Goal: Task Accomplishment & Management: Manage account settings

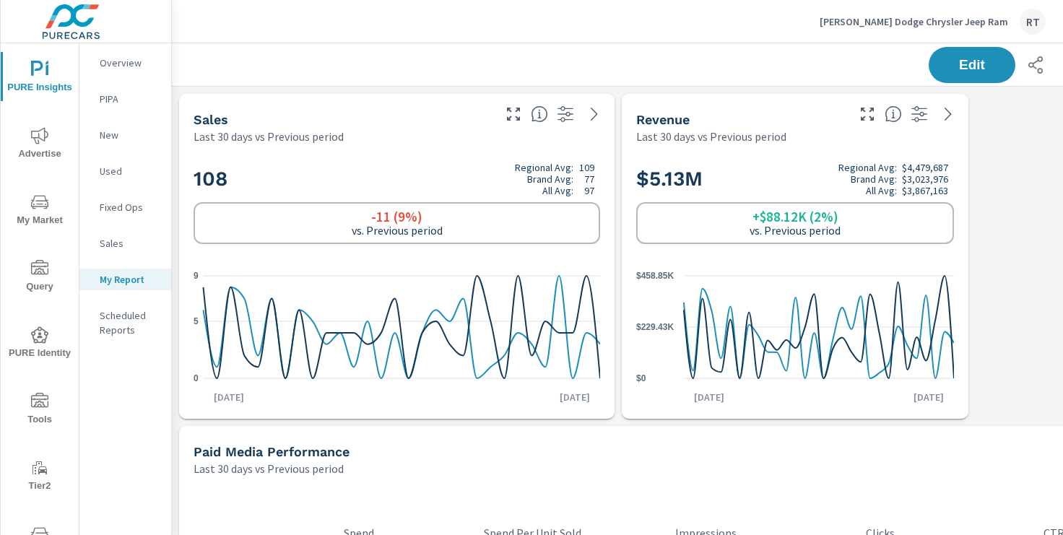
scroll to position [2500, 1070]
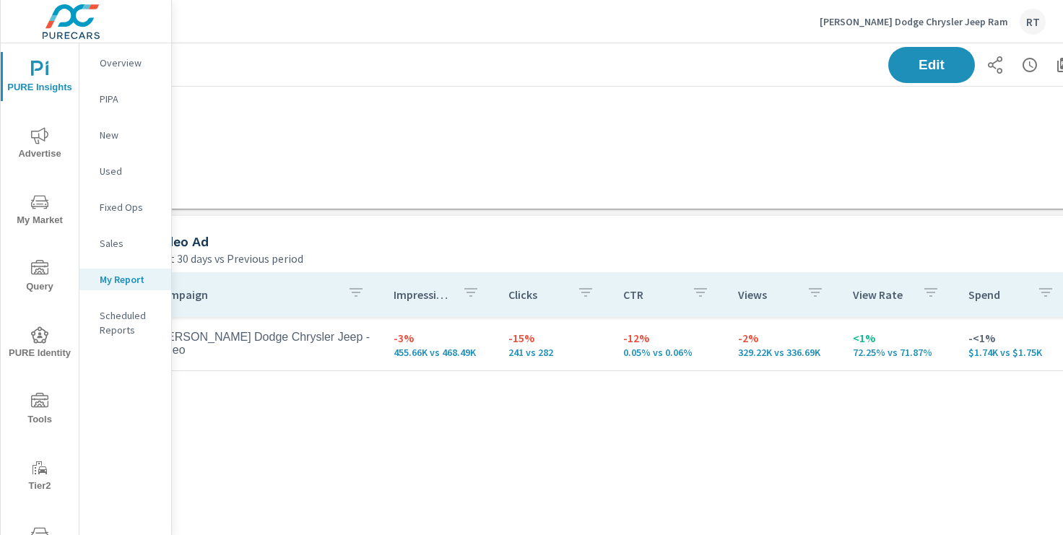
click at [897, 22] on p "Landers Dodge Chrysler Jeep Ram" at bounding box center [914, 21] width 189 height 13
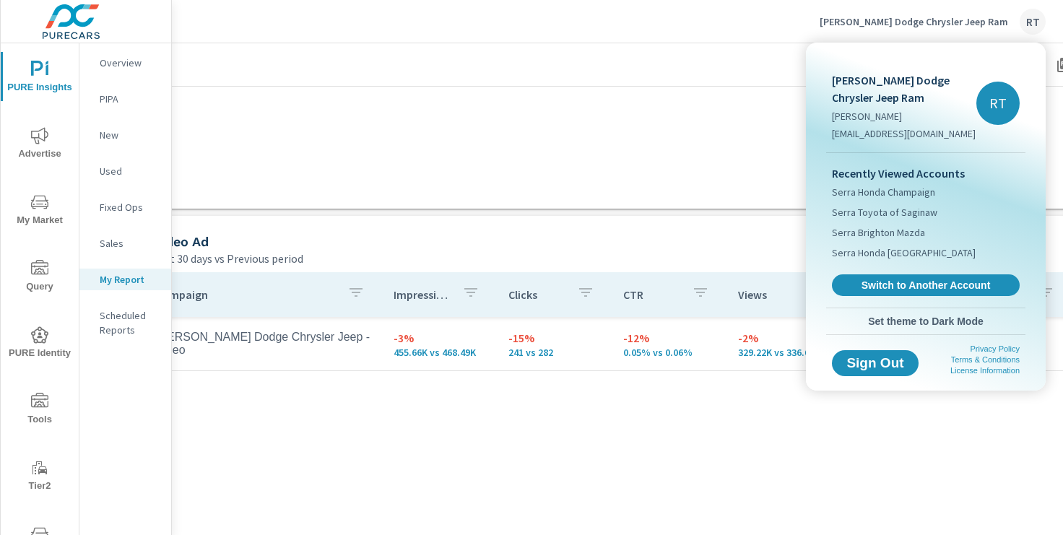
click at [751, 236] on div at bounding box center [531, 267] width 1063 height 535
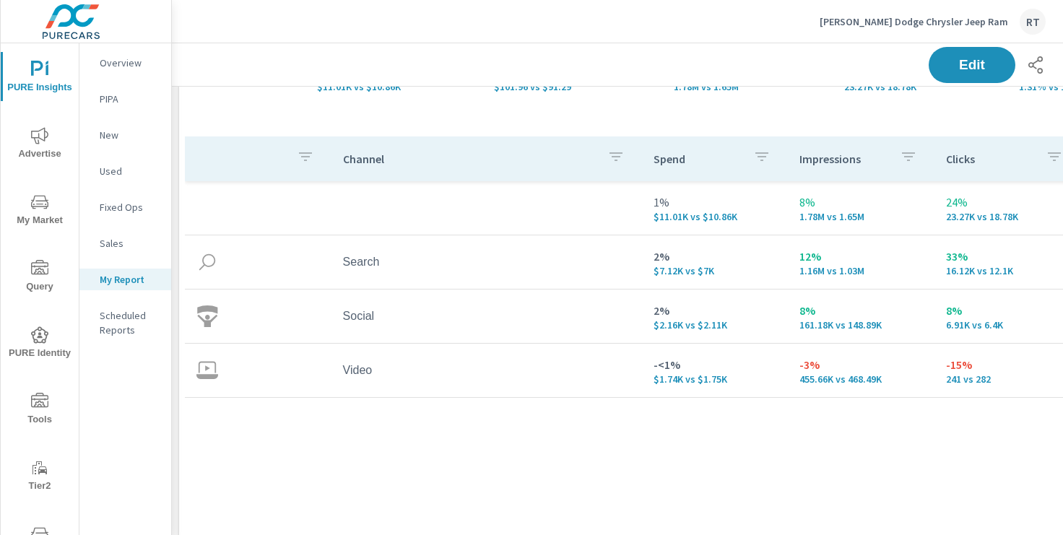
scroll to position [0, 0]
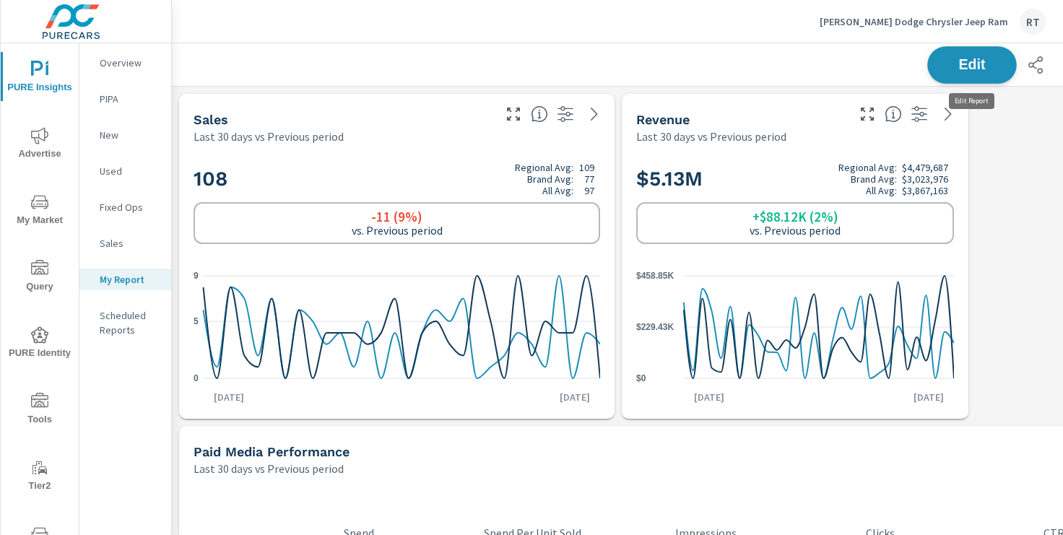
click at [968, 61] on span "Edit" at bounding box center [972, 65] width 59 height 14
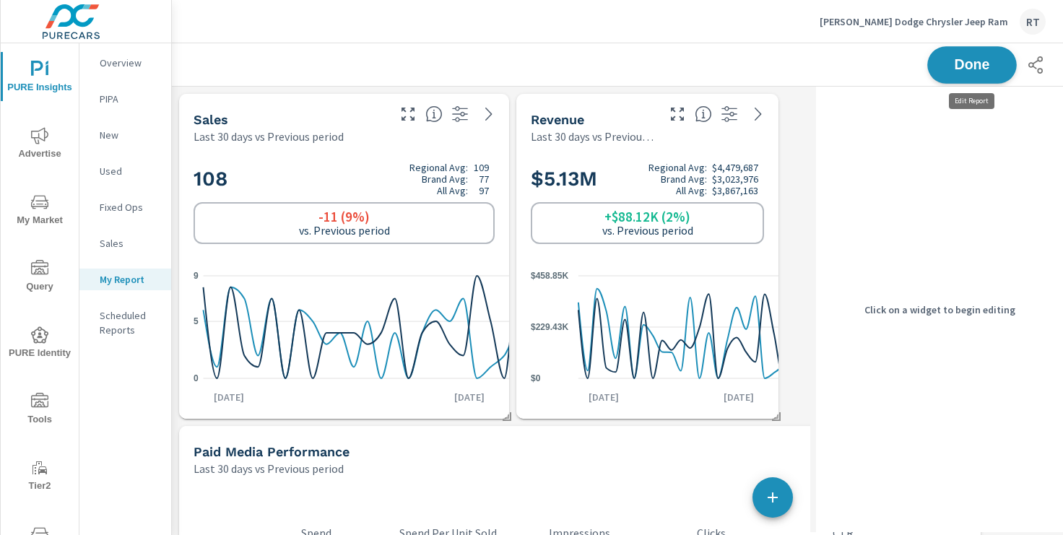
scroll to position [2500, 817]
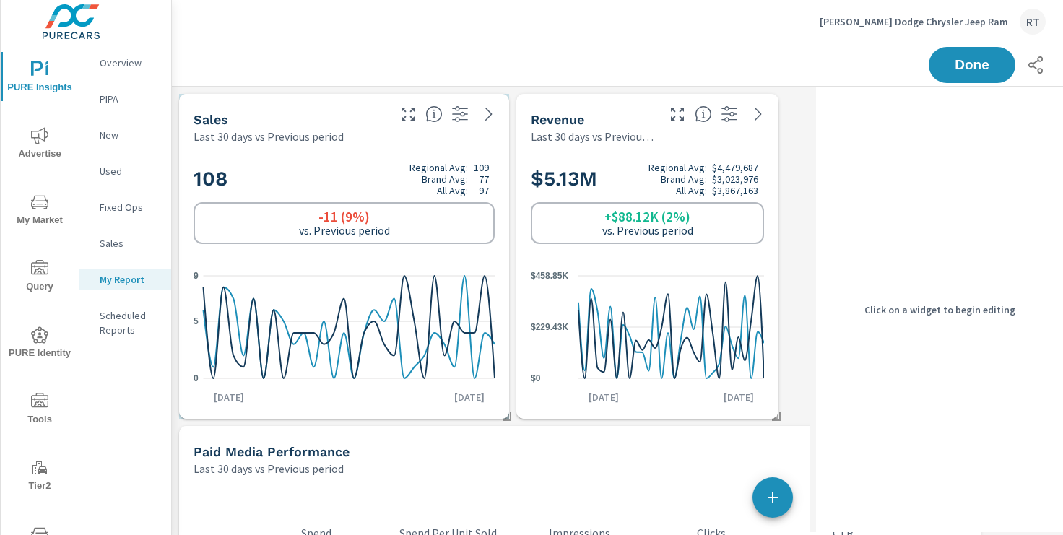
click at [381, 152] on div "108 Regional Avg: 109 Brand Avg: 77 All Avg: 97 -11 (9%) vs. Previous period 0 …" at bounding box center [344, 281] width 319 height 263
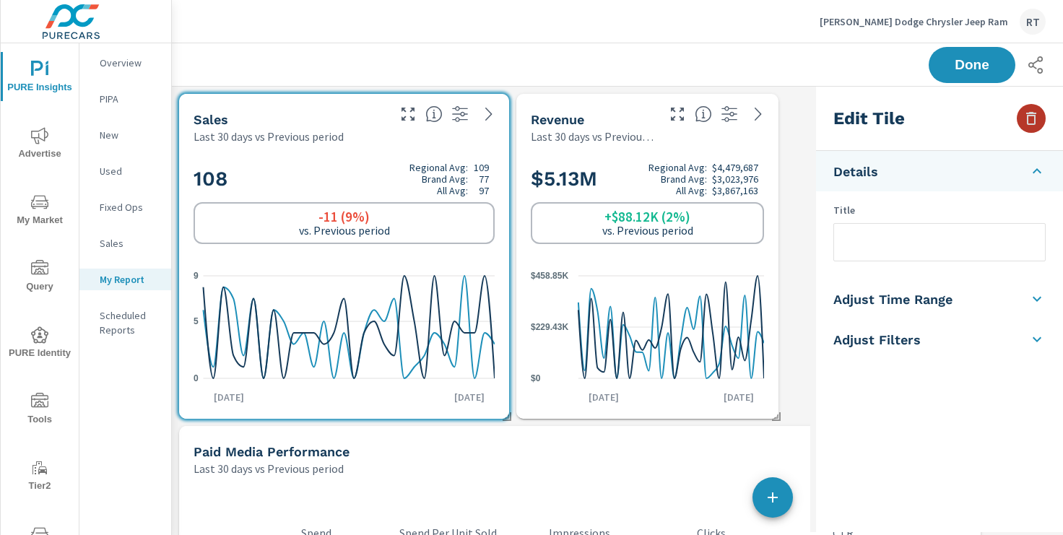
click at [1037, 114] on icon "button" at bounding box center [1031, 118] width 17 height 17
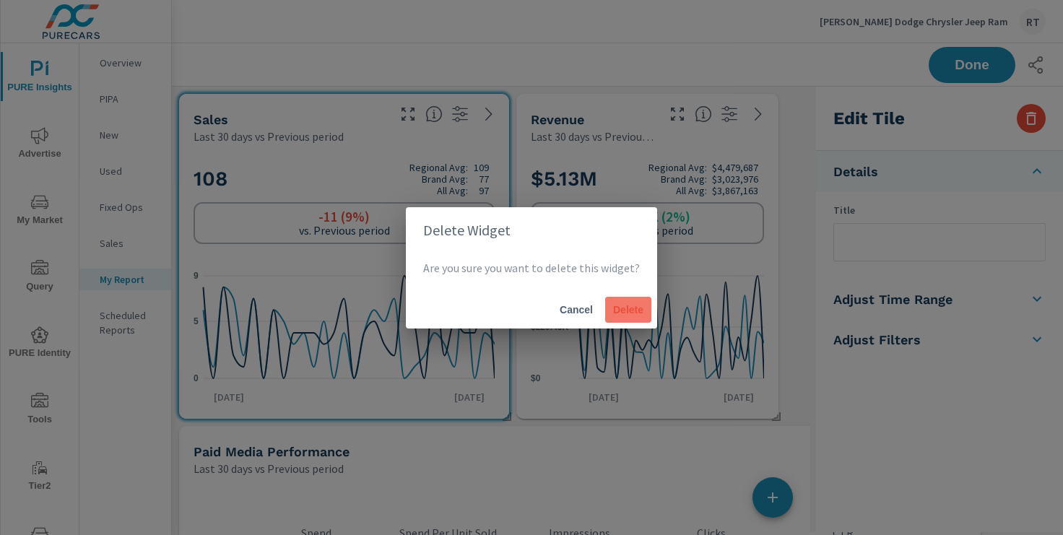
click at [611, 309] on span "Delete" at bounding box center [628, 309] width 35 height 13
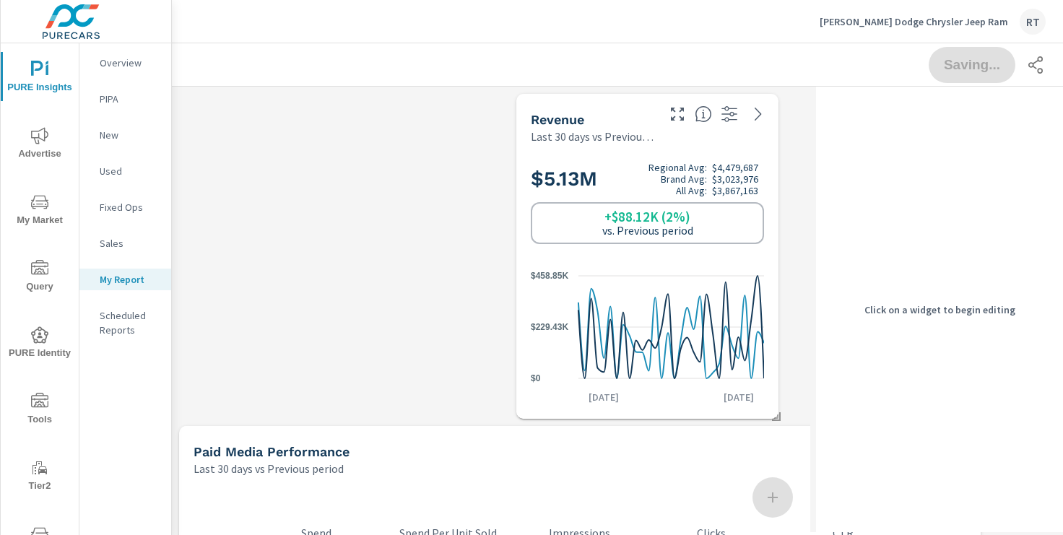
click at [696, 151] on div "$5.13M Regional Avg: $4,479,687 Brand Avg: $3,023,976 All Avg: $3,867,163 +$88.…" at bounding box center [647, 281] width 251 height 263
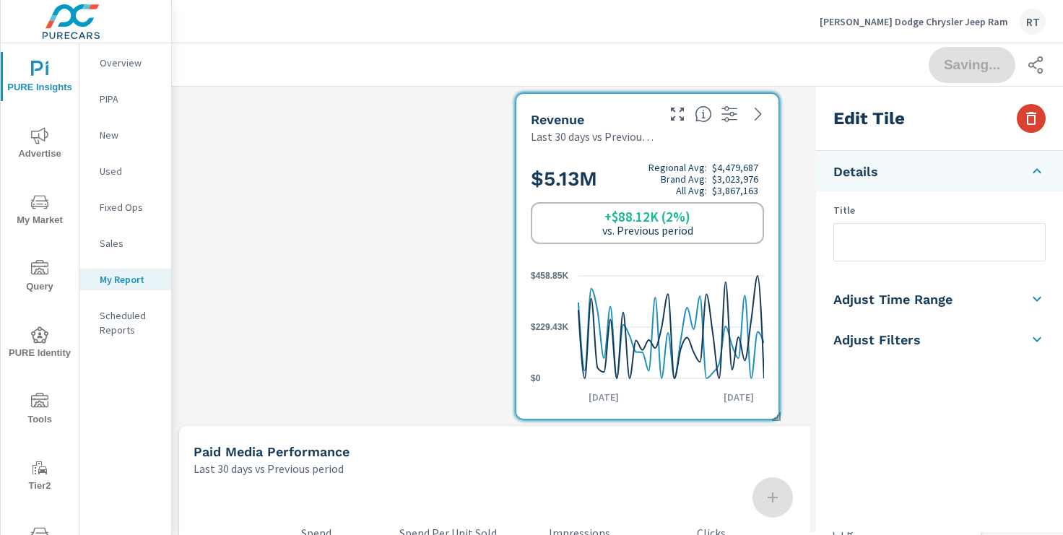
click at [1031, 120] on icon "button" at bounding box center [1031, 118] width 17 height 17
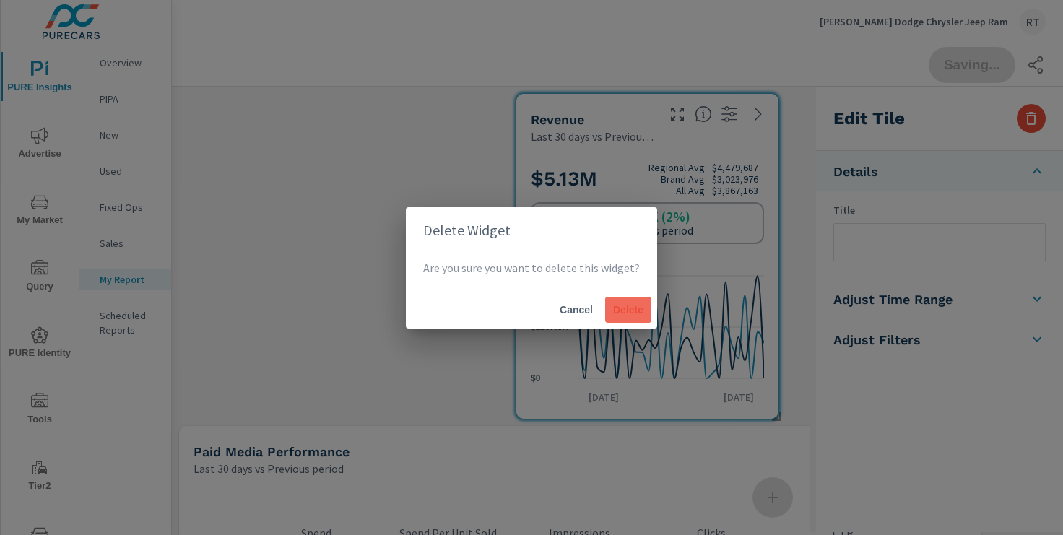
click at [637, 308] on span "Delete" at bounding box center [628, 309] width 35 height 13
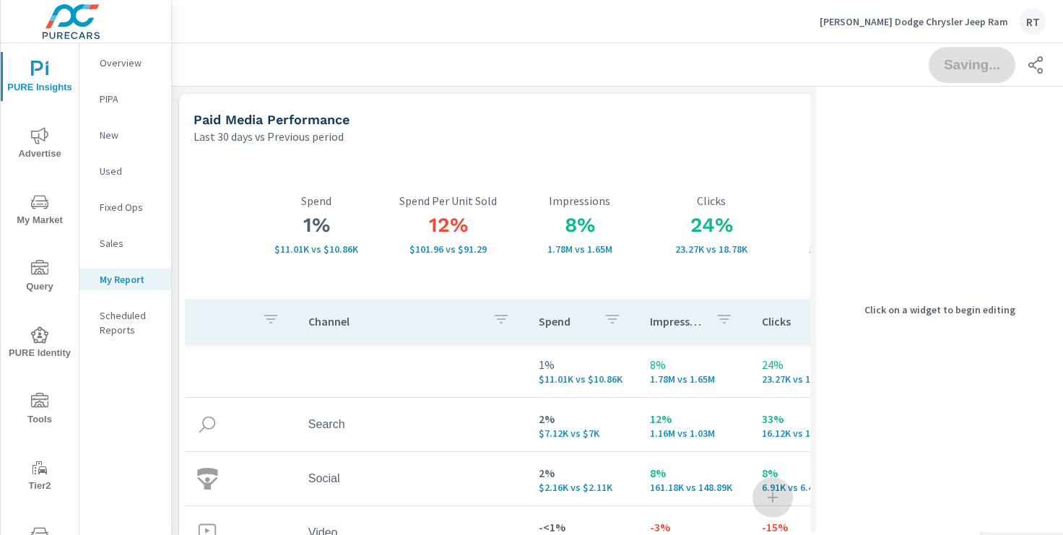
scroll to position [7, 7]
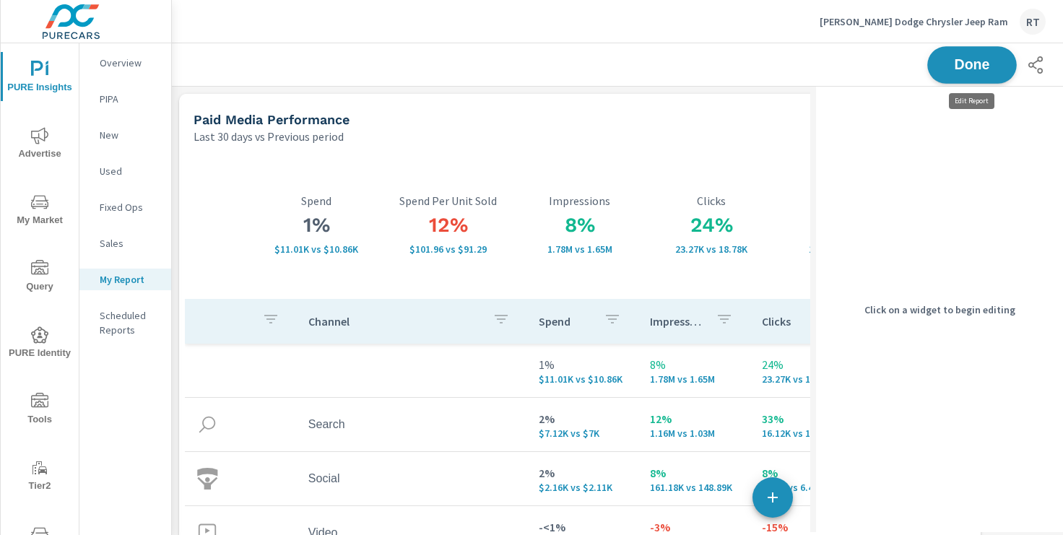
click at [969, 71] on span "Done" at bounding box center [972, 65] width 59 height 14
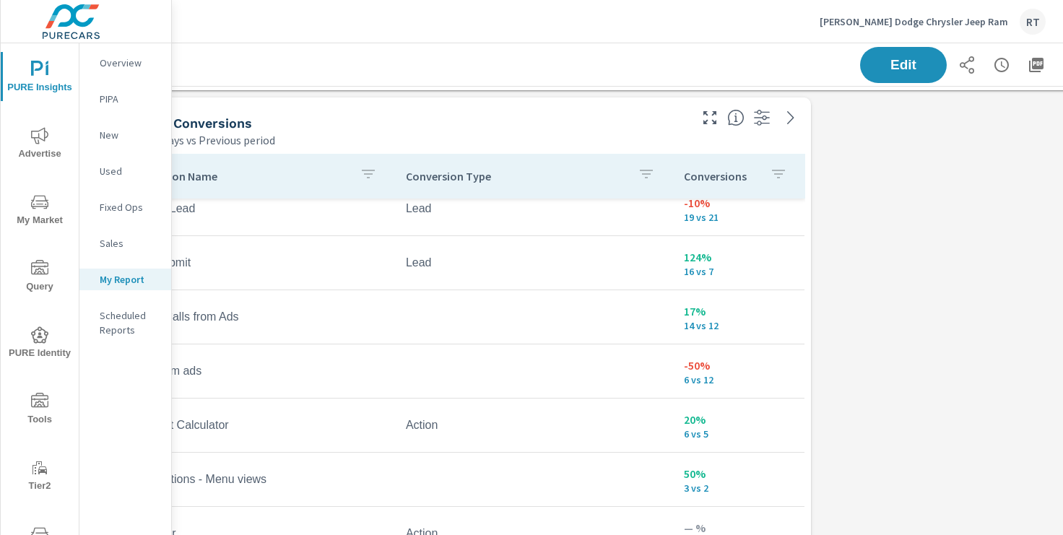
scroll to position [661, 0]
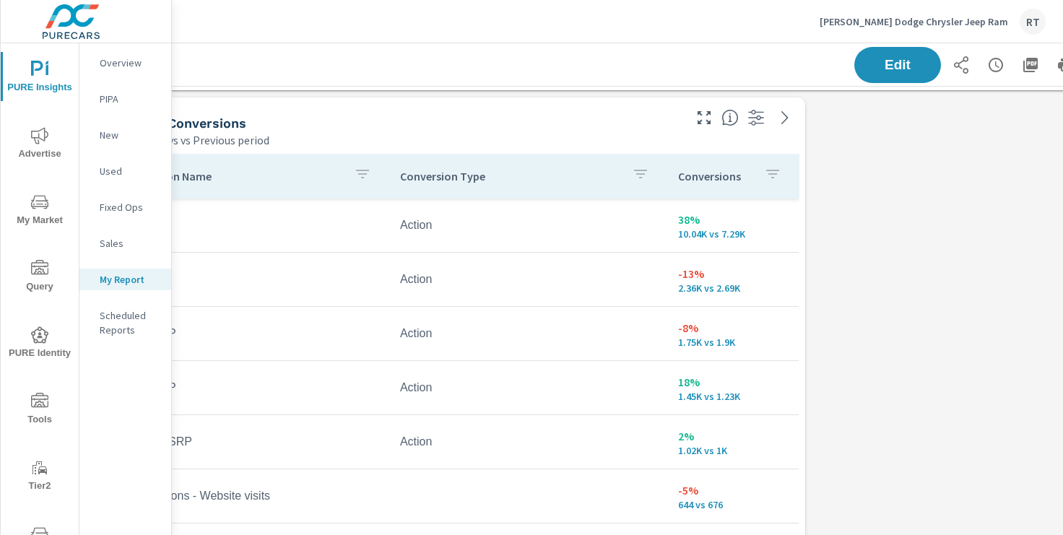
scroll to position [661, 178]
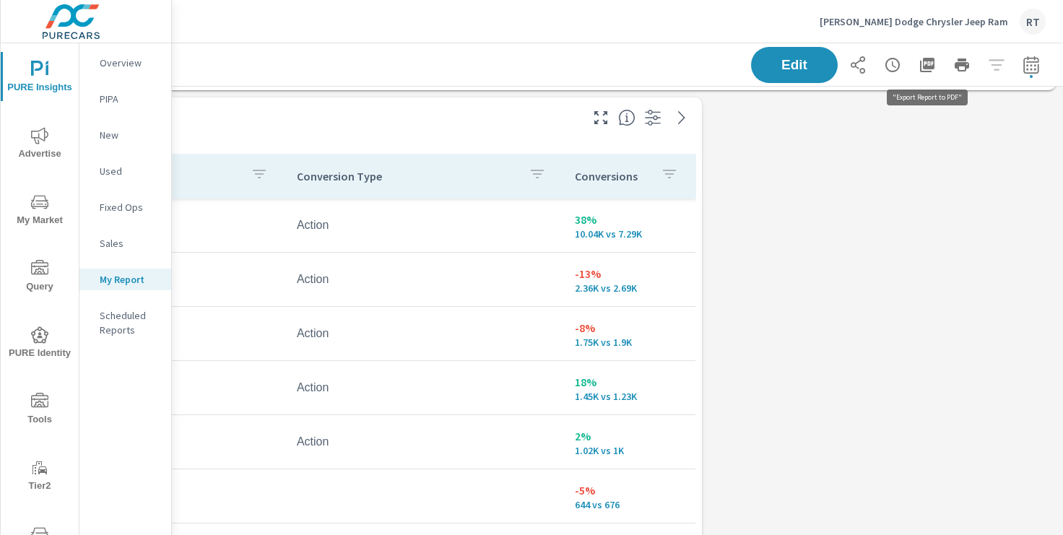
click at [927, 61] on icon "button" at bounding box center [927, 65] width 14 height 14
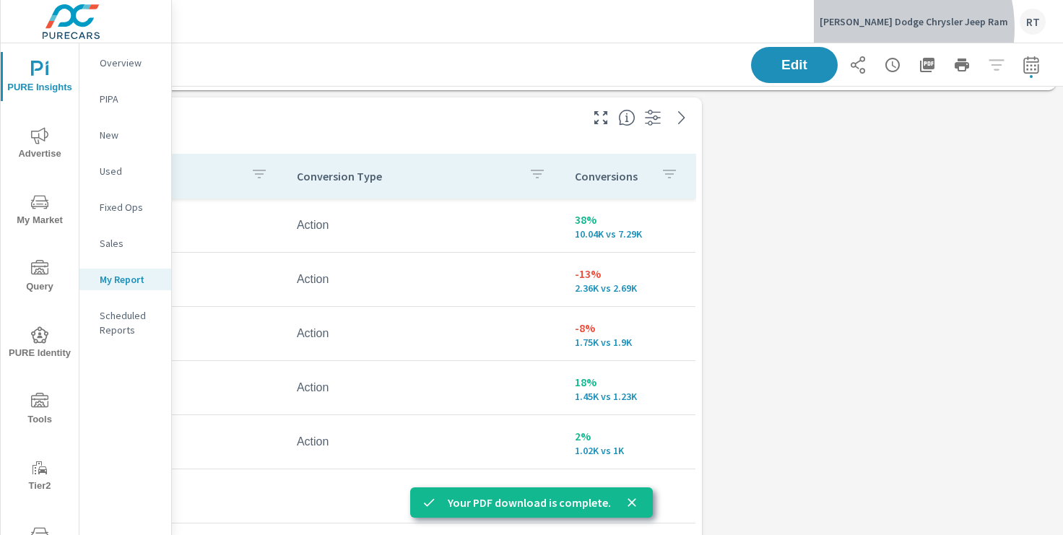
click at [909, 28] on div "Landers Dodge Chrysler Jeep Ram RT" at bounding box center [933, 22] width 226 height 26
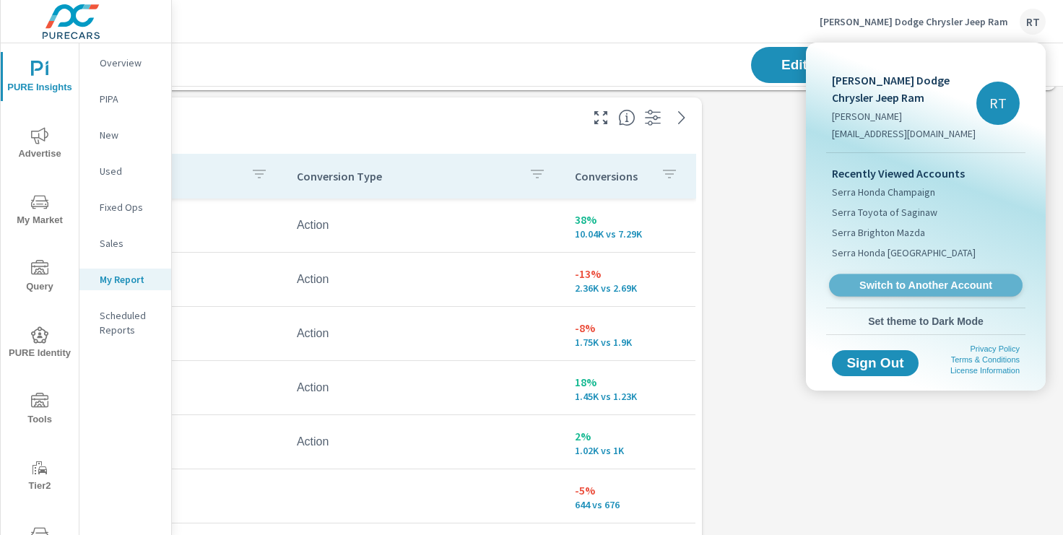
click at [888, 284] on span "Switch to Another Account" at bounding box center [925, 286] width 177 height 14
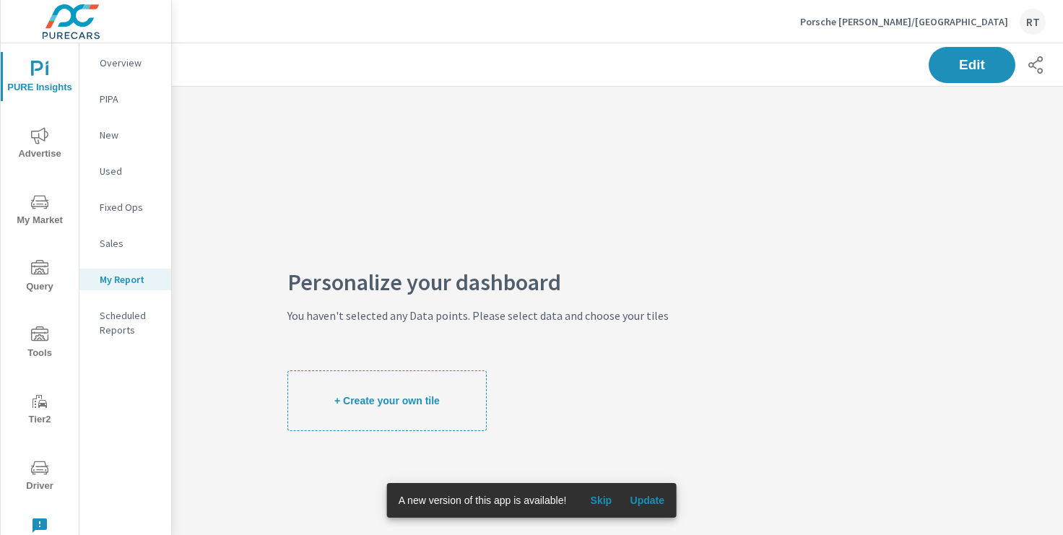
click at [600, 501] on span "Skip" at bounding box center [601, 500] width 35 height 13
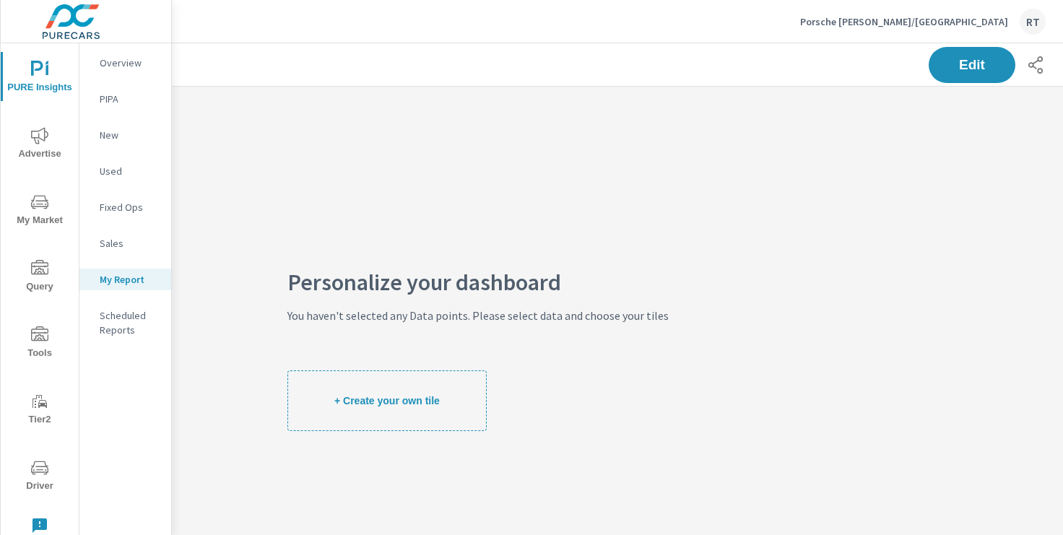
click at [40, 141] on icon "nav menu" at bounding box center [39, 135] width 17 height 17
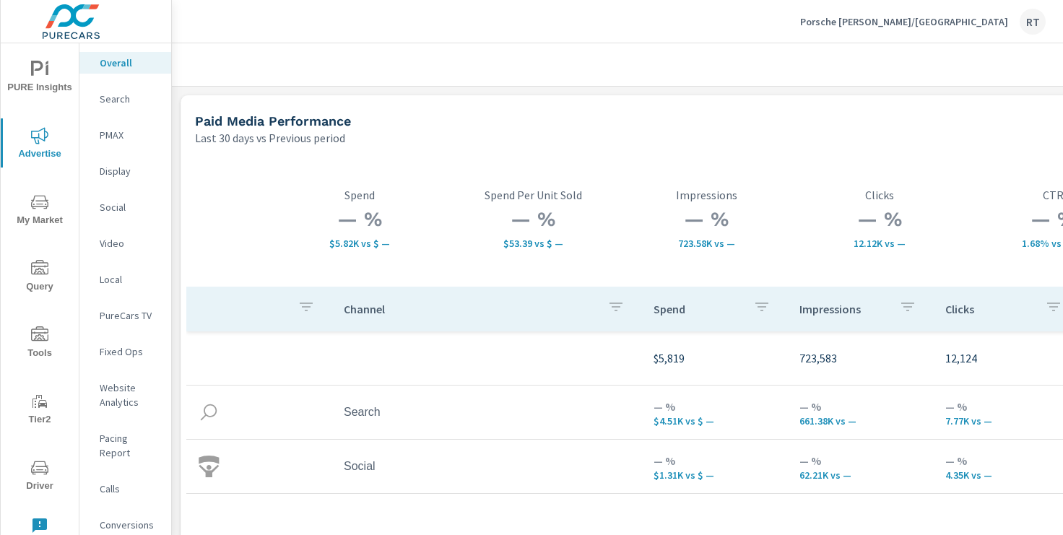
scroll to position [0, 178]
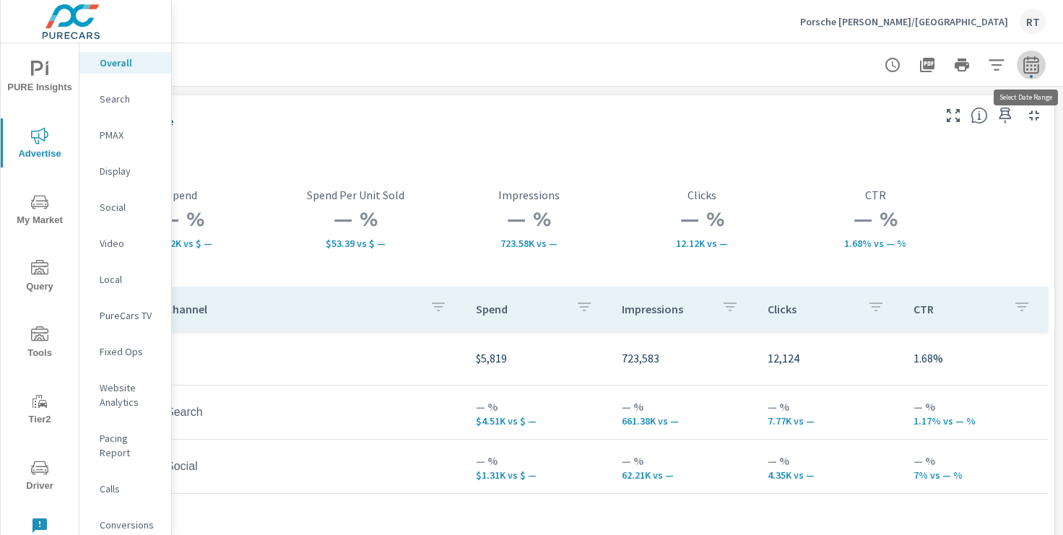
click at [1030, 69] on icon "button" at bounding box center [1031, 64] width 17 height 17
select select "Last 30 days"
select select "Previous period"
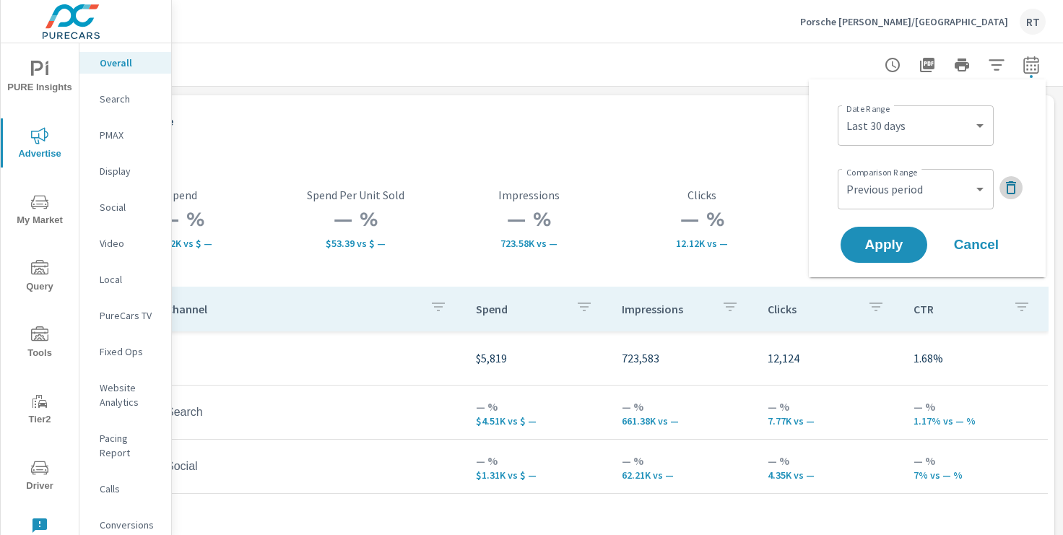
click at [1010, 187] on icon "button" at bounding box center [1011, 187] width 17 height 17
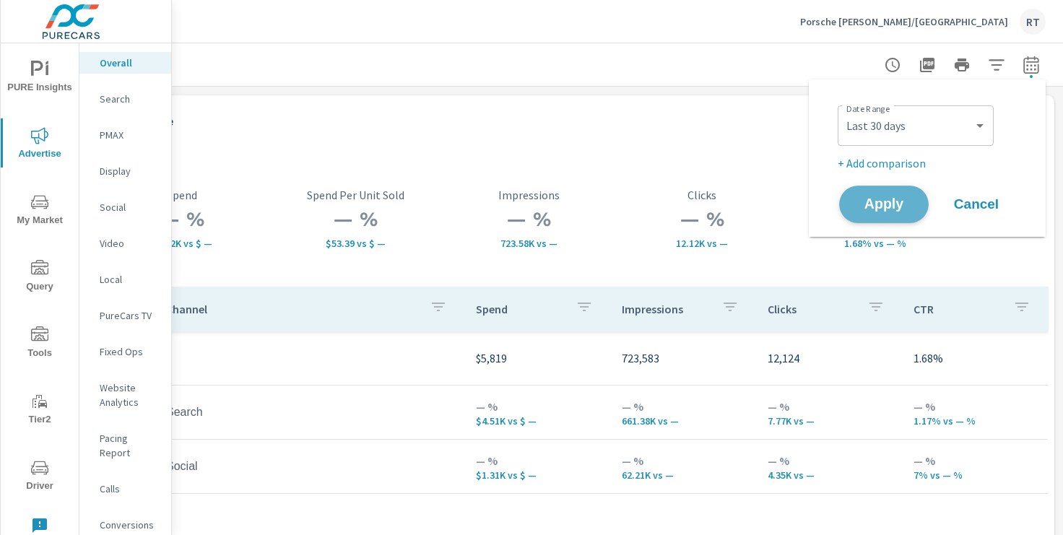
click at [880, 200] on span "Apply" at bounding box center [883, 205] width 59 height 14
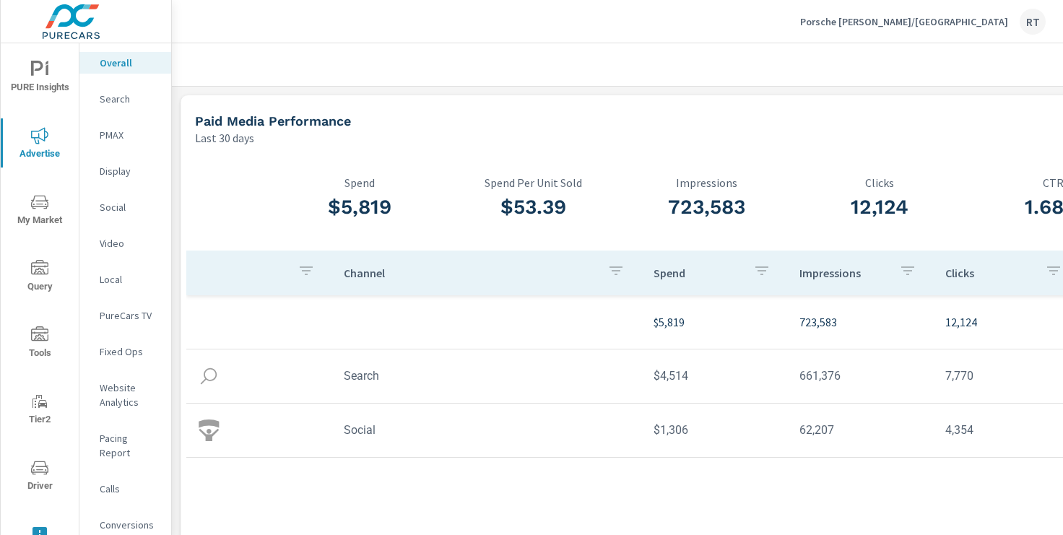
scroll to position [12, 0]
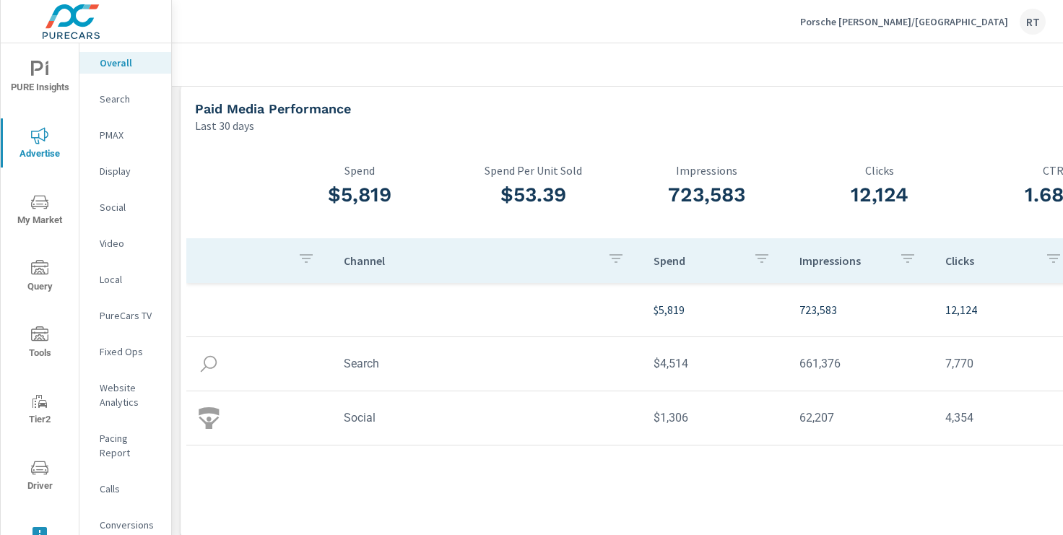
click at [916, 20] on p "Porsche [PERSON_NAME]/[GEOGRAPHIC_DATA]" at bounding box center [904, 21] width 208 height 13
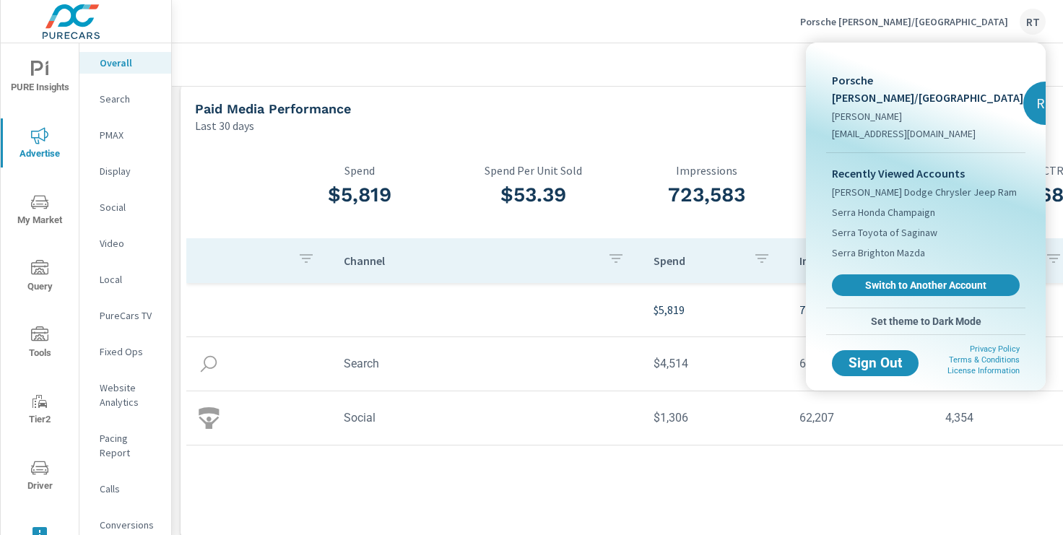
click at [880, 279] on span "Switch to Another Account" at bounding box center [926, 285] width 172 height 13
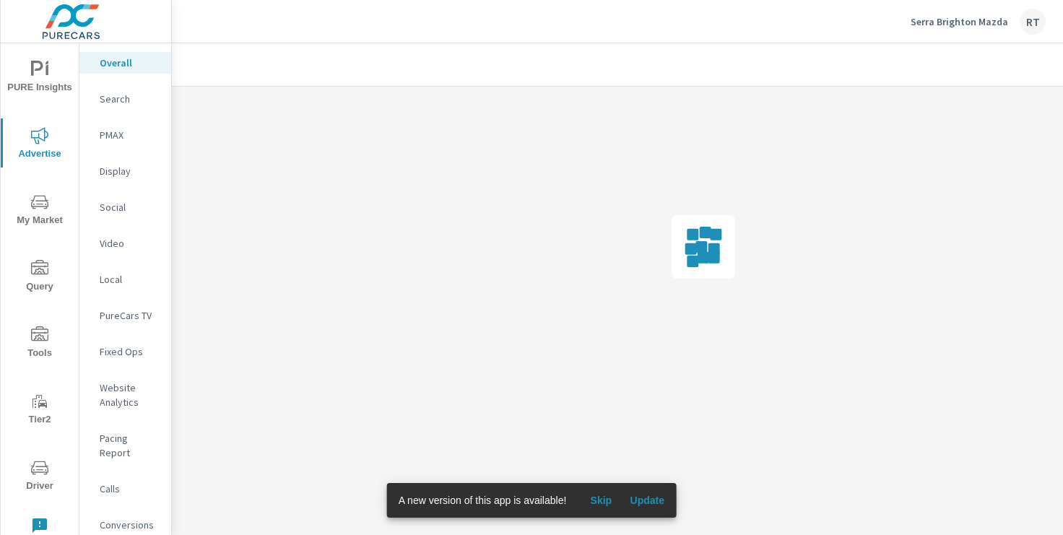
click at [609, 499] on span "Skip" at bounding box center [601, 500] width 35 height 13
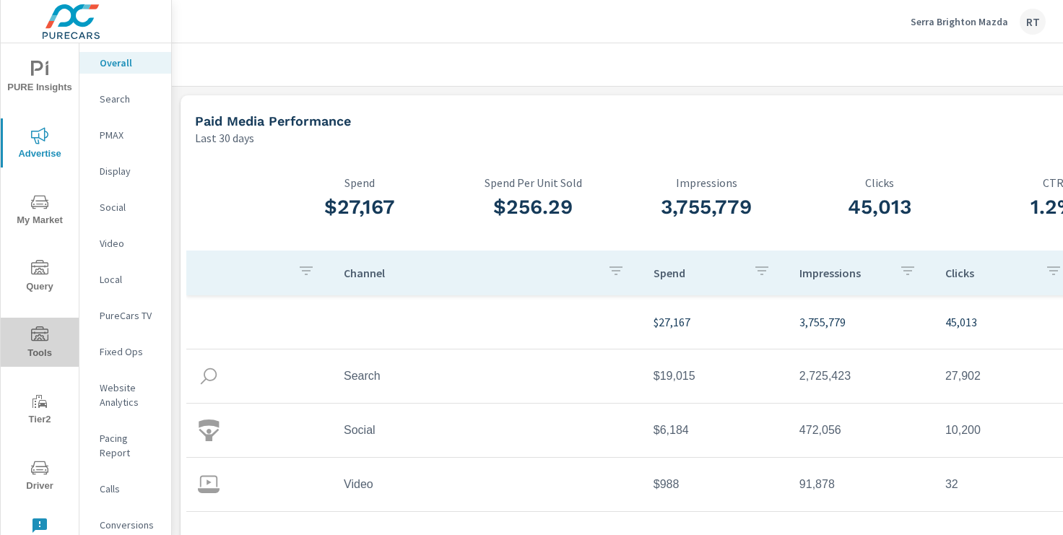
click at [40, 338] on icon "nav menu" at bounding box center [39, 334] width 17 height 17
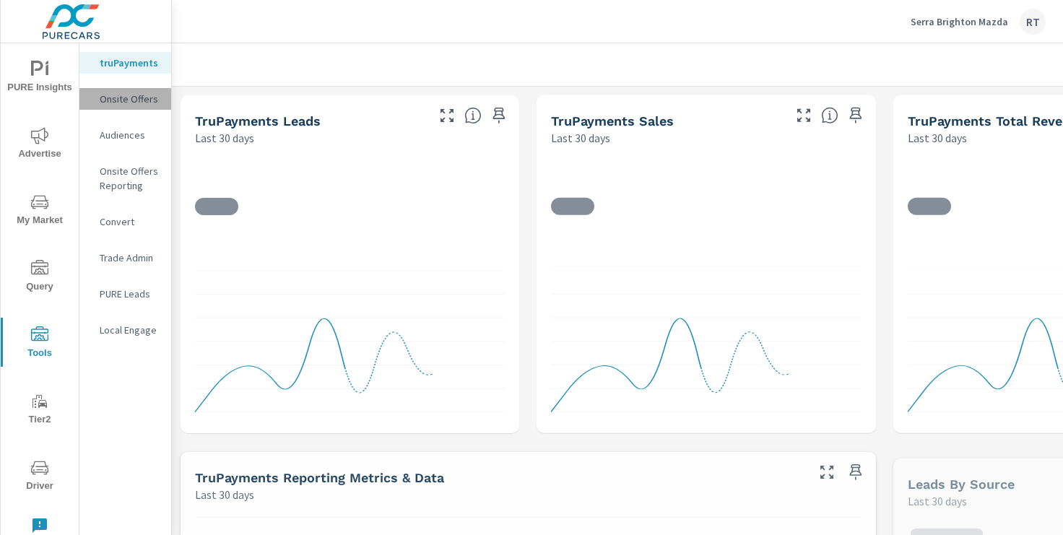
click at [111, 93] on p "Onsite Offers" at bounding box center [130, 99] width 60 height 14
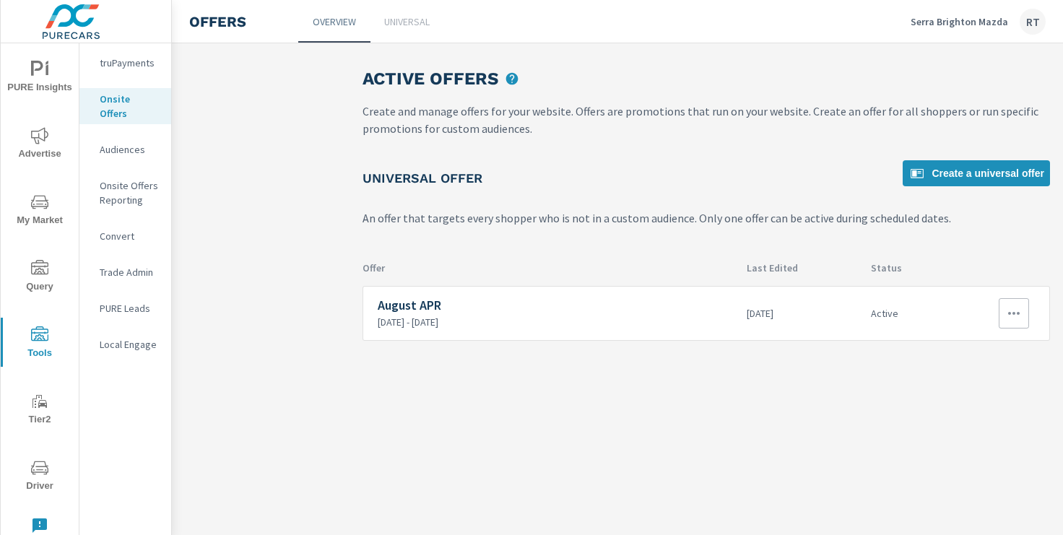
click at [1008, 314] on icon "button" at bounding box center [1013, 313] width 17 height 17
click at [967, 347] on div "Edit" at bounding box center [966, 346] width 20 height 17
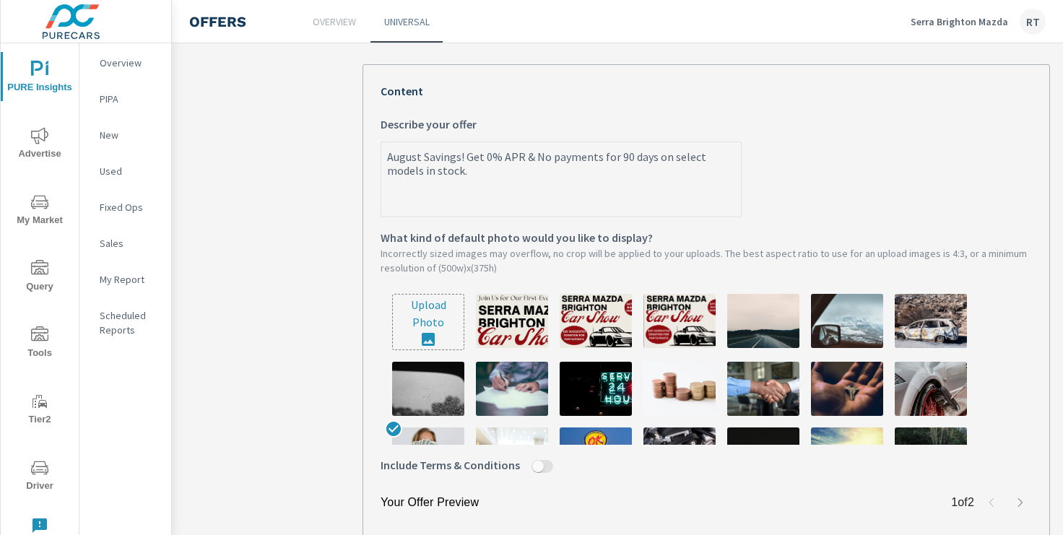
scroll to position [326, 0]
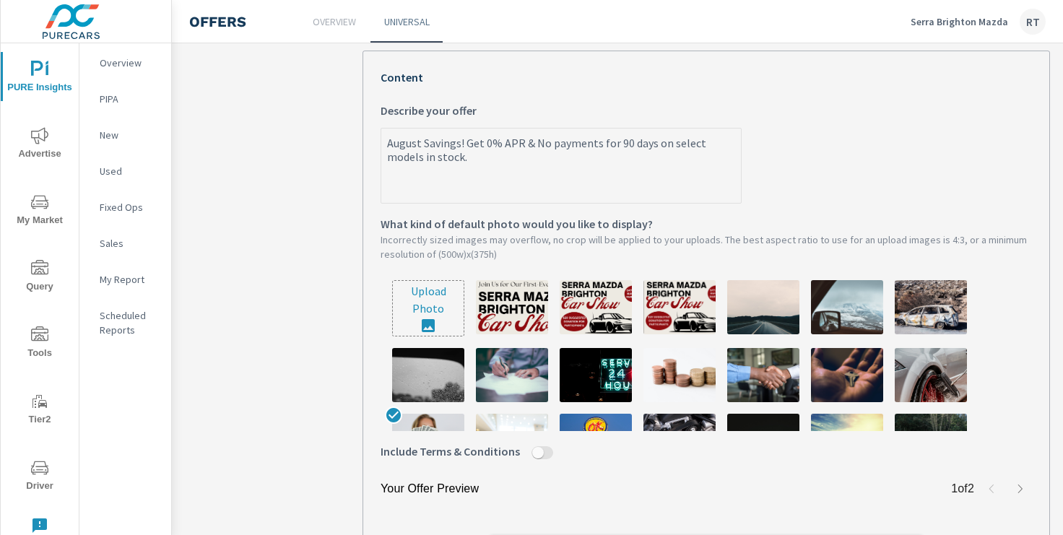
type textarea "x"
drag, startPoint x: 420, startPoint y: 143, endPoint x: 362, endPoint y: 145, distance: 57.8
click at [362, 145] on div "August APR August APR What do you want to call this offer? Custom with countdow…" at bounding box center [706, 249] width 722 height 1028
type textarea "L Savings! Get 0% APR & No payments for 90 days on select models in stock."
type textarea "x"
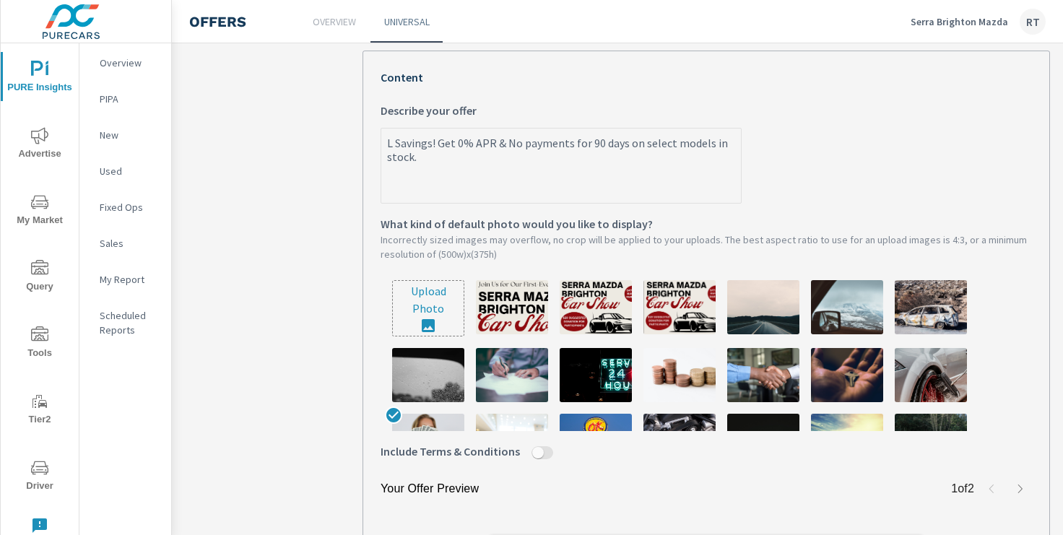
type textarea "La Savings! Get 0% APR & No payments for 90 days on select models in stock."
type textarea "x"
type textarea "Lab Savings! Get 0% APR & No payments for 90 days on select models in stock."
type textarea "x"
type textarea "Labo Savings! Get 0% APR & No payments for 90 days on select models in stock."
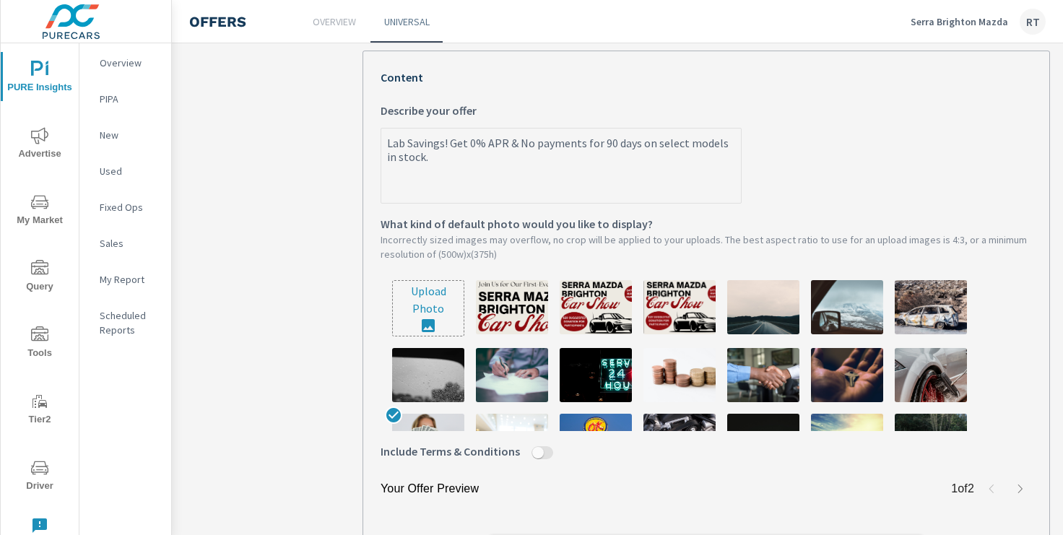
type textarea "x"
type textarea "Labor Savings! Get 0% APR & No payments for 90 days on select models in stock."
type textarea "x"
type textarea "Labor Savings! Get 0% APR & No payments for 90 days on select models in stock."
type textarea "x"
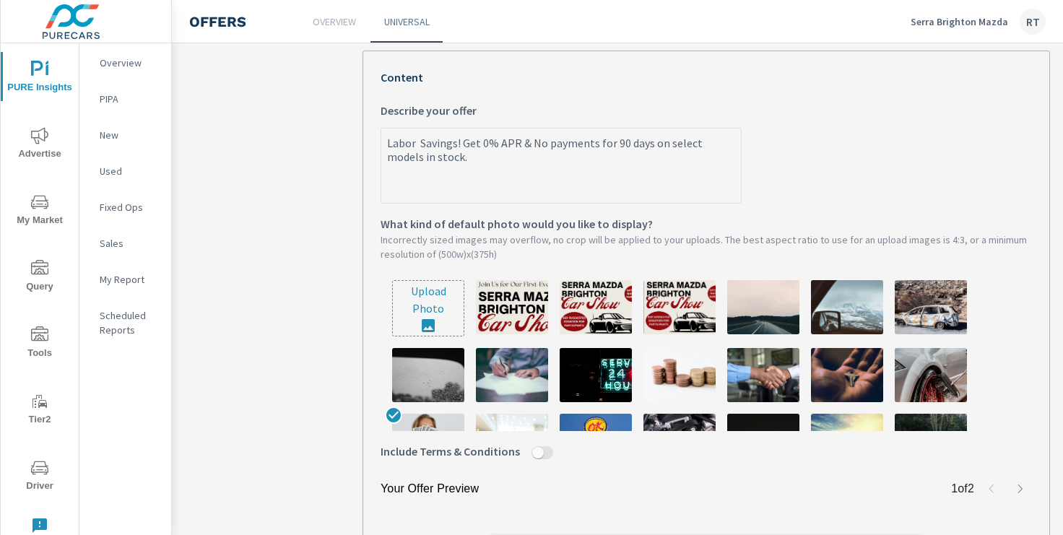
type textarea "Labor D Savings! Get 0% APR & No payments for 90 days on select models in stock."
type textarea "x"
type textarea "Labor Da Savings! Get 0% APR & No payments for 90 days on select models in stoc…"
type textarea "x"
type textarea "Labor Day Savings! Get 0% APR & No payments for 90 days on select models in sto…"
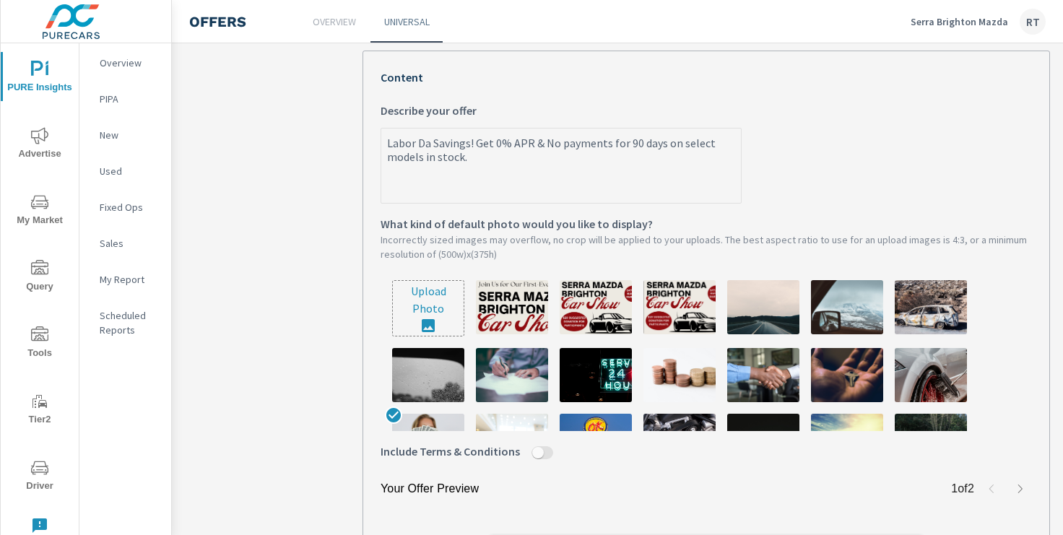
type textarea "x"
drag, startPoint x: 437, startPoint y: 143, endPoint x: 384, endPoint y: 140, distance: 52.8
click at [384, 140] on textarea "Labor Day Savings! Get 0% APR & No payments for 90 days on select models in sto…" at bounding box center [561, 167] width 360 height 72
type textarea "Labor Day Savings! Get 0% APR & No payments for 90 days on select models in sto…"
click at [896, 170] on label "Labor Day Savings! Get 0% APR & No payments for 90 days on select models in sto…" at bounding box center [707, 153] width 652 height 102
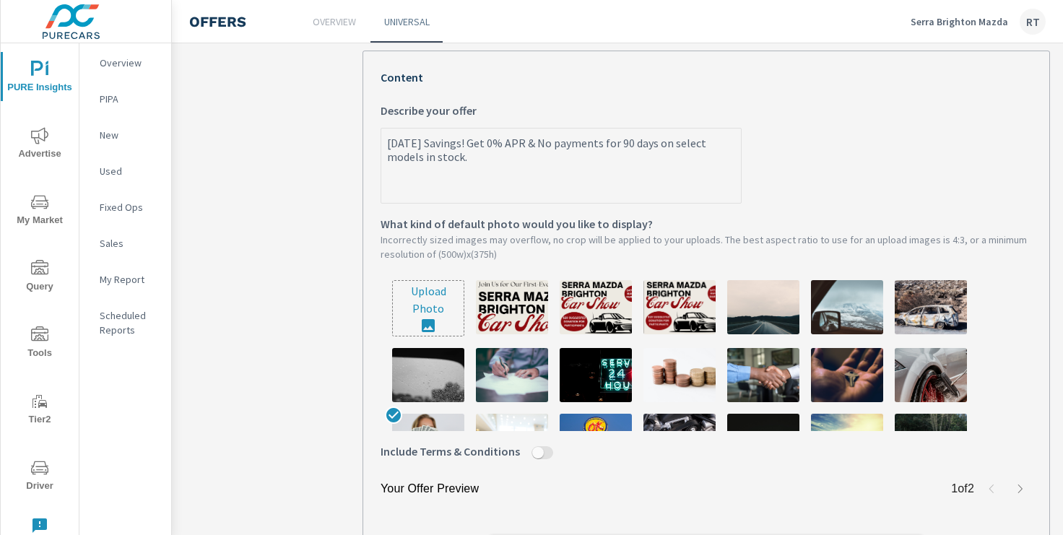
click at [741, 170] on textarea "Labor Day Savings! Get 0% APR & No payments for 90 days on select models in sto…" at bounding box center [561, 167] width 360 height 72
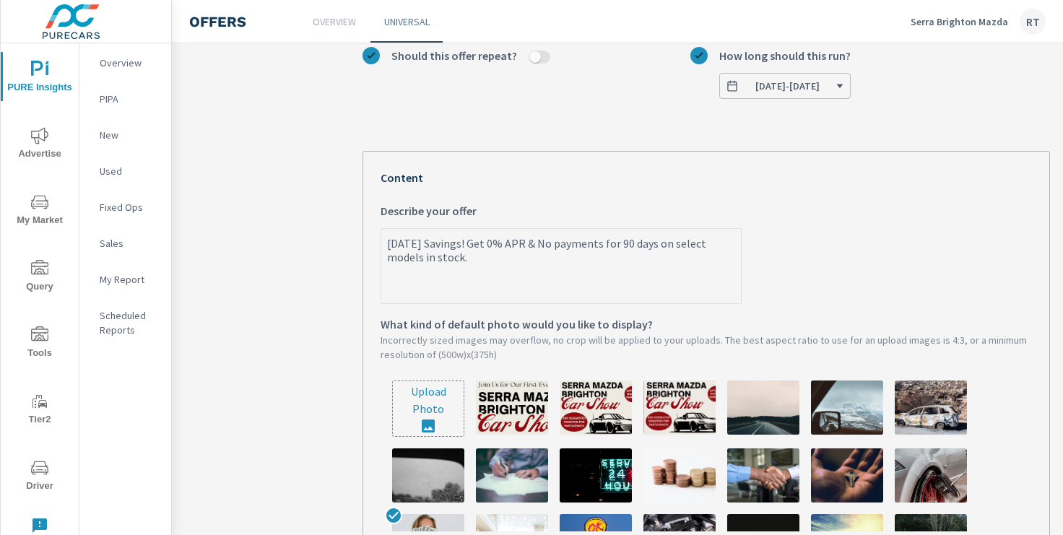
scroll to position [224, 0]
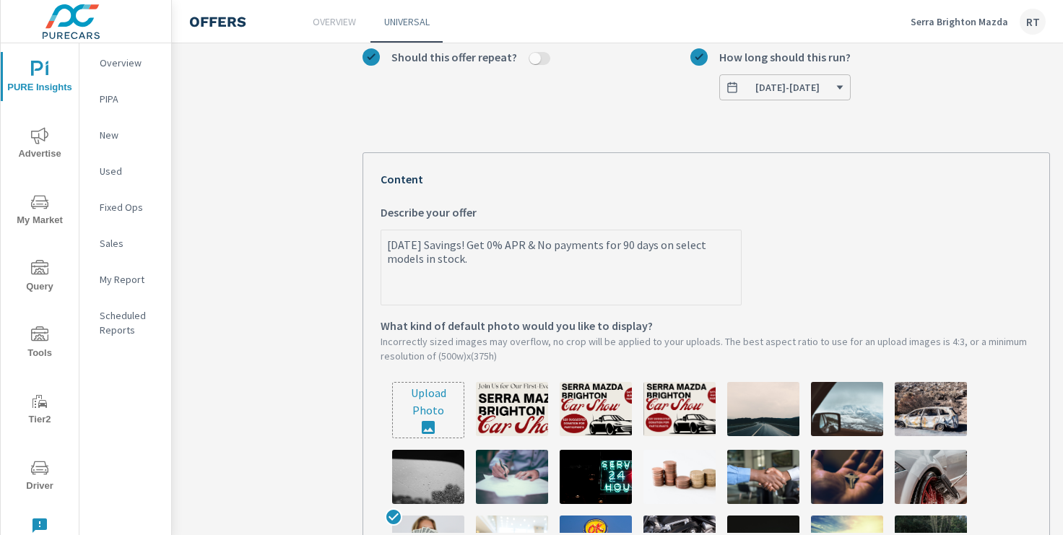
click at [875, 206] on label "Labor Day Savings! Get 0% APR & No payments for 90 days on select models in sto…" at bounding box center [707, 255] width 652 height 102
click at [741, 233] on textarea "Labor Day Savings! Get 0% APR & No payments for 90 days on select models in sto…" at bounding box center [561, 269] width 360 height 72
click at [663, 112] on div "August APR What do you want to call this offer? Custom with countdown What kind…" at bounding box center [707, 339] width 688 height 862
click at [844, 90] on icon "button" at bounding box center [840, 87] width 9 height 9
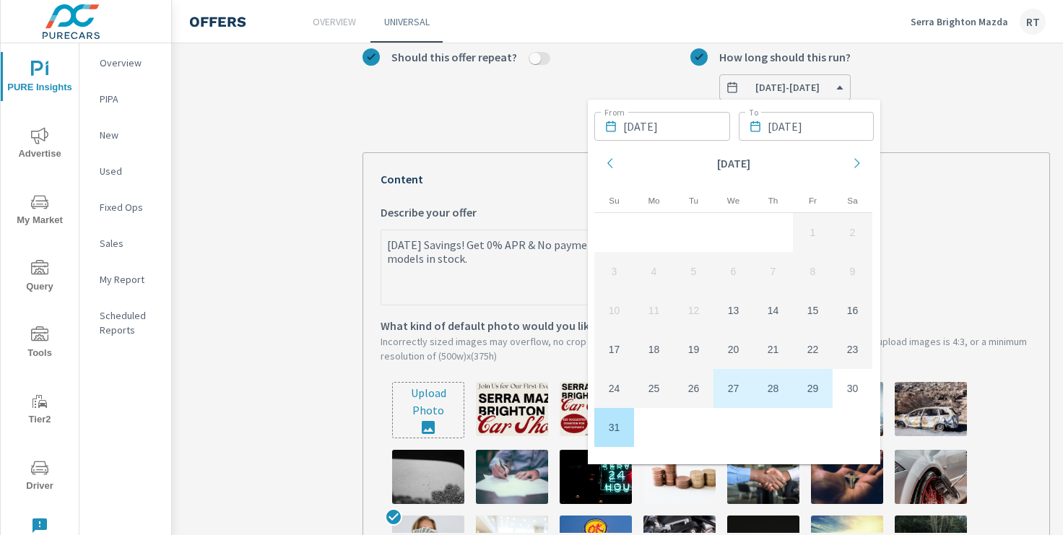
click at [857, 161] on icon "Move forward to switch to the next month." at bounding box center [857, 163] width 13 height 13
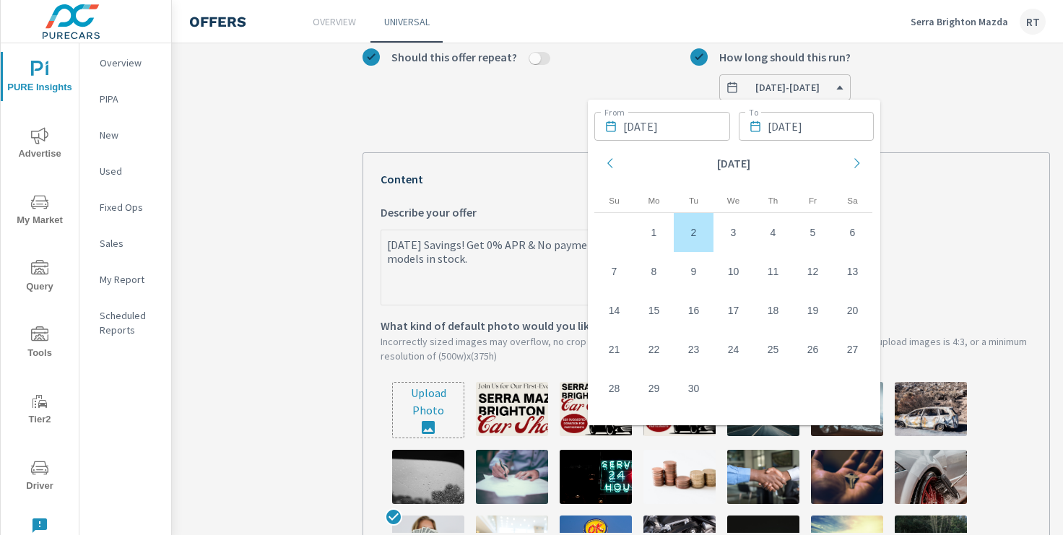
click at [691, 226] on td "2" at bounding box center [694, 232] width 40 height 39
type textarea "x"
type input "[DATE]"
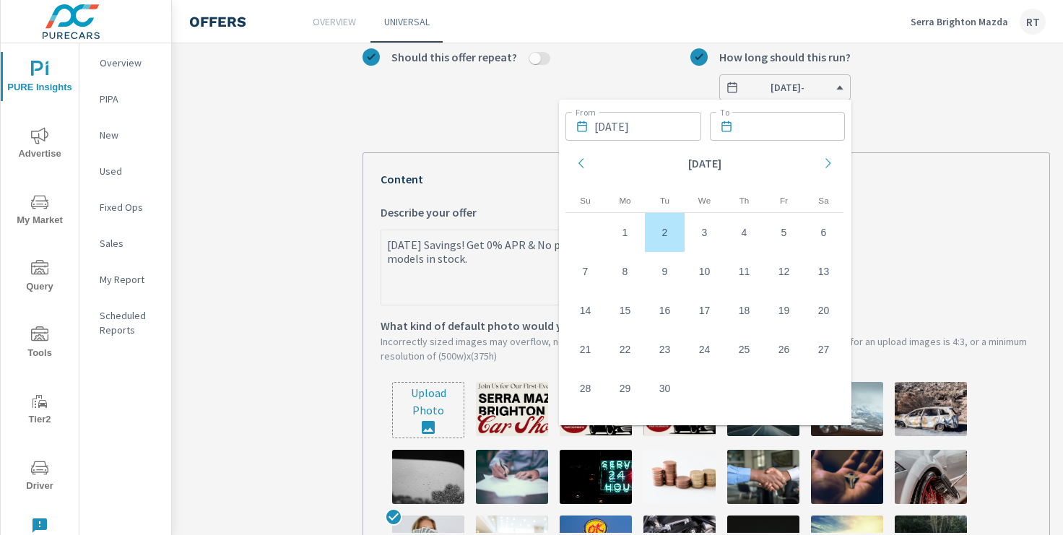
click at [907, 243] on label "Labor Day Savings! Get 0% APR & No payments for 90 days on select models in sto…" at bounding box center [707, 255] width 652 height 102
click at [741, 243] on textarea "Labor Day Savings! Get 0% APR & No payments for 90 days on select models in sto…" at bounding box center [561, 269] width 360 height 72
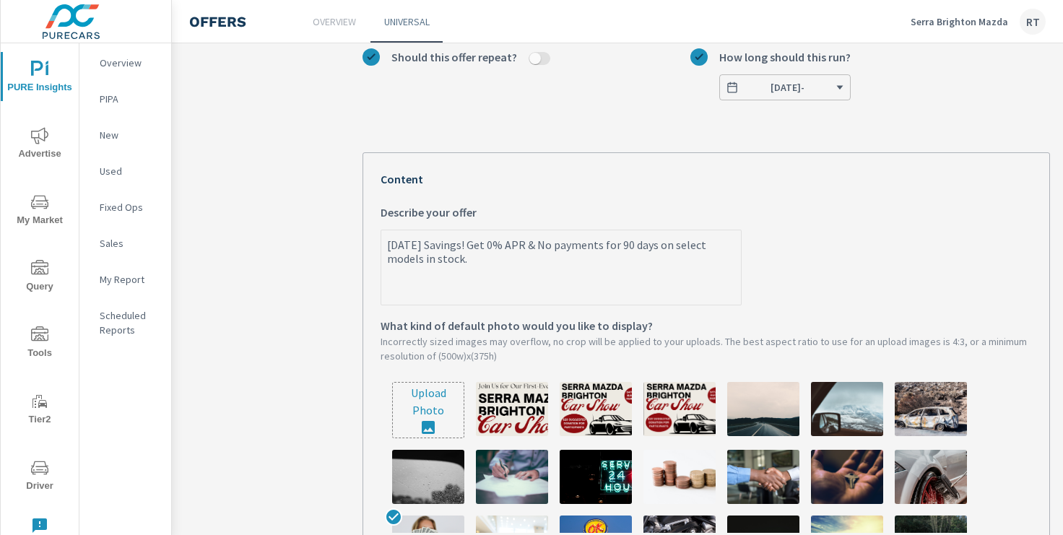
click at [839, 87] on icon "button" at bounding box center [840, 88] width 7 height 4
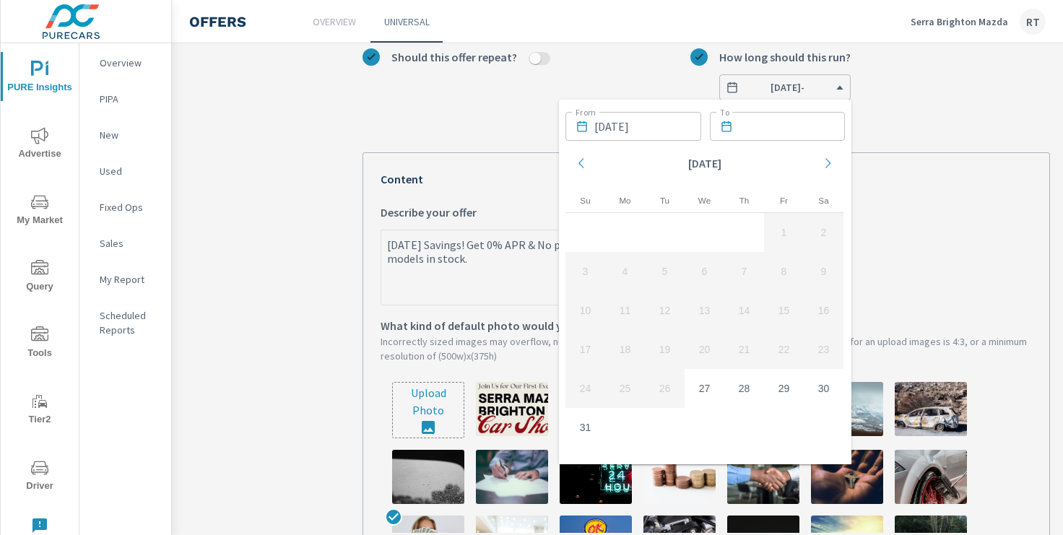
click at [580, 164] on icon "Move backward to switch to the previous month." at bounding box center [581, 163] width 5 height 10
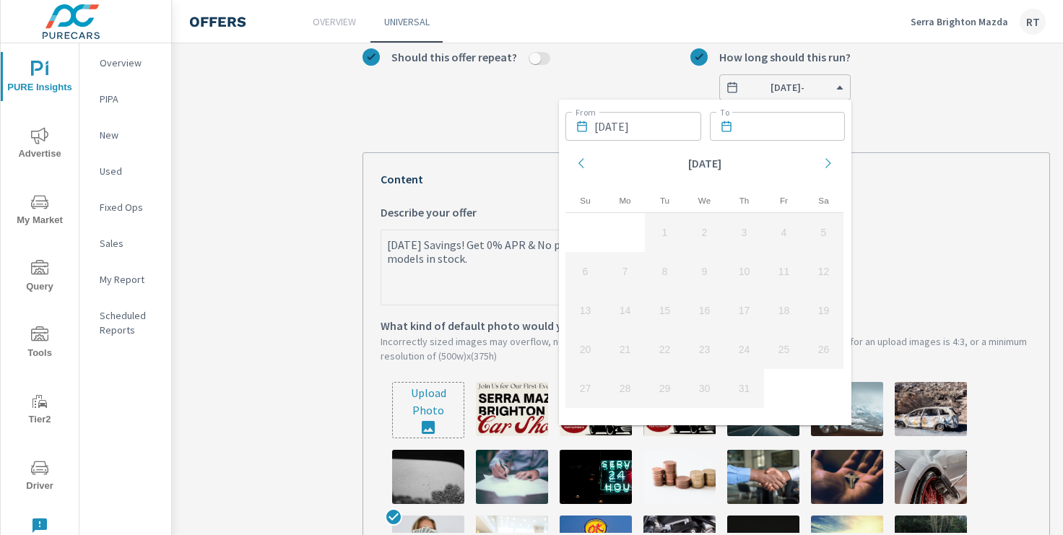
click at [831, 159] on icon "Move forward to switch to the next month." at bounding box center [828, 163] width 13 height 13
click at [710, 388] on td "27" at bounding box center [705, 388] width 40 height 39
type textarea "x"
type input "08/27/2025"
click at [787, 128] on input "text" at bounding box center [792, 126] width 107 height 29
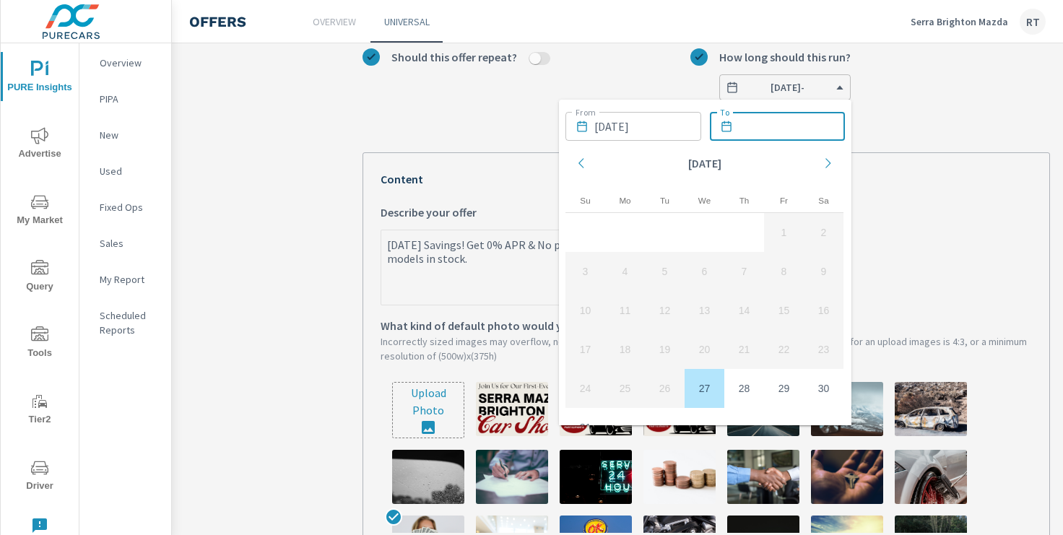
click at [826, 164] on icon "Move forward to switch to the next month." at bounding box center [828, 163] width 13 height 13
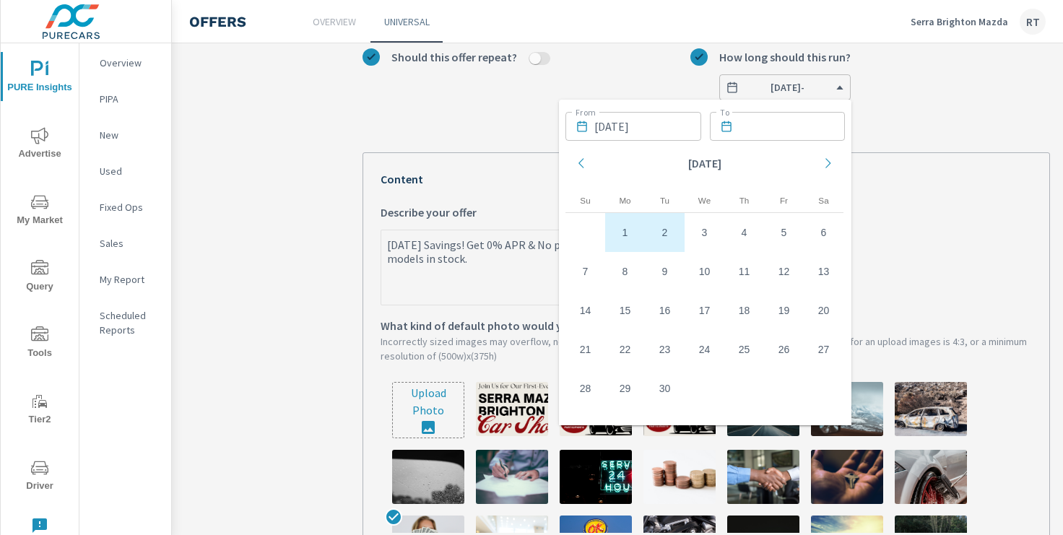
click at [670, 233] on td "2" at bounding box center [665, 232] width 40 height 39
type textarea "x"
type input "09/02/2025"
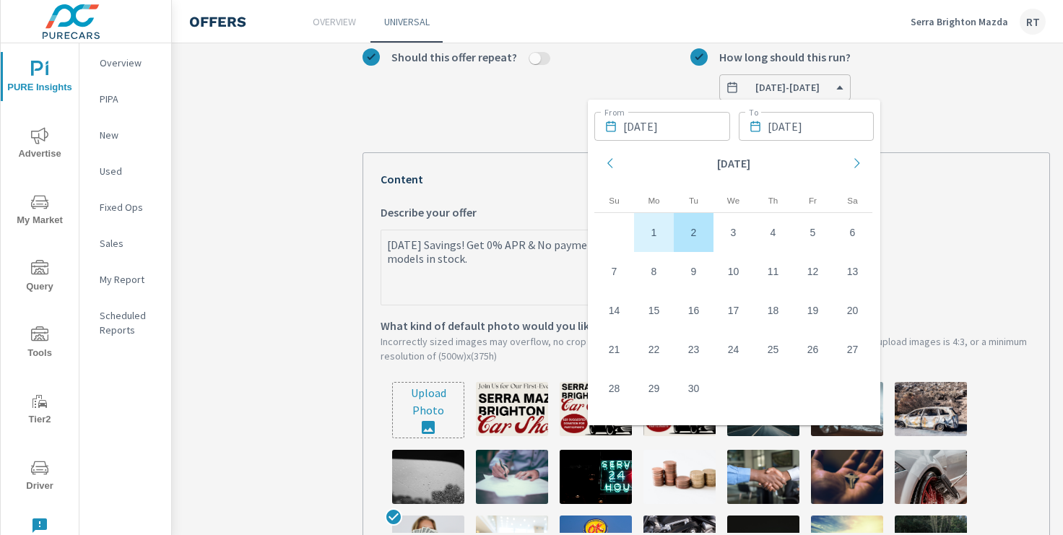
click at [971, 235] on label "Labor Day Savings! Get 0% APR & No payments for 90 days on select models in sto…" at bounding box center [707, 255] width 652 height 102
click at [741, 235] on textarea "Labor Day Savings! Get 0% APR & No payments for 90 days on select models in sto…" at bounding box center [561, 269] width 360 height 72
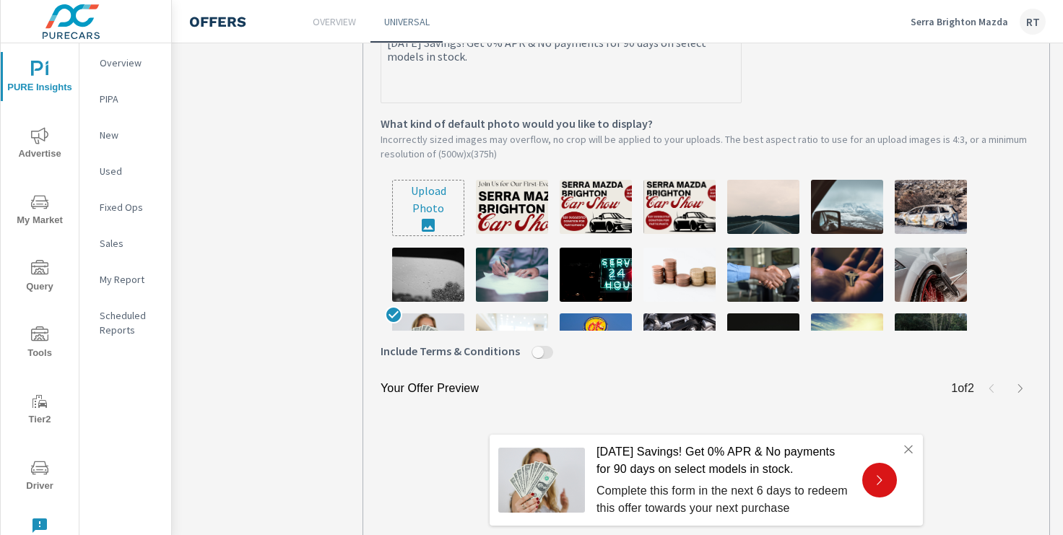
scroll to position [552, 0]
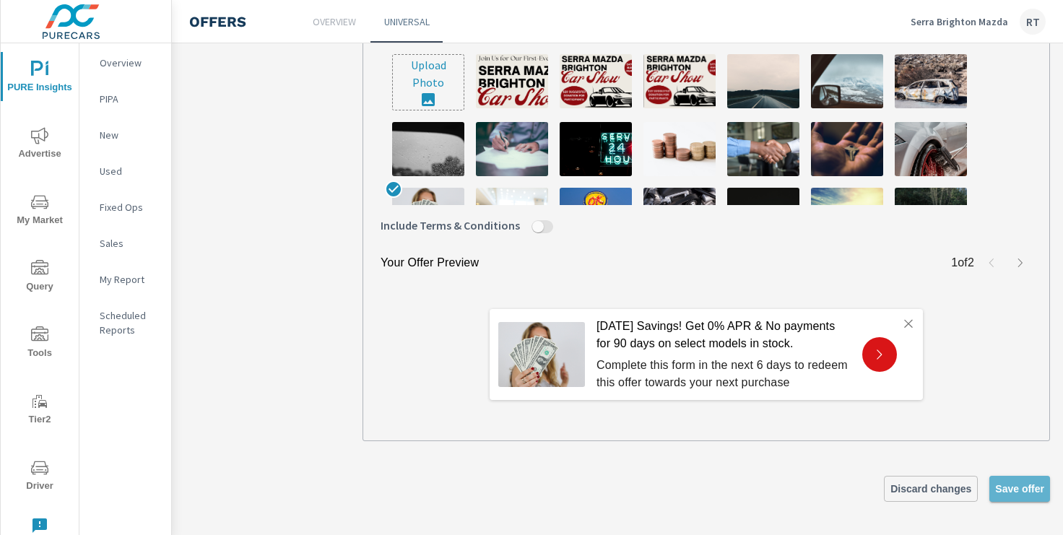
click at [1021, 488] on span "Save offer" at bounding box center [1019, 488] width 49 height 13
type textarea "x"
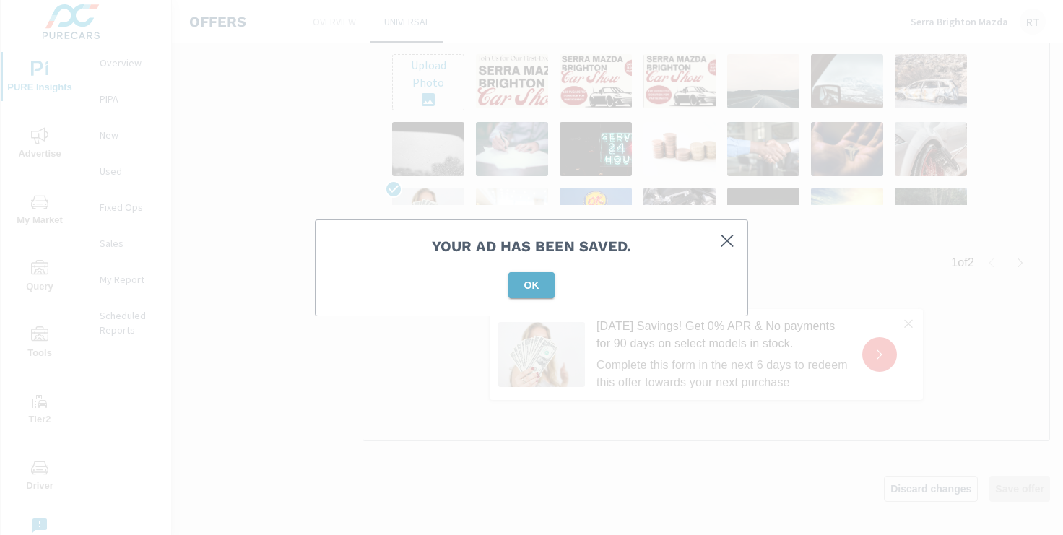
click at [530, 282] on span "OK" at bounding box center [531, 285] width 35 height 13
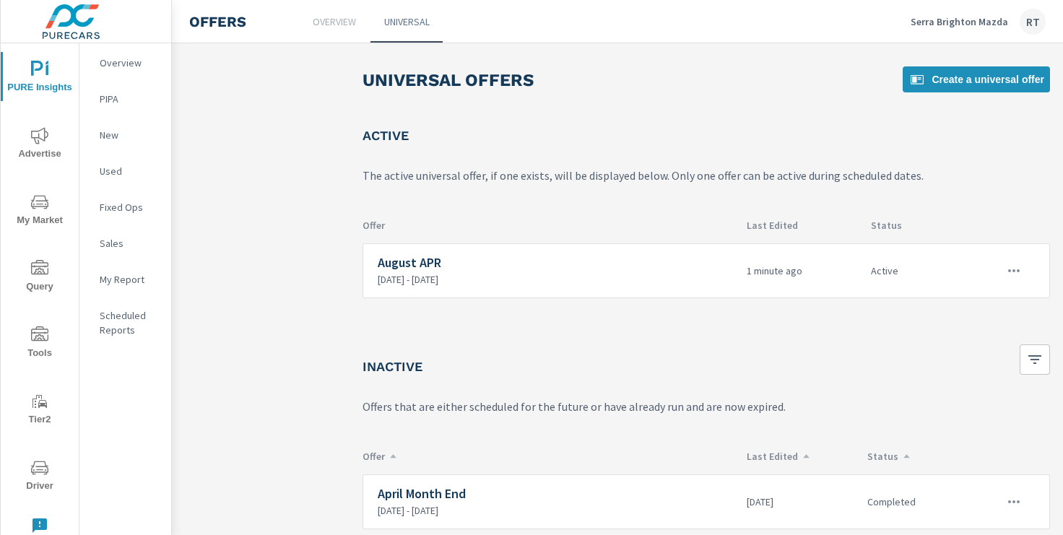
click at [39, 131] on icon "nav menu" at bounding box center [39, 135] width 17 height 17
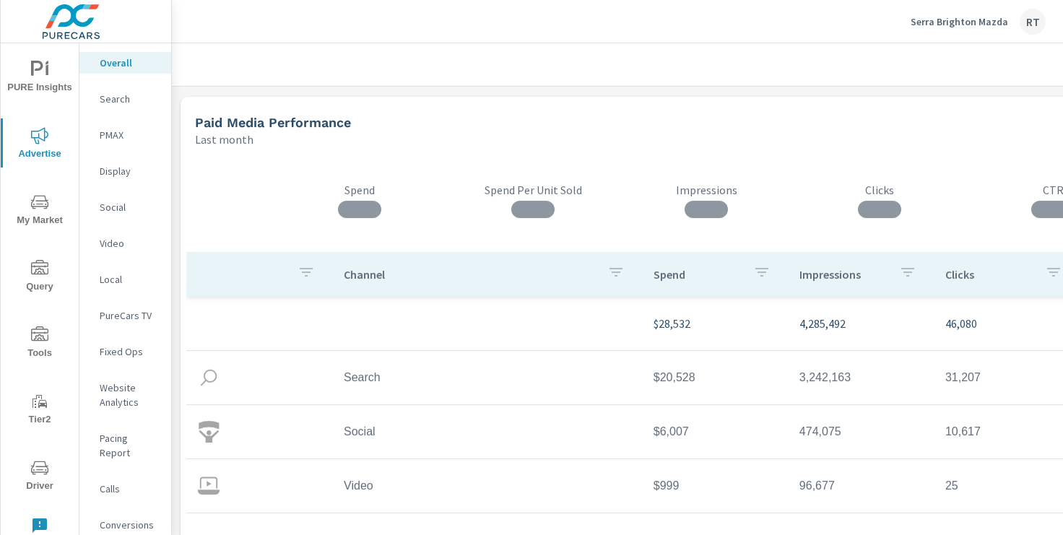
click at [962, 22] on p "Serra Brighton Mazda" at bounding box center [960, 21] width 98 height 13
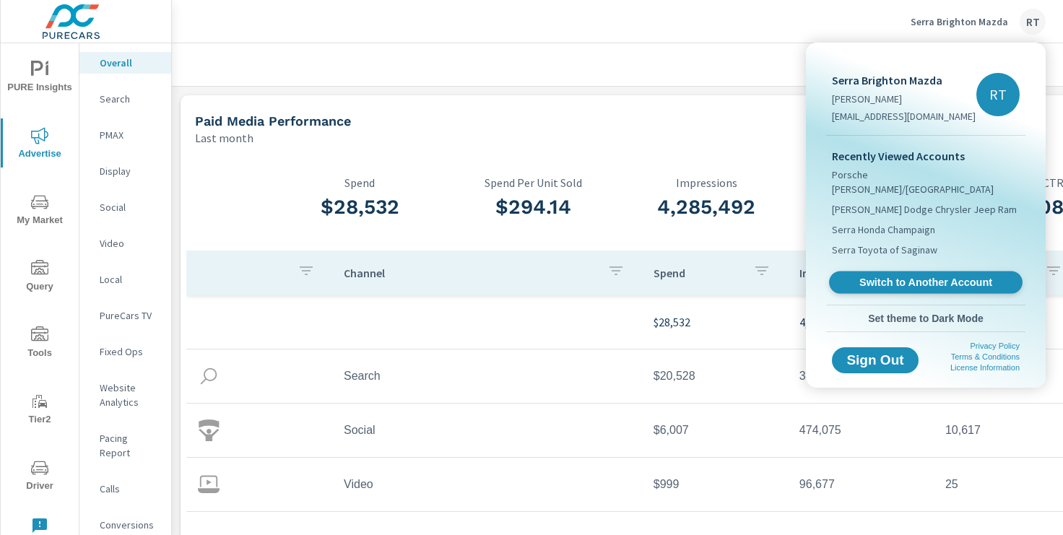
click at [860, 276] on span "Switch to Another Account" at bounding box center [925, 283] width 177 height 14
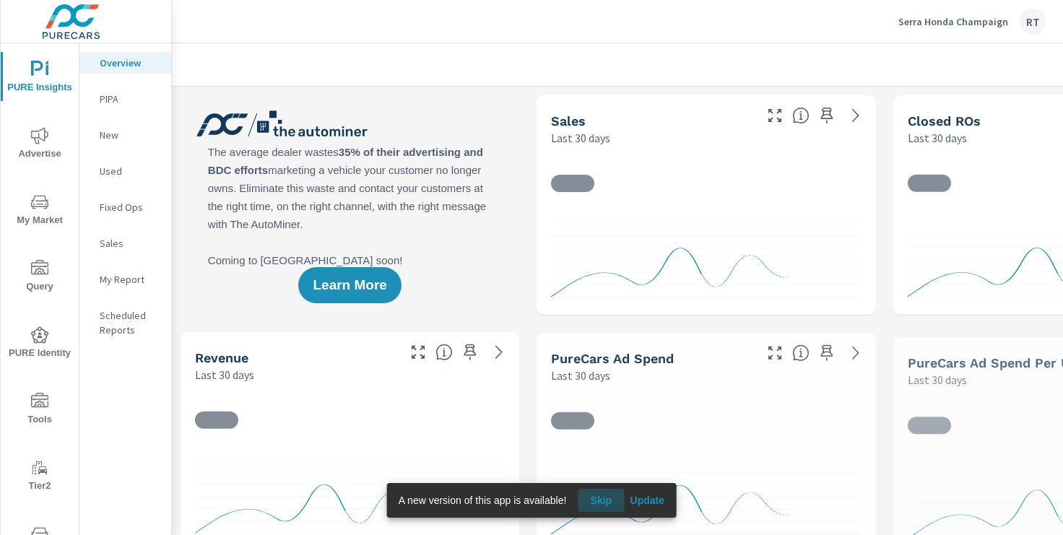
click at [606, 498] on span "Skip" at bounding box center [601, 500] width 35 height 13
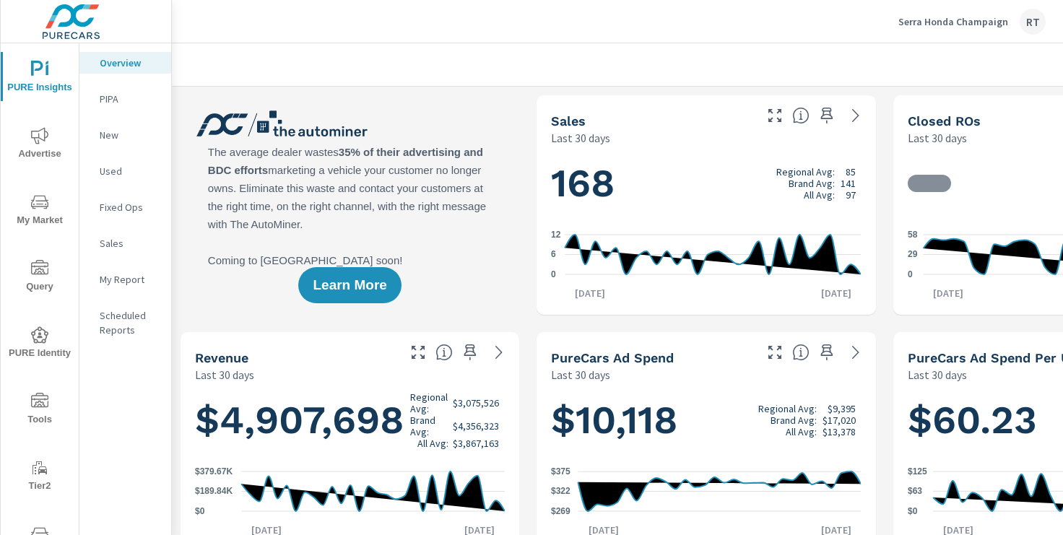
click at [38, 410] on span "Tools" at bounding box center [39, 410] width 69 height 35
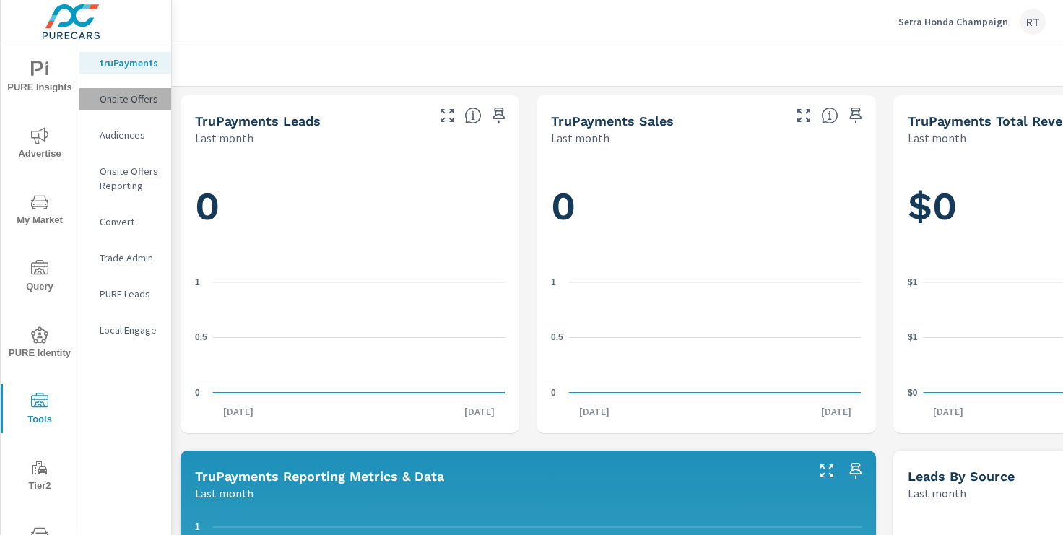
click at [137, 95] on p "Onsite Offers" at bounding box center [130, 99] width 60 height 14
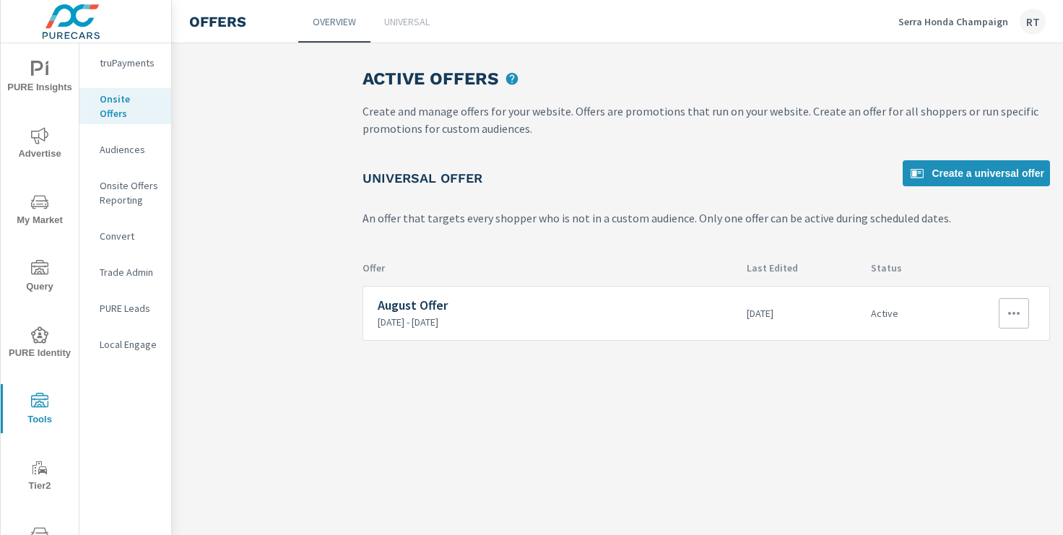
click at [1008, 309] on icon "button" at bounding box center [1013, 313] width 17 height 17
click at [978, 350] on link "Edit" at bounding box center [988, 346] width 80 height 35
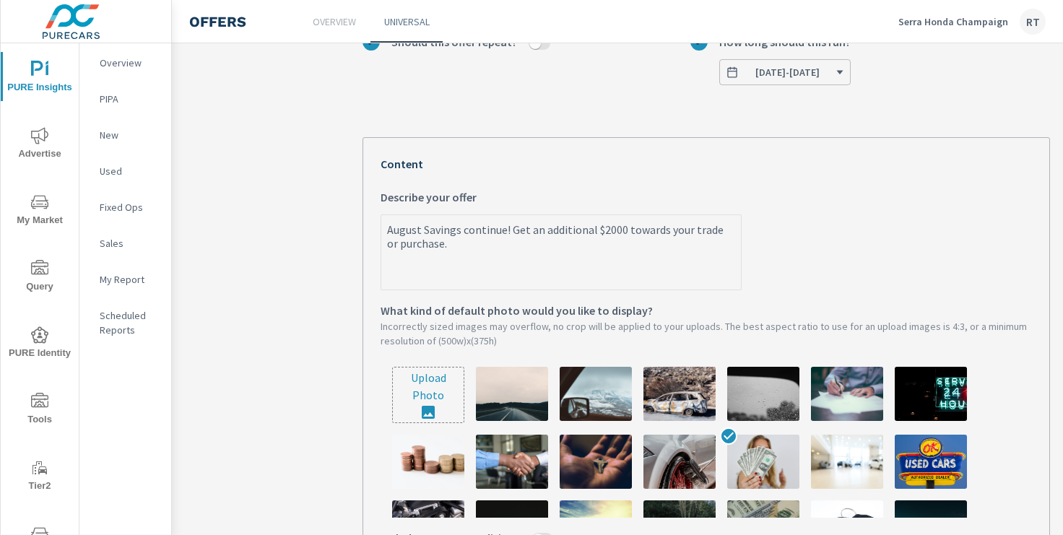
scroll to position [248, 0]
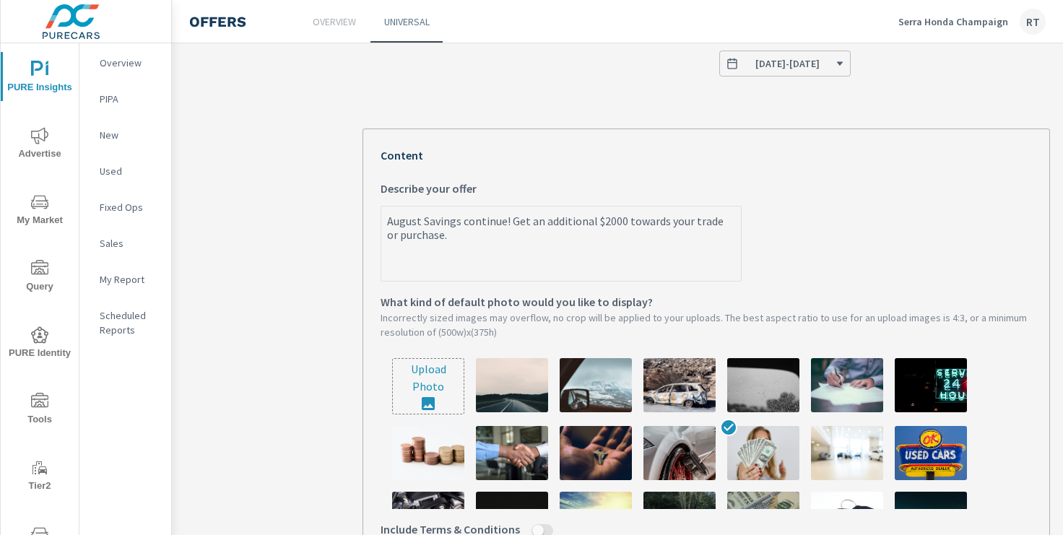
type textarea "x"
drag, startPoint x: 420, startPoint y: 220, endPoint x: 347, endPoint y: 220, distance: 73.0
click at [347, 220] on div "August Offer August Offer What do you want to call this offer? Custom with coun…" at bounding box center [706, 327] width 722 height 1028
paste textarea "[DATE]"
type textarea "Labor Day Savings continue! Get an additional $2000 towards your trade or purch…"
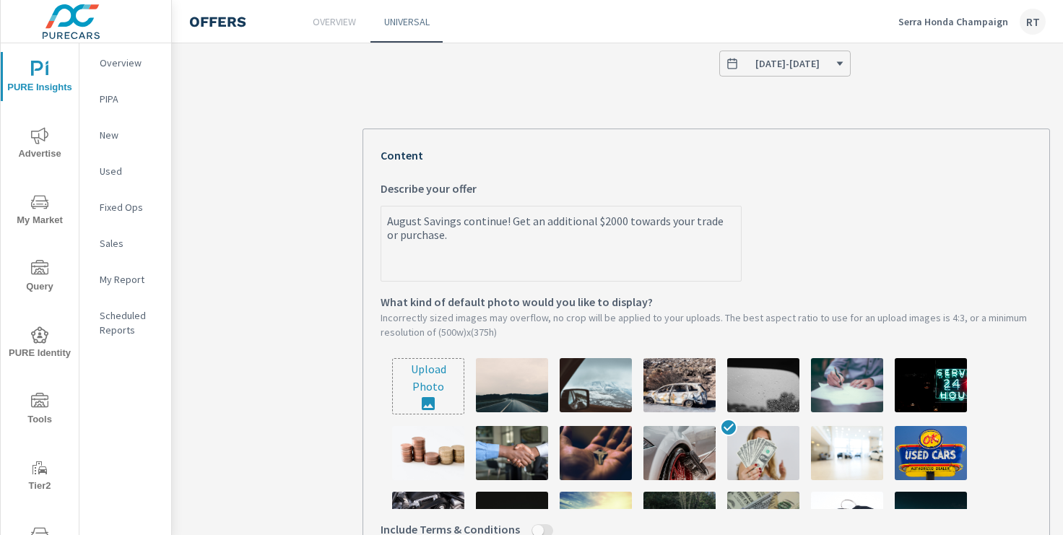
type textarea "x"
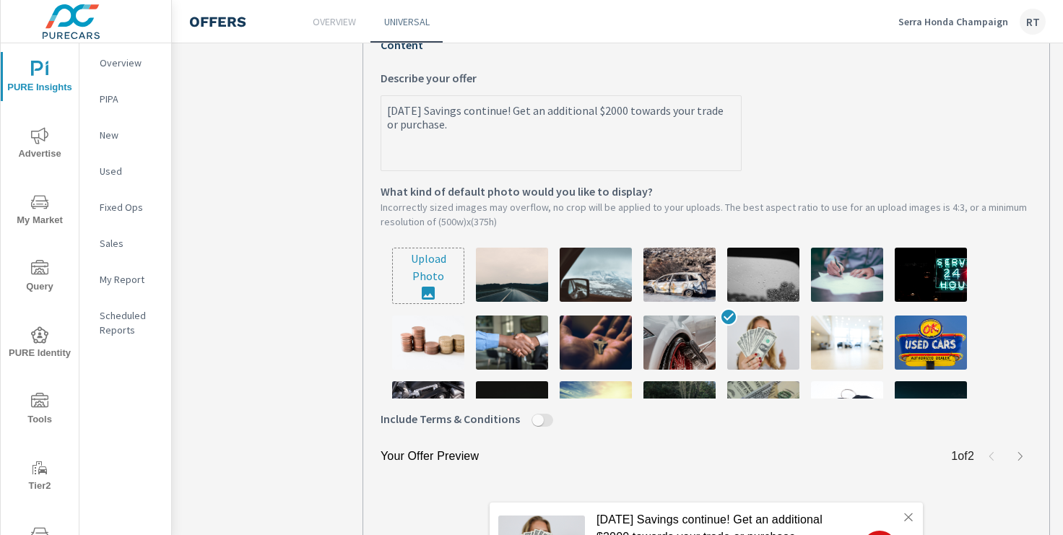
scroll to position [340, 0]
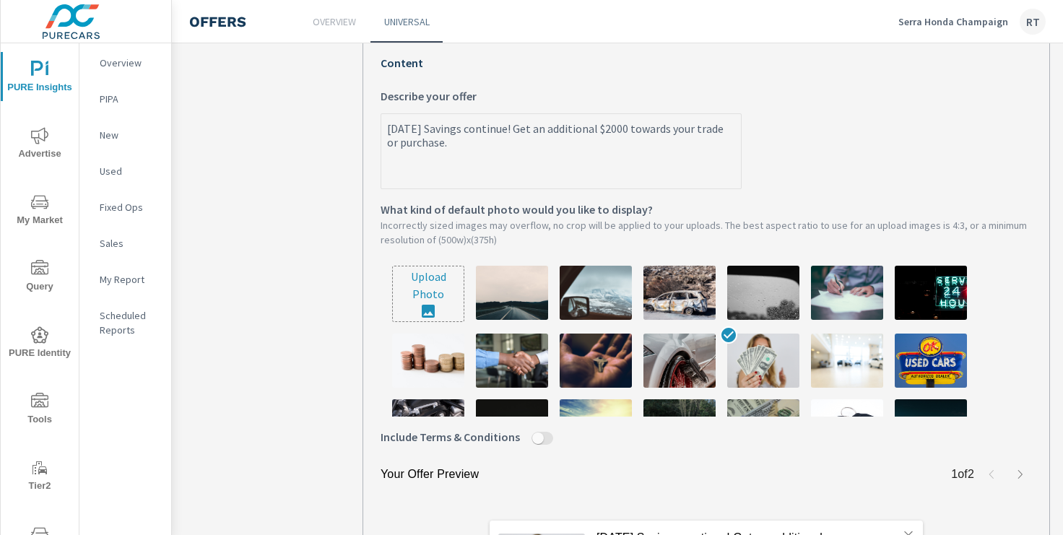
drag, startPoint x: 519, startPoint y: 129, endPoint x: 476, endPoint y: 127, distance: 43.4
click at [476, 127] on textarea "Labor Day Savings continue! Get an additional $2000 towards your trade or purch…" at bounding box center [561, 152] width 360 height 72
type textarea "Labor Day Savings! Get an additional $2000 towards your trade or purchase."
type textarea "x"
type textarea "Labor Day Savings! Get an additional $2000 towards your trade or purchase."
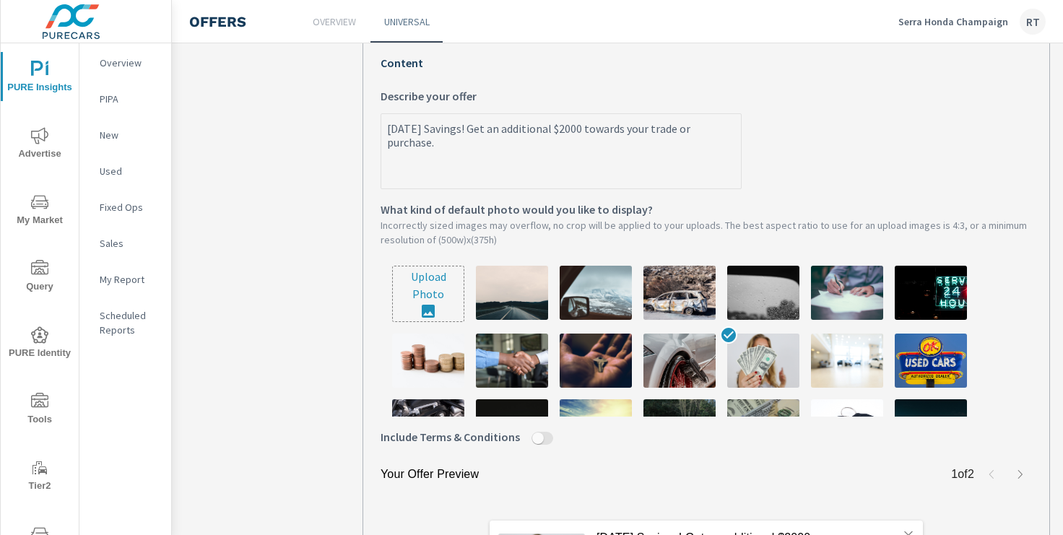
click at [979, 145] on label "Labor Day Savings! Get an additional $2000 towards your trade or purchase. x De…" at bounding box center [707, 138] width 652 height 102
click at [741, 145] on textarea "Labor Day Savings! Get an additional $2000 towards your trade or purchase." at bounding box center [561, 152] width 360 height 72
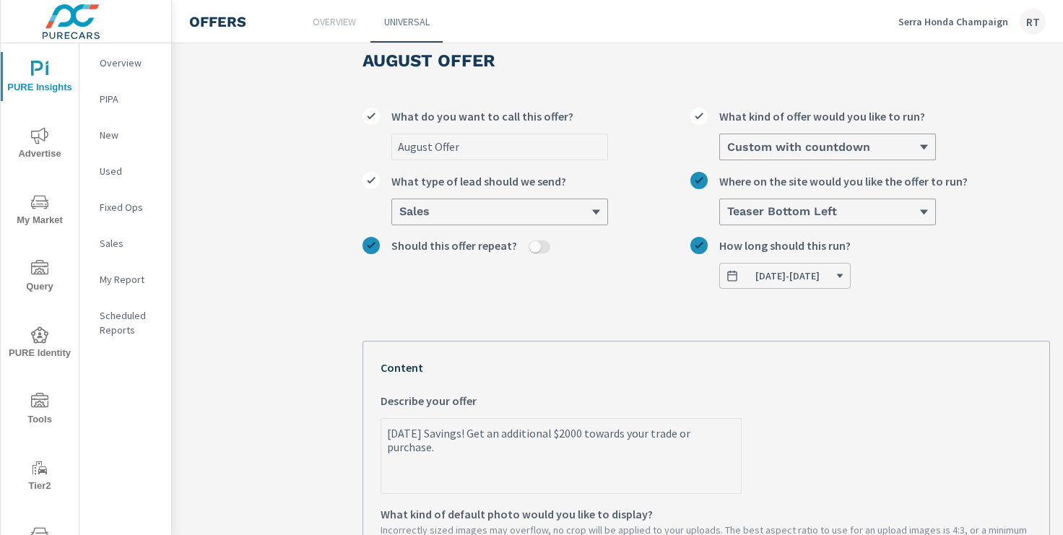
scroll to position [0, 0]
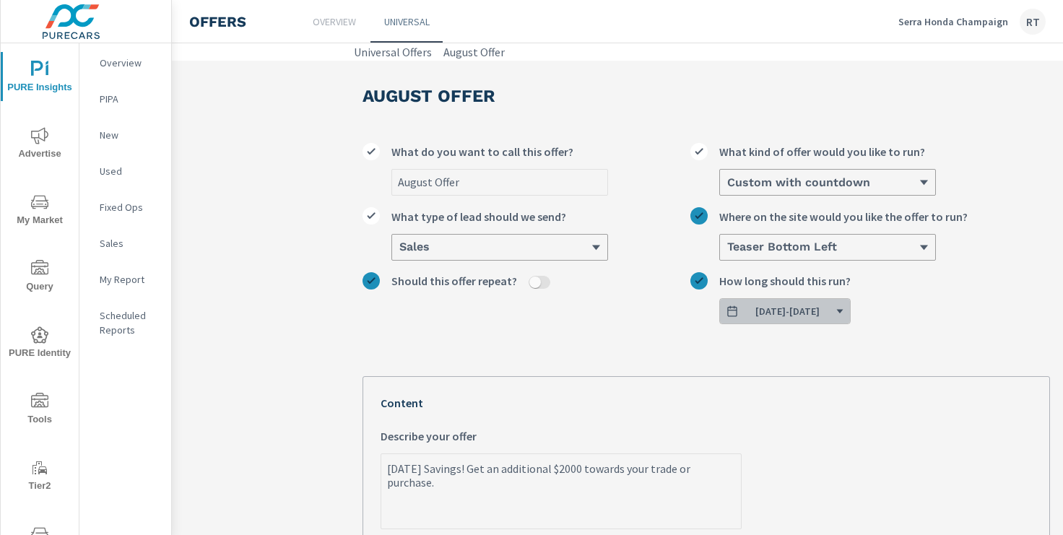
click at [844, 310] on icon "button" at bounding box center [840, 312] width 7 height 4
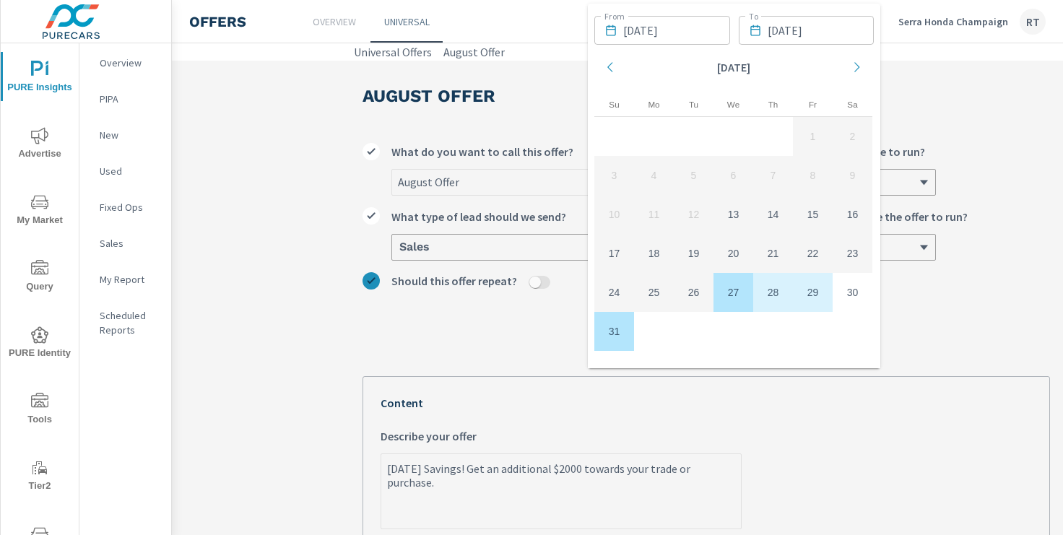
click at [726, 290] on td "27" at bounding box center [734, 292] width 40 height 39
type textarea "x"
type input "08/27/2025"
click at [857, 64] on icon "Move forward to switch to the next month." at bounding box center [856, 67] width 5 height 10
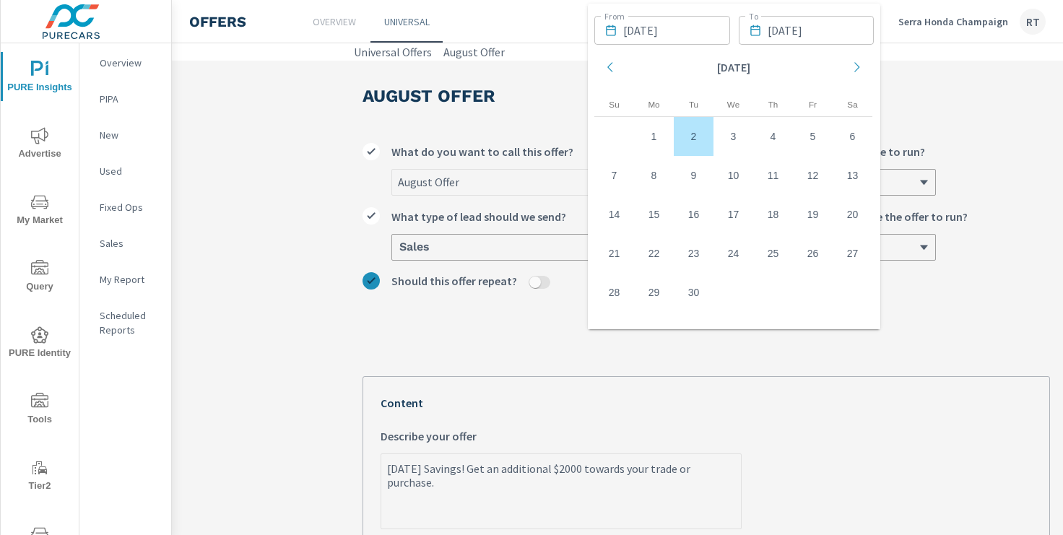
click at [693, 131] on td "2" at bounding box center [694, 136] width 40 height 39
type textarea "x"
type input "09/02/2025"
click at [925, 303] on label "08/27/2025 - 09/02/2025 How long should this run?" at bounding box center [871, 298] width 360 height 52
click at [851, 303] on button "08/27/2025 - 09/02/2025" at bounding box center [784, 311] width 131 height 26
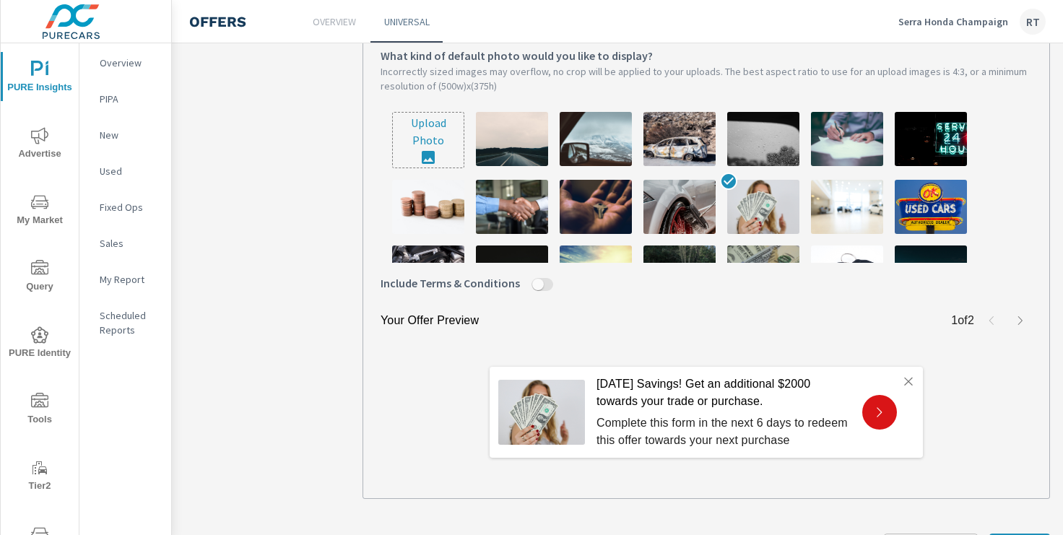
scroll to position [552, 0]
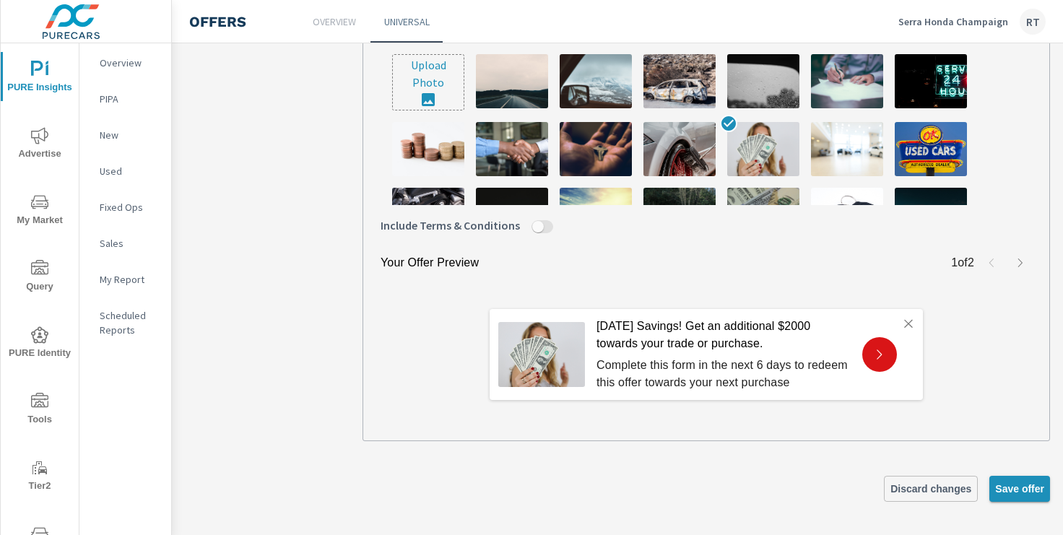
click at [1010, 489] on span "Save offer" at bounding box center [1019, 488] width 49 height 13
type textarea "x"
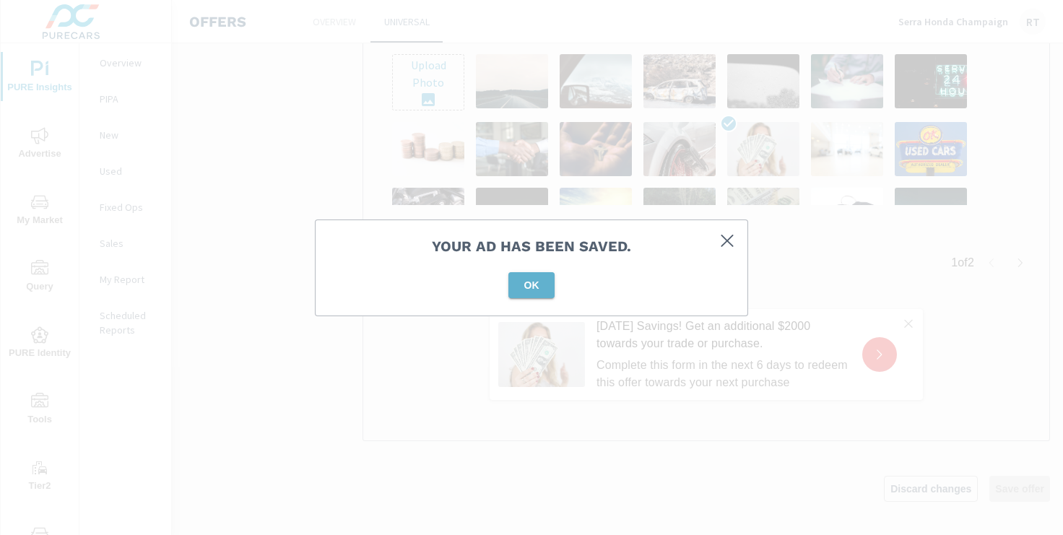
click at [539, 283] on span "OK" at bounding box center [531, 285] width 35 height 13
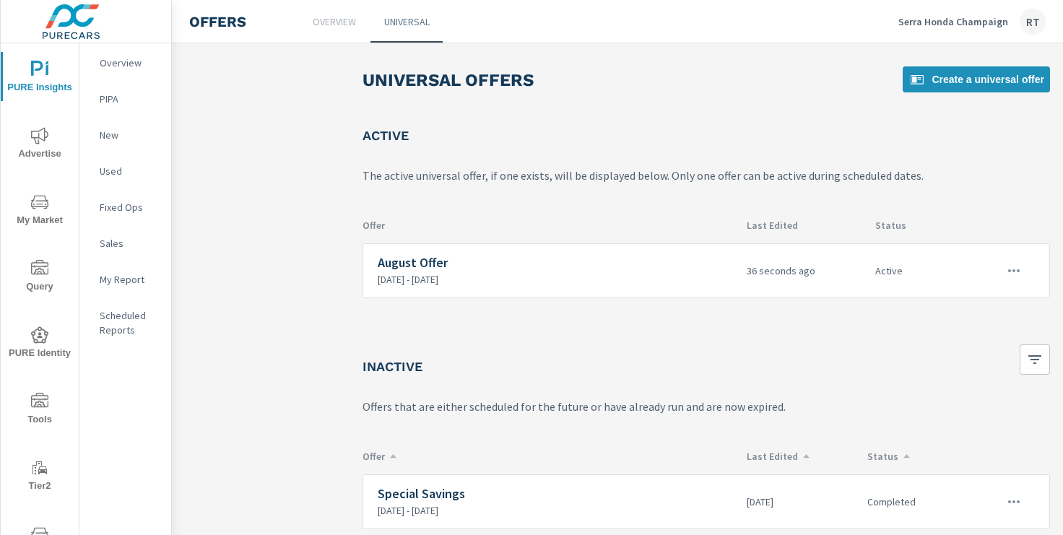
click at [34, 138] on icon "nav menu" at bounding box center [39, 135] width 17 height 17
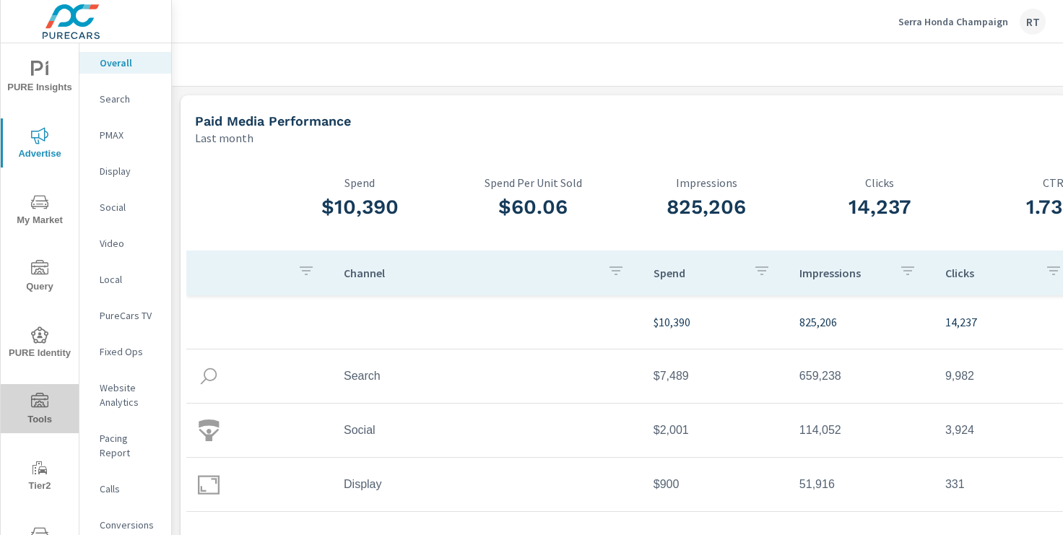
click at [36, 397] on icon "nav menu" at bounding box center [39, 401] width 17 height 17
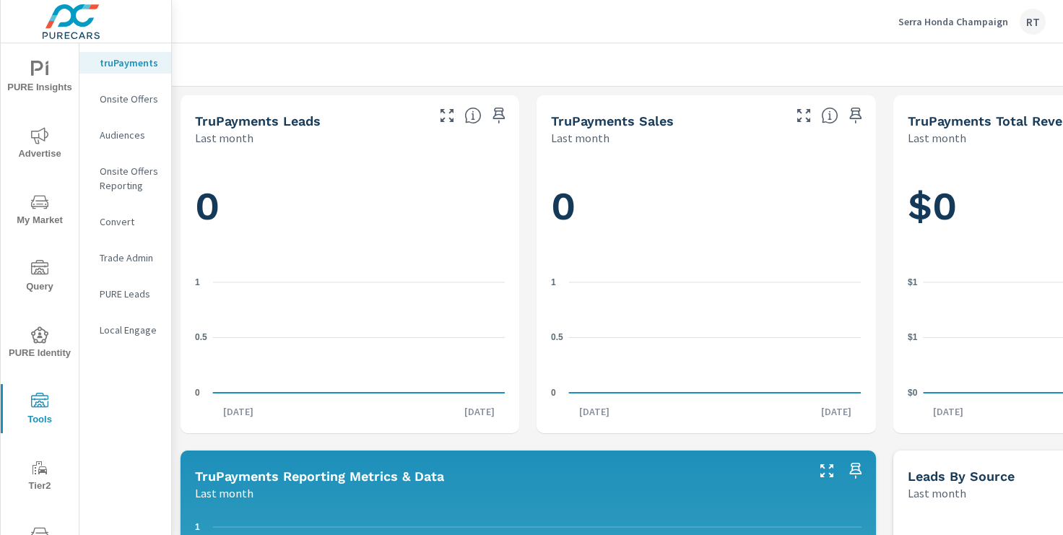
click at [111, 103] on p "Onsite Offers" at bounding box center [130, 99] width 60 height 14
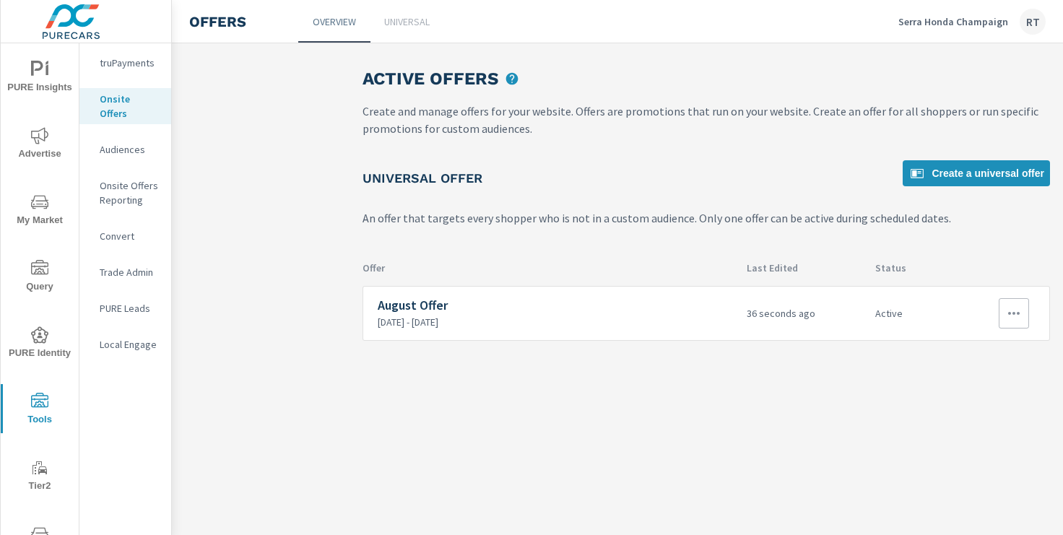
click at [1007, 313] on icon "button" at bounding box center [1013, 313] width 17 height 17
click at [971, 341] on div "Edit" at bounding box center [966, 346] width 20 height 17
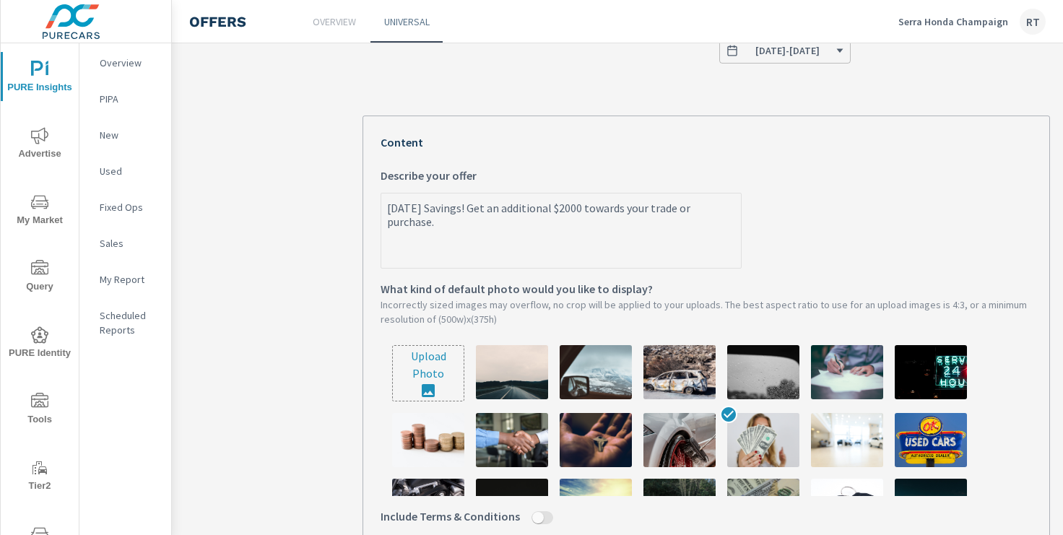
scroll to position [261, 0]
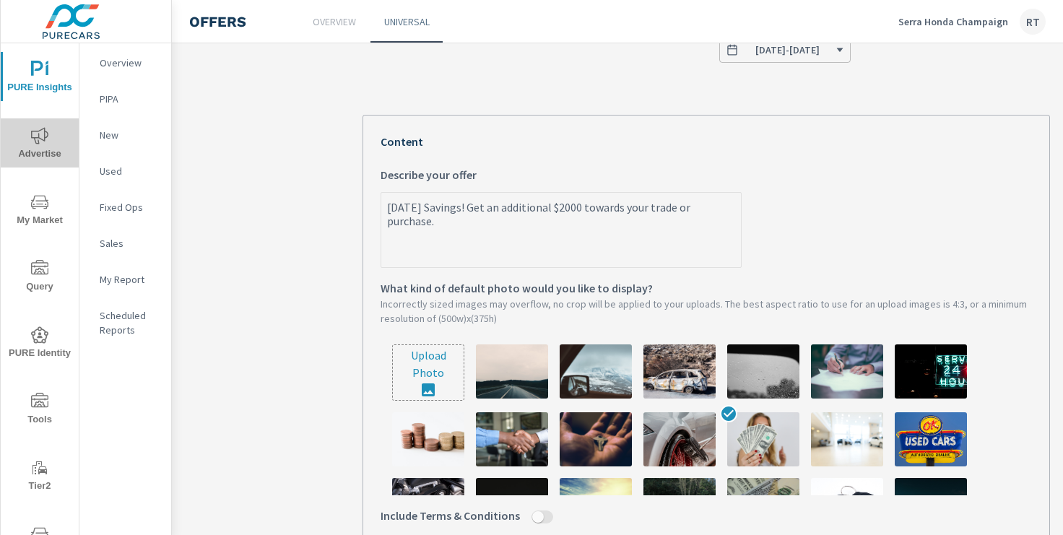
click at [48, 141] on icon "nav menu" at bounding box center [39, 135] width 17 height 17
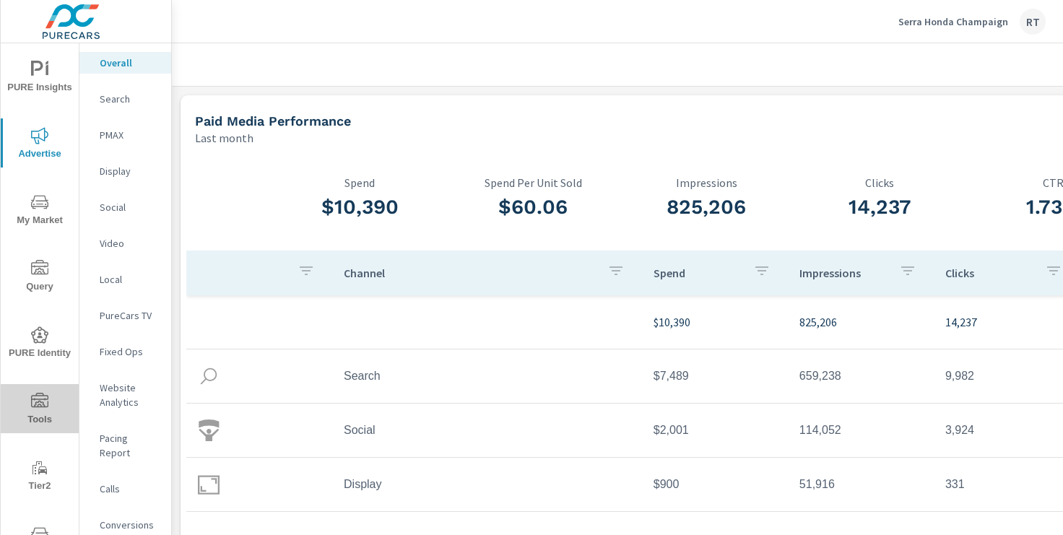
click at [44, 405] on icon "nav menu" at bounding box center [39, 400] width 17 height 14
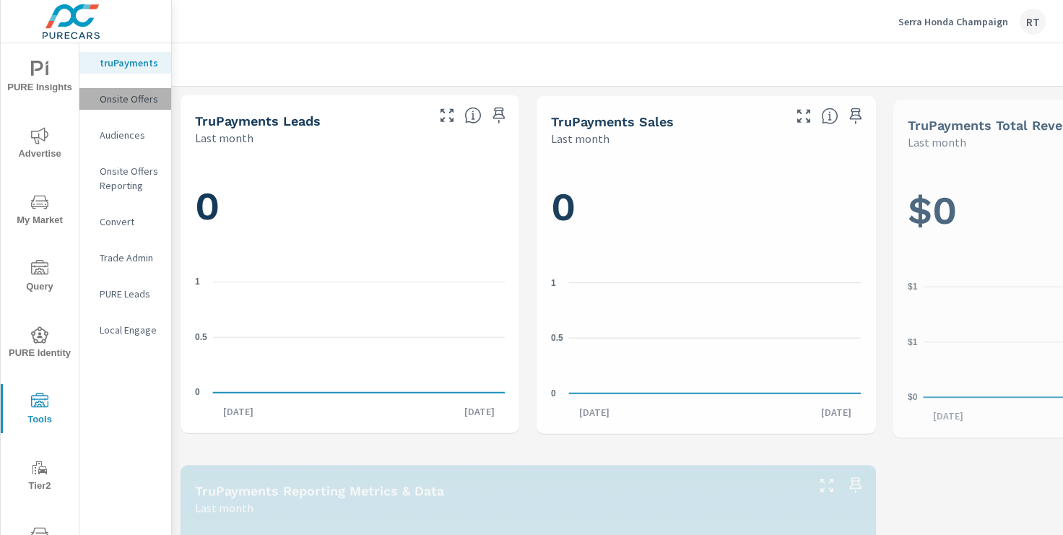
click at [134, 100] on p "Onsite Offers" at bounding box center [130, 99] width 60 height 14
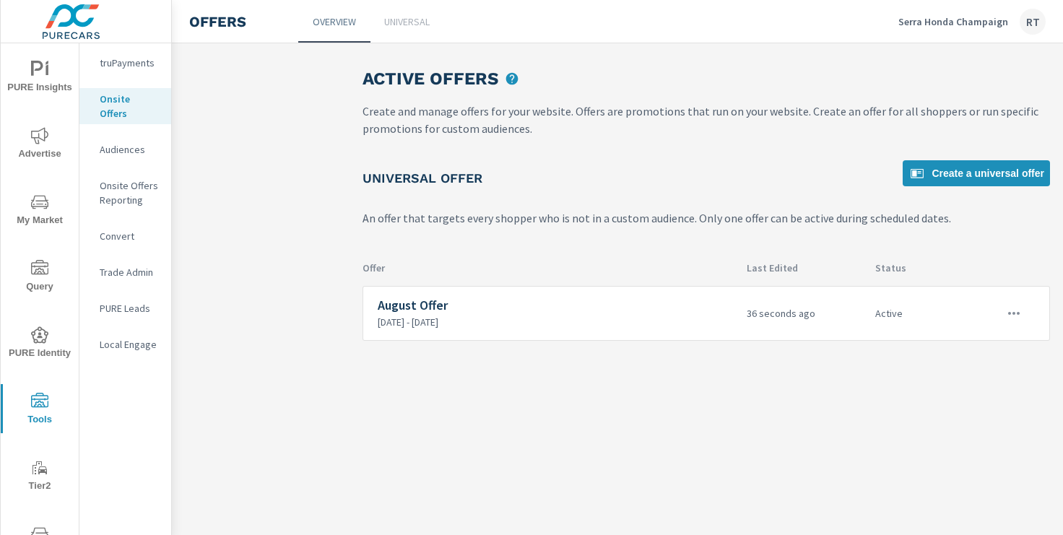
click at [42, 75] on icon "nav menu" at bounding box center [39, 69] width 17 height 17
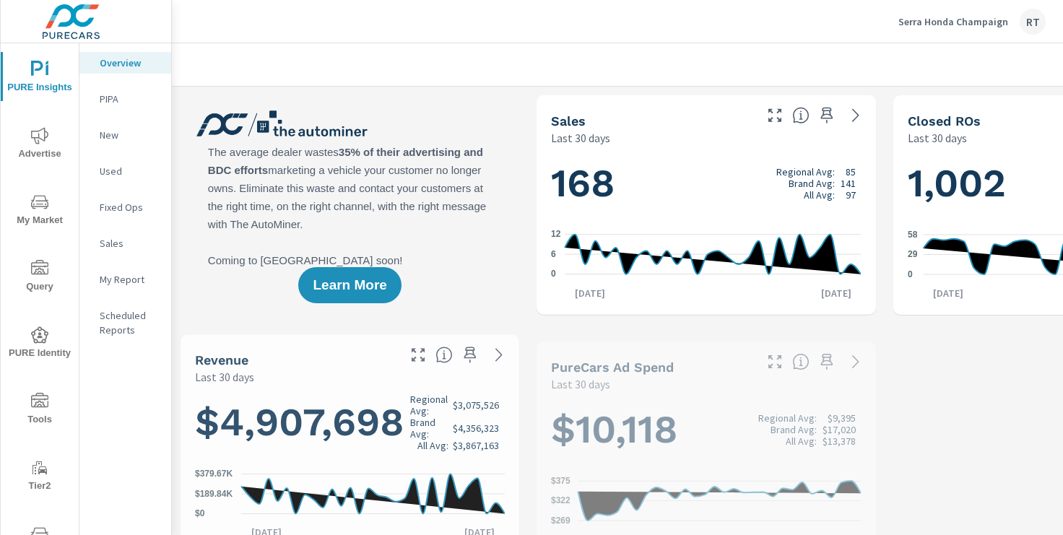
scroll to position [1, 0]
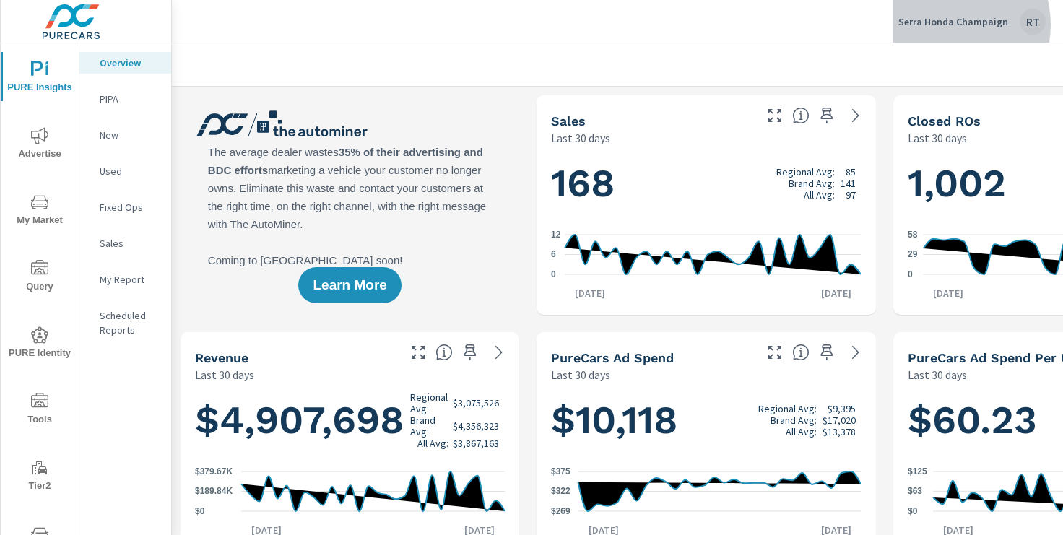
click at [951, 25] on p "Serra Honda Champaign" at bounding box center [954, 21] width 110 height 13
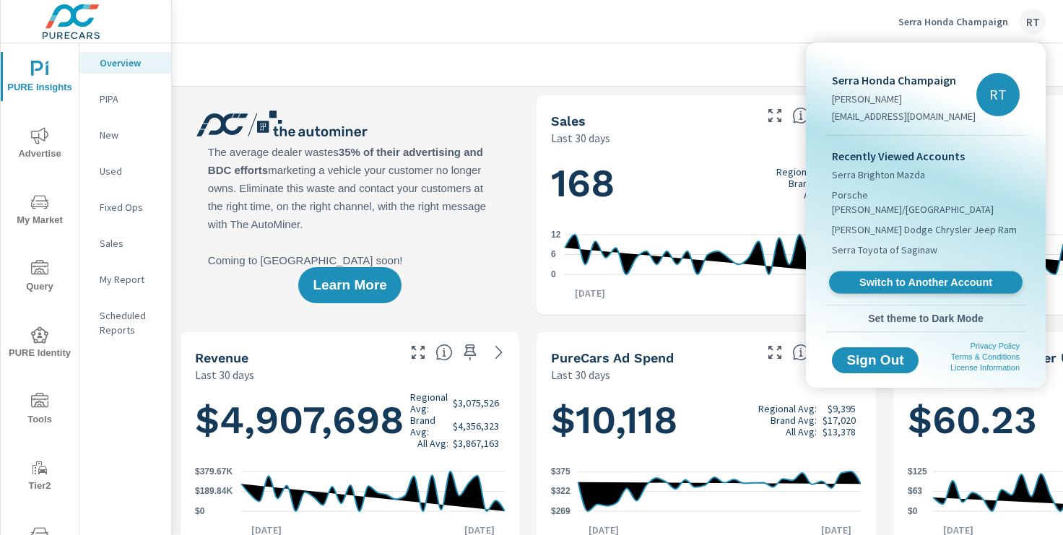
click at [869, 276] on span "Switch to Another Account" at bounding box center [925, 283] width 177 height 14
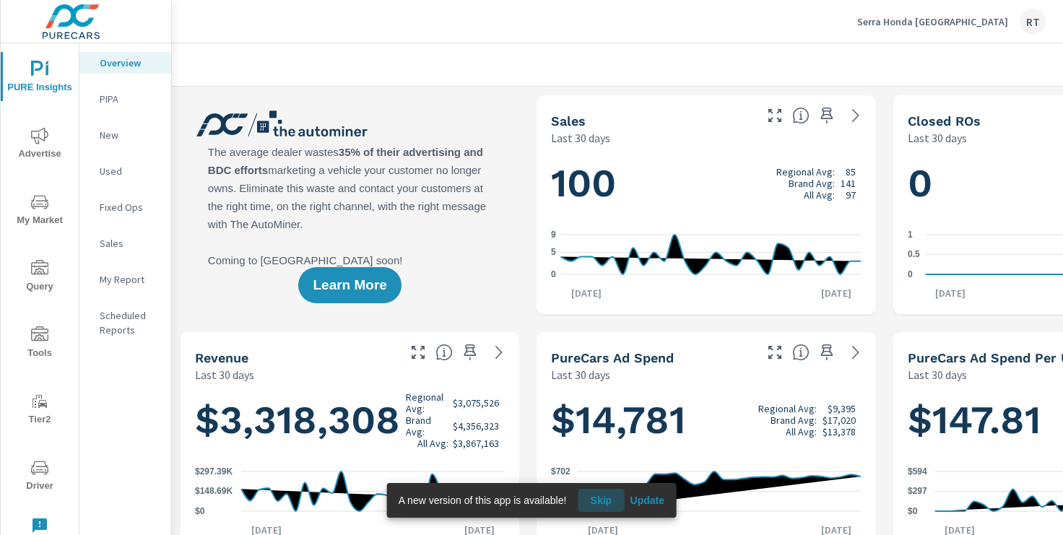
click at [606, 494] on span "Skip" at bounding box center [601, 500] width 35 height 13
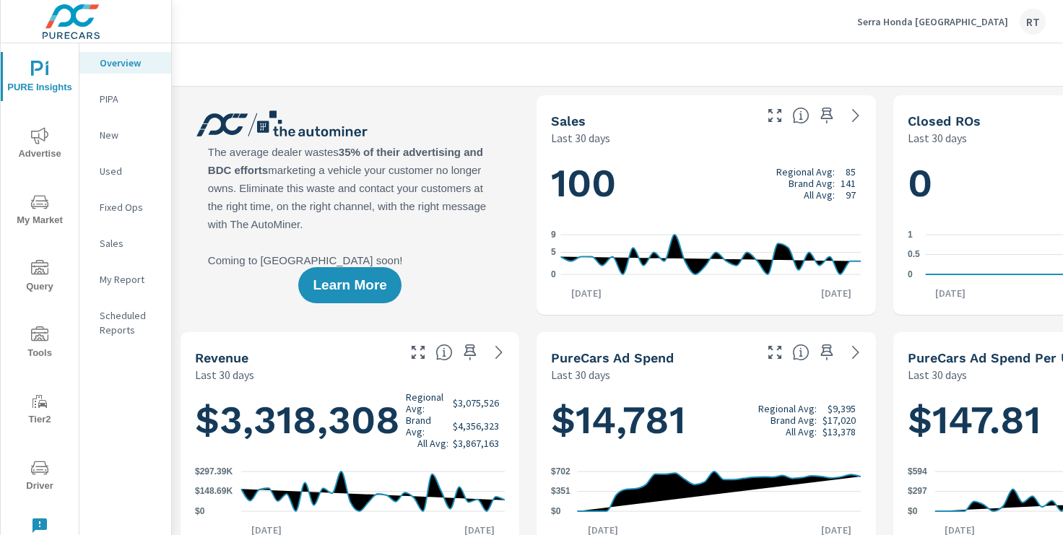
click at [38, 330] on icon "nav menu" at bounding box center [39, 334] width 17 height 17
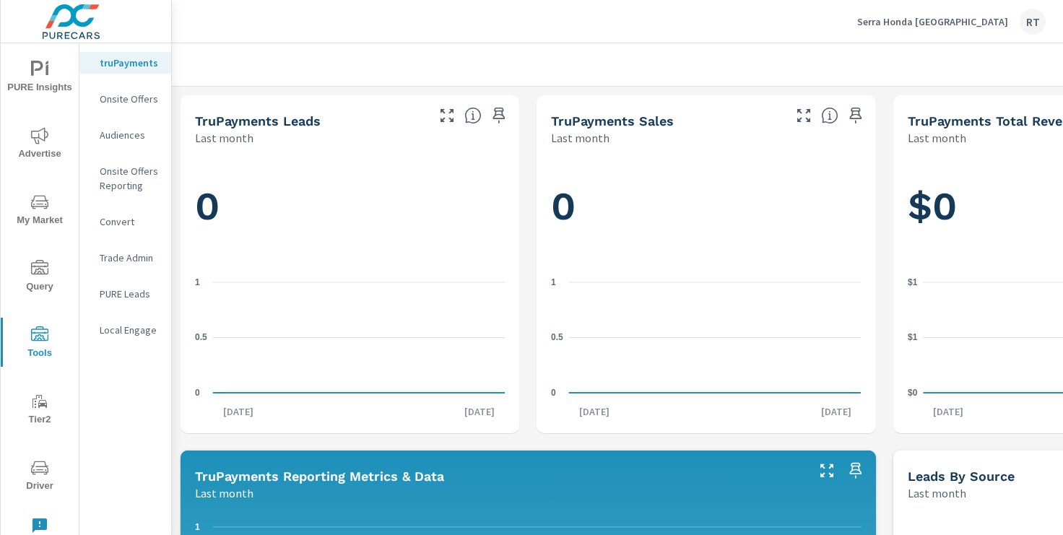
click at [120, 96] on p "Onsite Offers" at bounding box center [130, 99] width 60 height 14
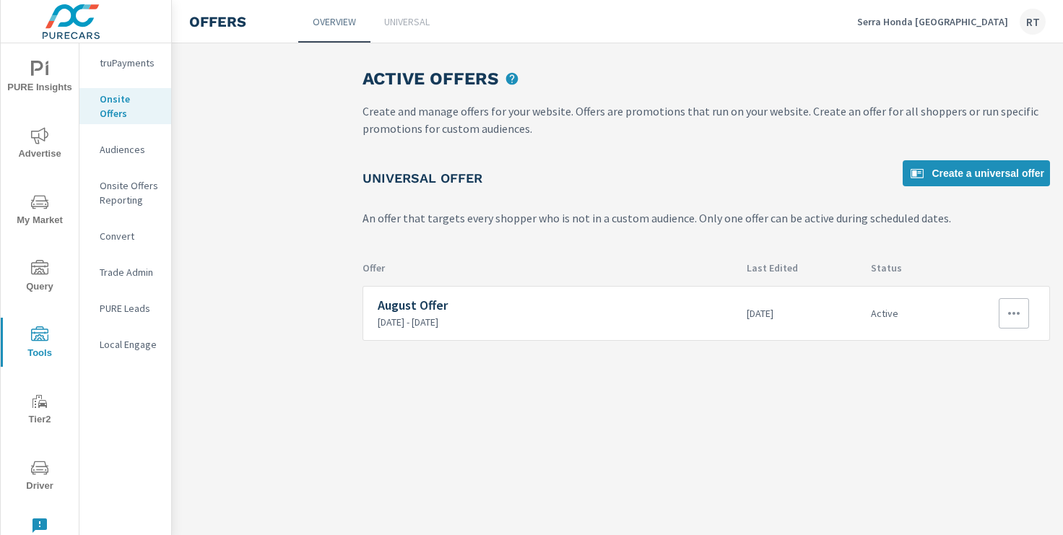
click at [1017, 306] on icon "button" at bounding box center [1013, 313] width 17 height 17
click at [966, 347] on div "Edit" at bounding box center [966, 346] width 20 height 17
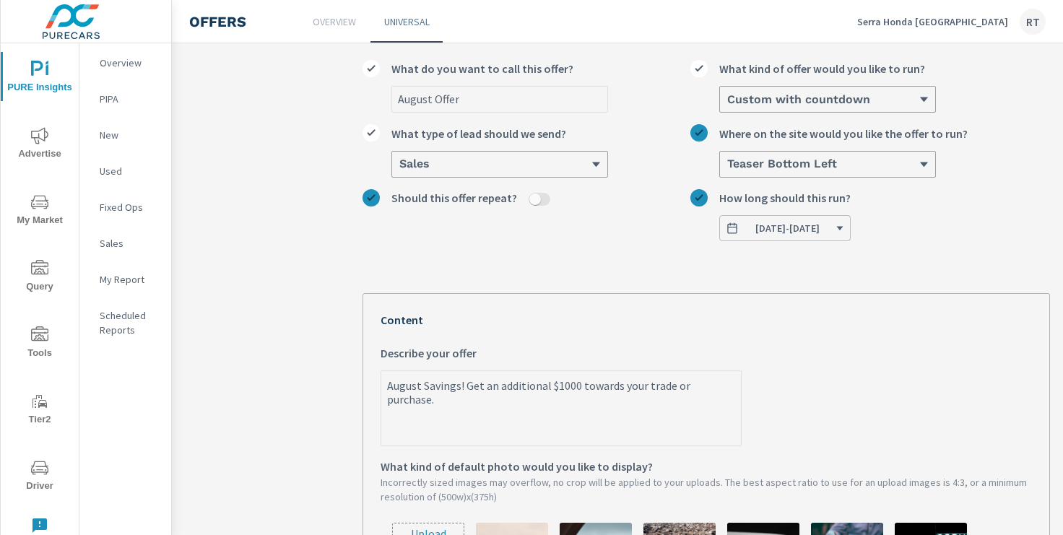
scroll to position [133, 0]
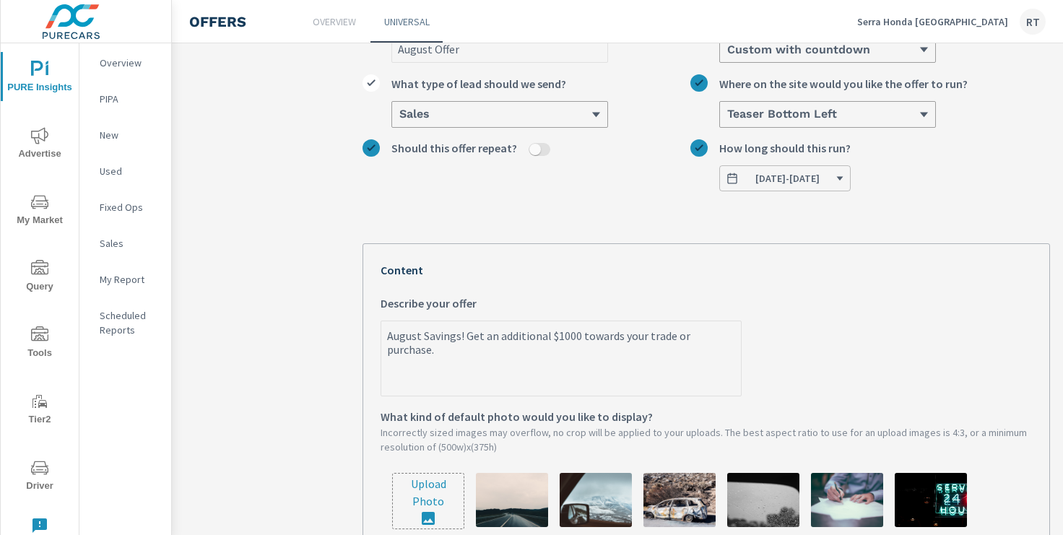
type textarea "x"
drag, startPoint x: 420, startPoint y: 337, endPoint x: 384, endPoint y: 337, distance: 35.4
click at [384, 337] on textarea "August Savings! Get an additional $1000 towards your trade or purchase." at bounding box center [561, 360] width 360 height 72
paste textarea "[DATE]"
type textarea "[DATE] Savings! Get an additional $1000 towards your trade or purchase."
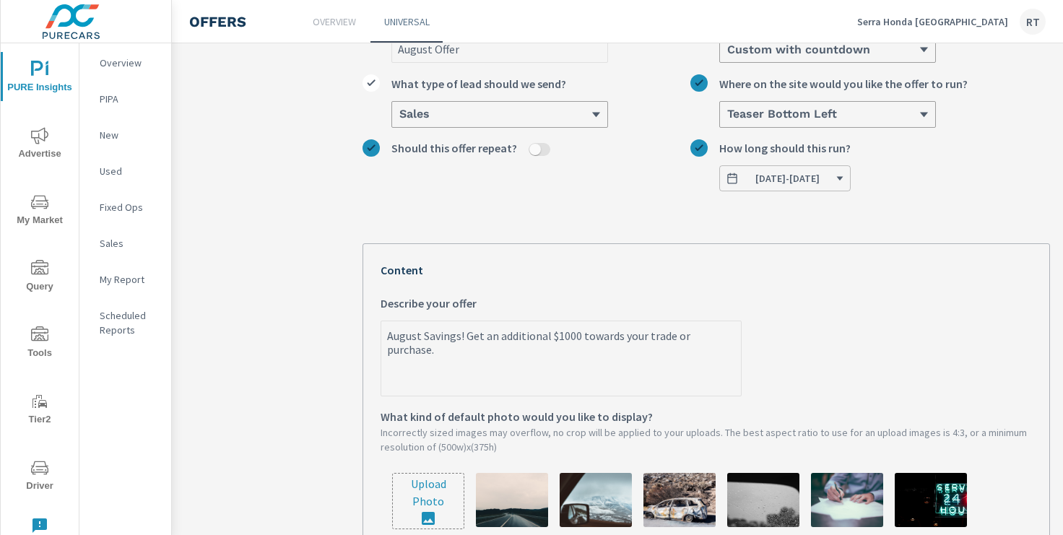
type textarea "x"
type textarea "[DATE] Savings! Get an additional $1000 towards your trade or purchase."
click at [862, 232] on div "August Offer What do you want to call this offer? Custom with countdown What ki…" at bounding box center [707, 430] width 688 height 862
click at [851, 172] on button "[DATE] - [DATE]" at bounding box center [784, 178] width 131 height 26
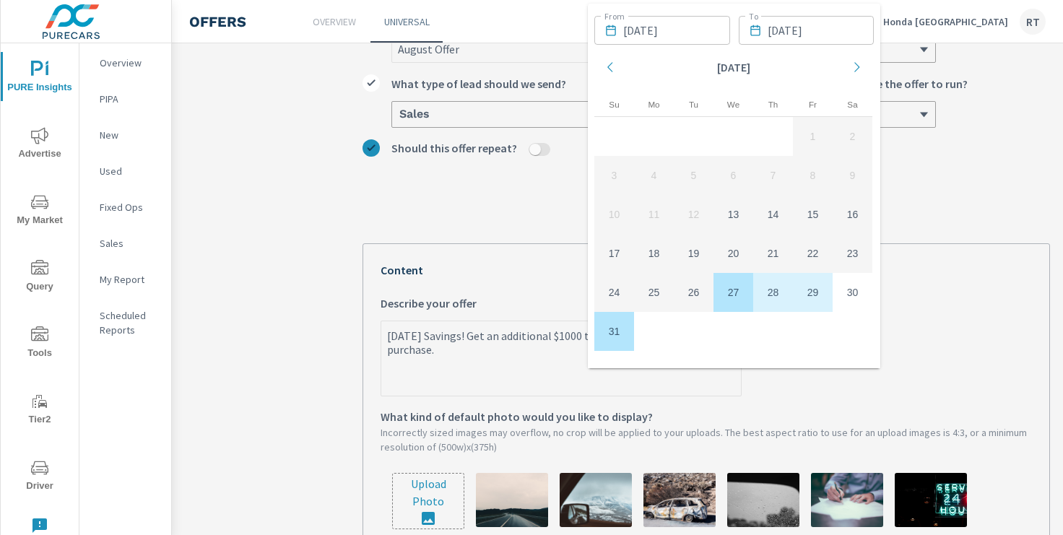
click at [732, 285] on td "27" at bounding box center [734, 292] width 40 height 39
type textarea "x"
type input "[DATE]"
click at [855, 66] on icon "Move forward to switch to the next month." at bounding box center [857, 67] width 13 height 13
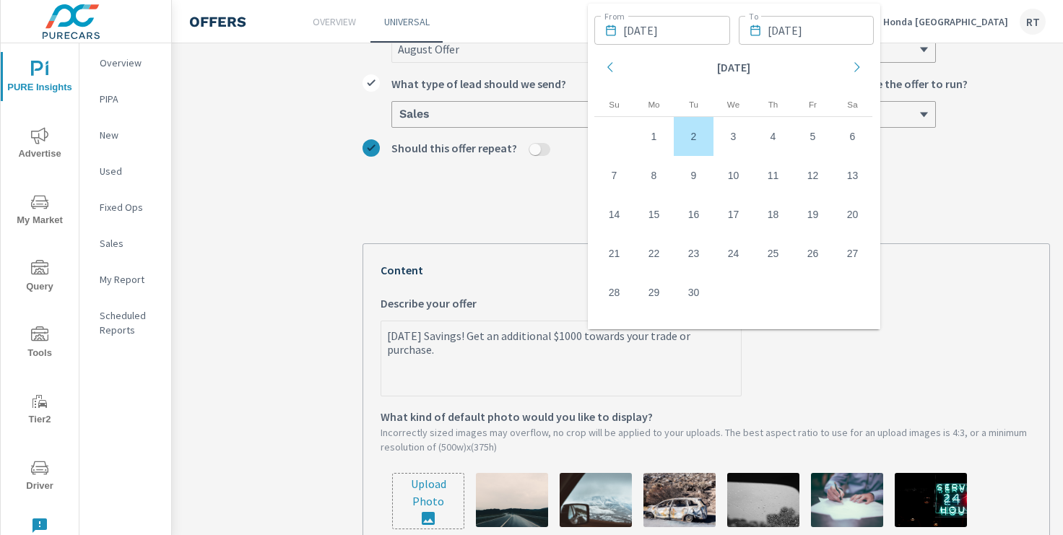
click at [701, 132] on td "2" at bounding box center [694, 136] width 40 height 39
type textarea "x"
type input "[DATE]"
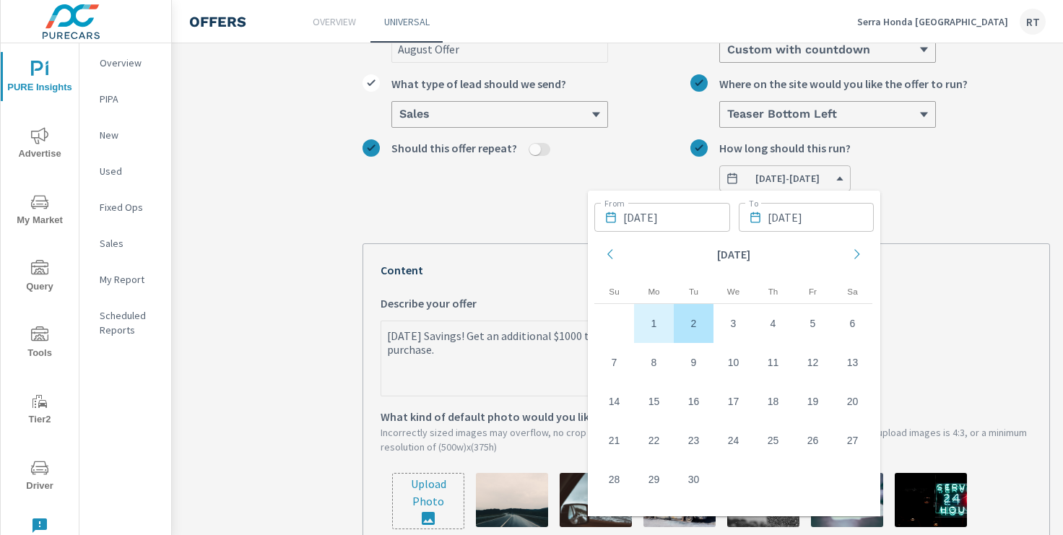
click at [968, 298] on label "[DATE] Savings! Get an additional $1000 towards your trade or purchase. x Descr…" at bounding box center [707, 346] width 652 height 102
click at [741, 324] on textarea "[DATE] Savings! Get an additional $1000 towards your trade or purchase." at bounding box center [561, 360] width 360 height 72
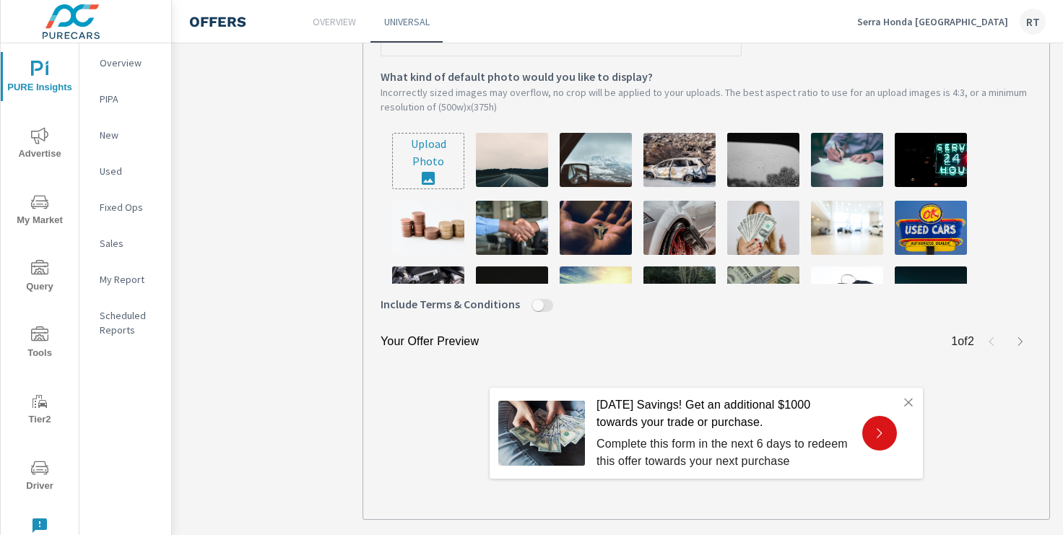
scroll to position [552, 0]
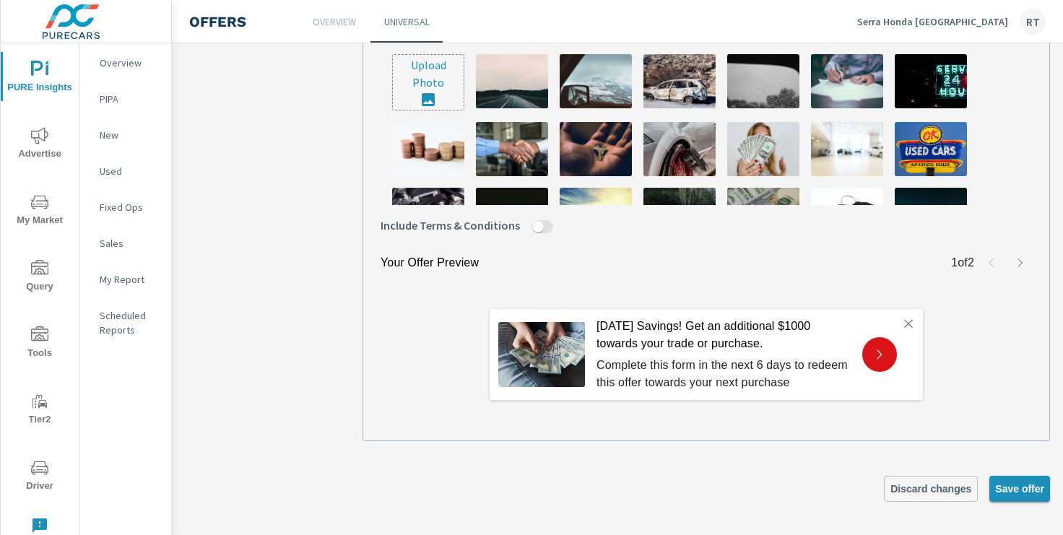
click at [1016, 482] on span "Save offer" at bounding box center [1019, 488] width 49 height 13
type textarea "x"
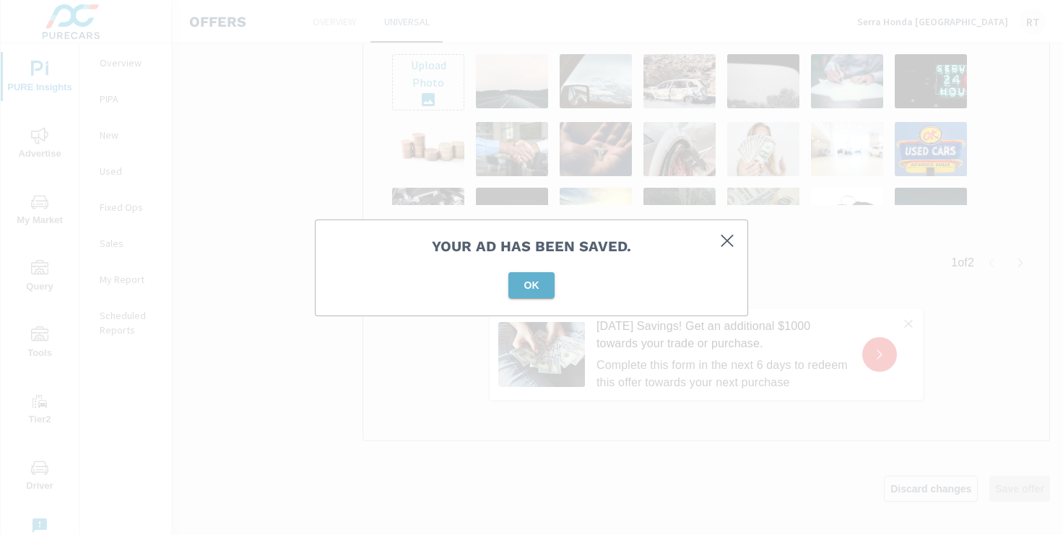
click at [531, 282] on span "OK" at bounding box center [531, 285] width 35 height 13
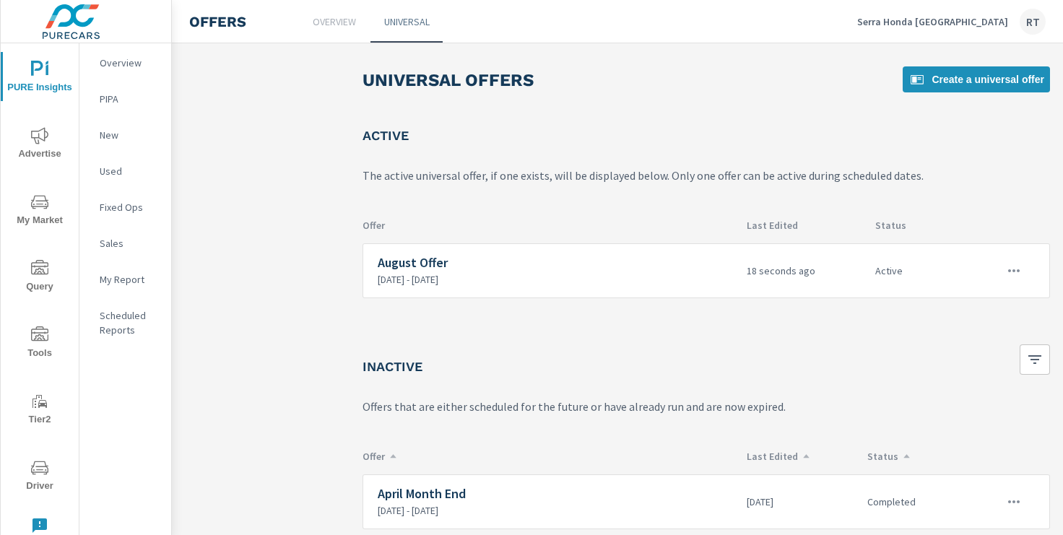
click at [43, 137] on icon "nav menu" at bounding box center [39, 135] width 17 height 17
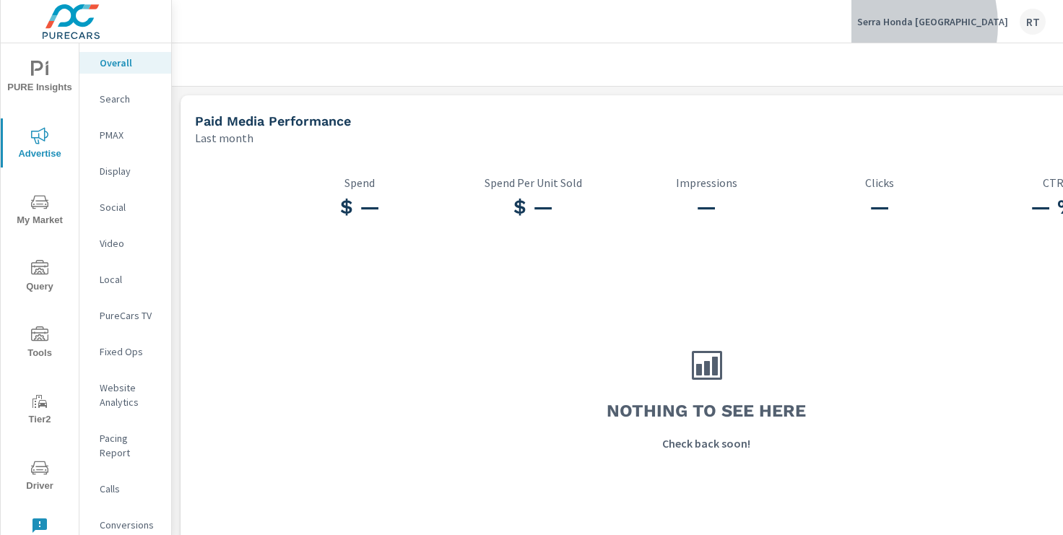
click at [935, 25] on p "Serra Honda [GEOGRAPHIC_DATA]" at bounding box center [932, 21] width 151 height 13
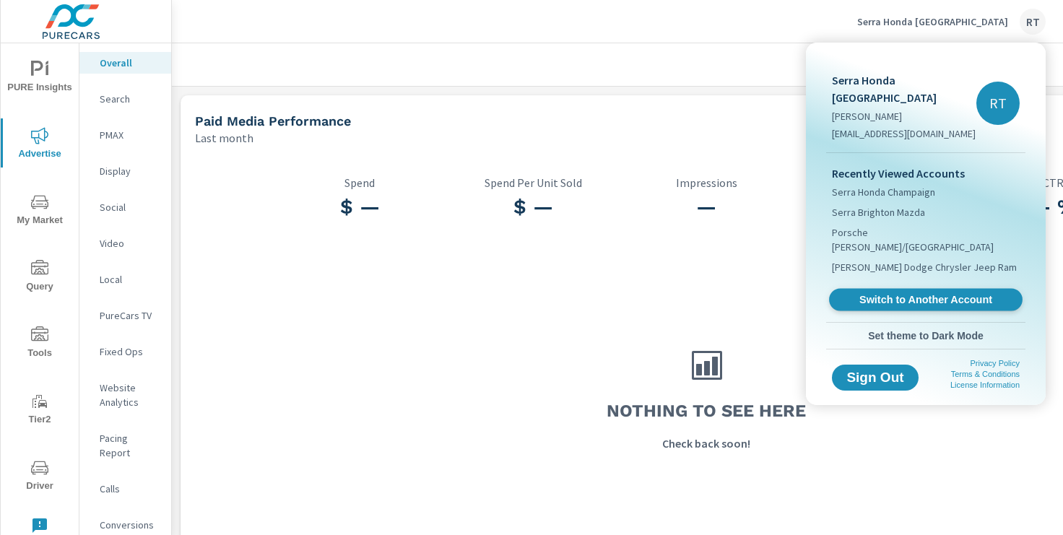
click at [862, 293] on span "Switch to Another Account" at bounding box center [925, 300] width 177 height 14
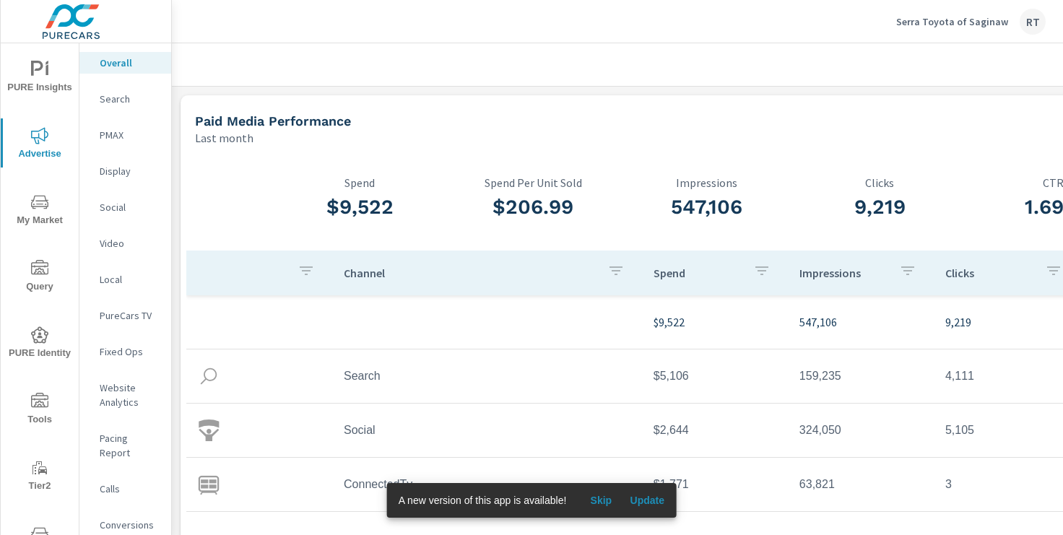
click at [602, 501] on span "Skip" at bounding box center [601, 500] width 35 height 13
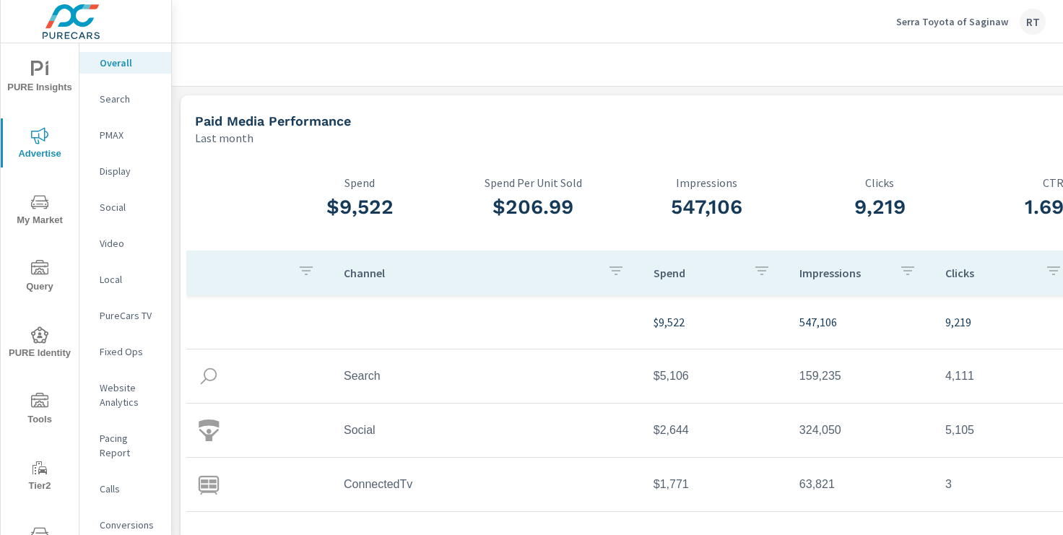
click at [36, 401] on icon "nav menu" at bounding box center [39, 401] width 17 height 17
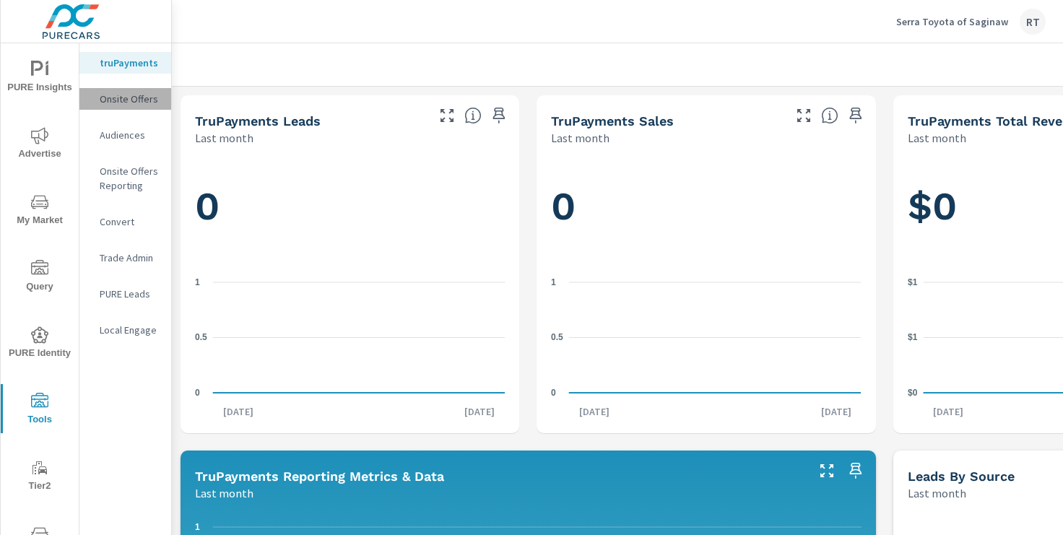
click at [121, 100] on p "Onsite Offers" at bounding box center [130, 99] width 60 height 14
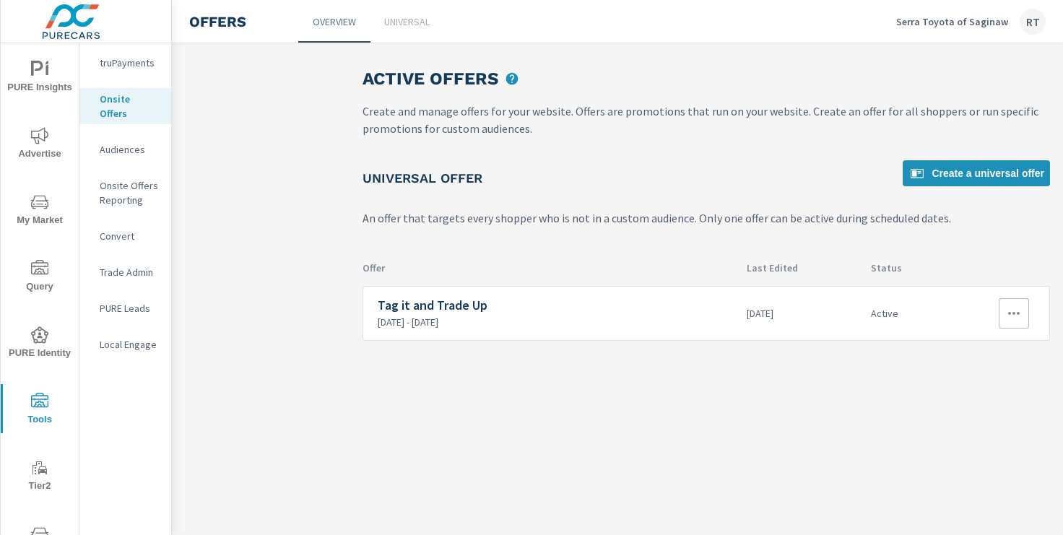
click at [1016, 309] on icon "button" at bounding box center [1013, 313] width 17 height 17
click at [975, 343] on div "Edit" at bounding box center [966, 346] width 20 height 17
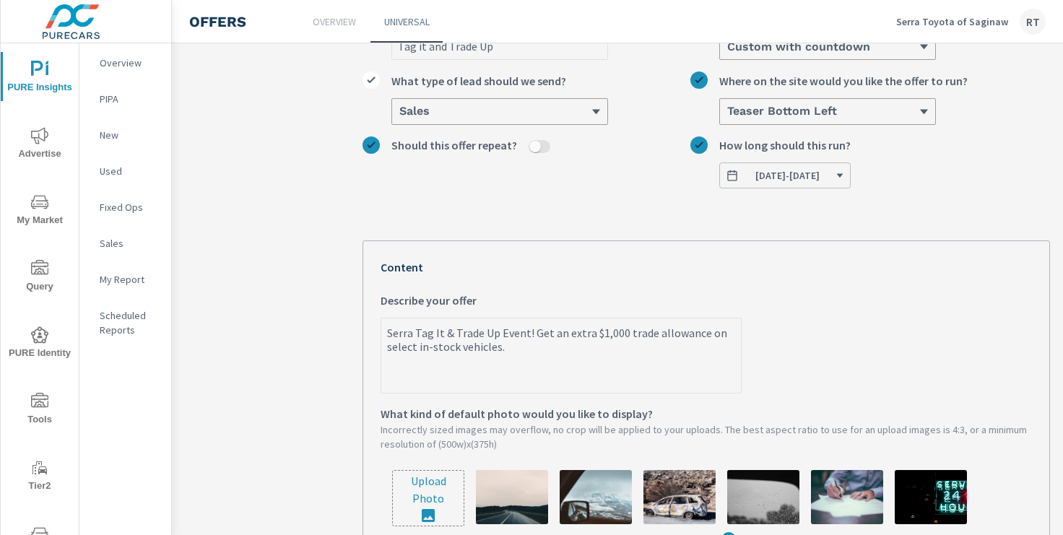
scroll to position [141, 0]
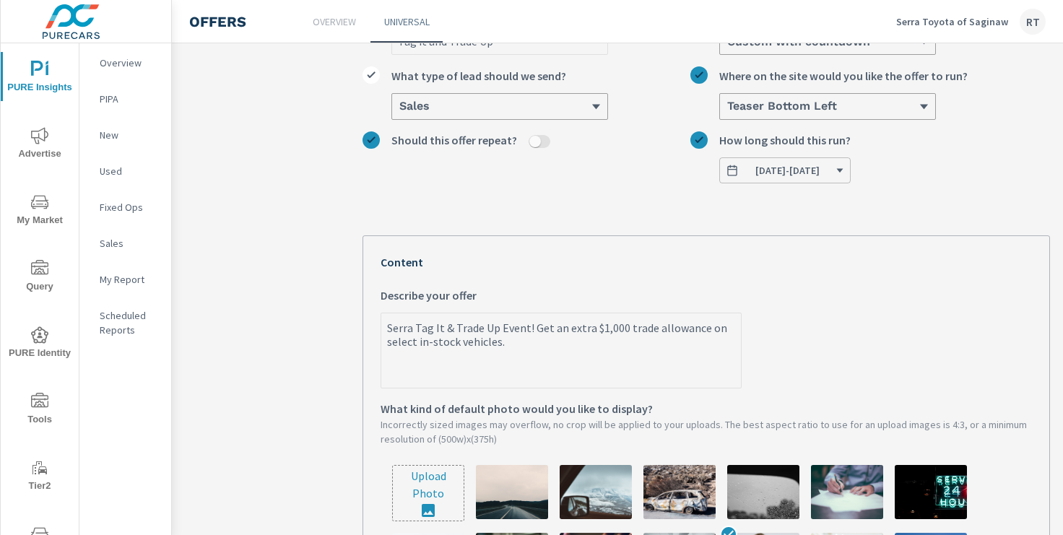
type textarea "x"
click at [388, 326] on textarea "Serra Tag It & Trade Up Event! Get an extra $1,000 trade allowance on select in…" at bounding box center [561, 352] width 360 height 72
paste textarea "Labor Day"
type textarea "Labor DaySerra Tag It & Trade Up Event! Get an extra $1,000 trade allowance on …"
type textarea "x"
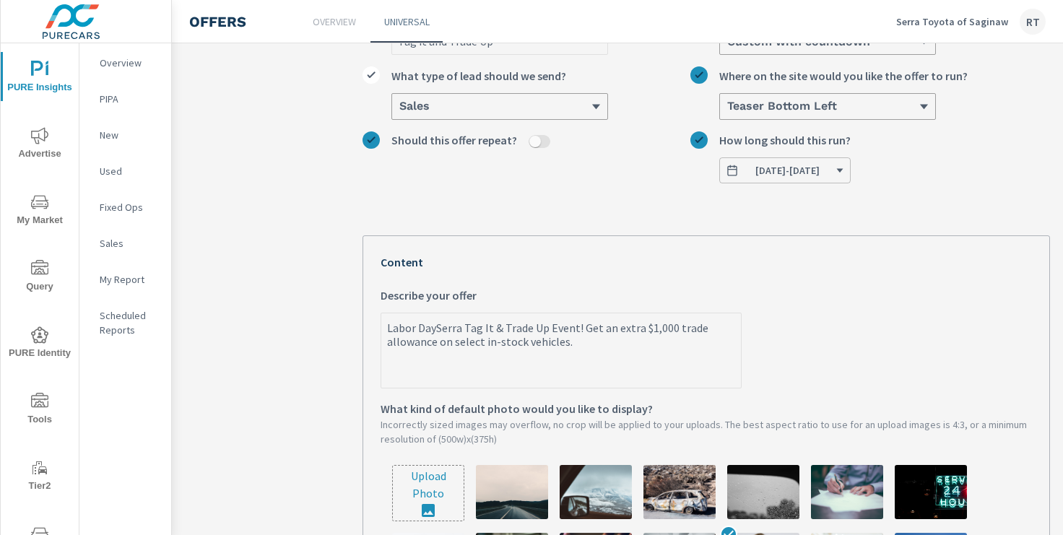
type textarea "Labor Day Serra Tag It & Trade Up Event! Get an extra $1,000 trade allowance on…"
type textarea "x"
type textarea "Labor Day SSerra Tag It & Trade Up Event! Get an extra $1,000 trade allowance o…"
type textarea "x"
type textarea "Labor Day SaSerra Tag It & Trade Up Event! Get an extra $1,000 trade allowance …"
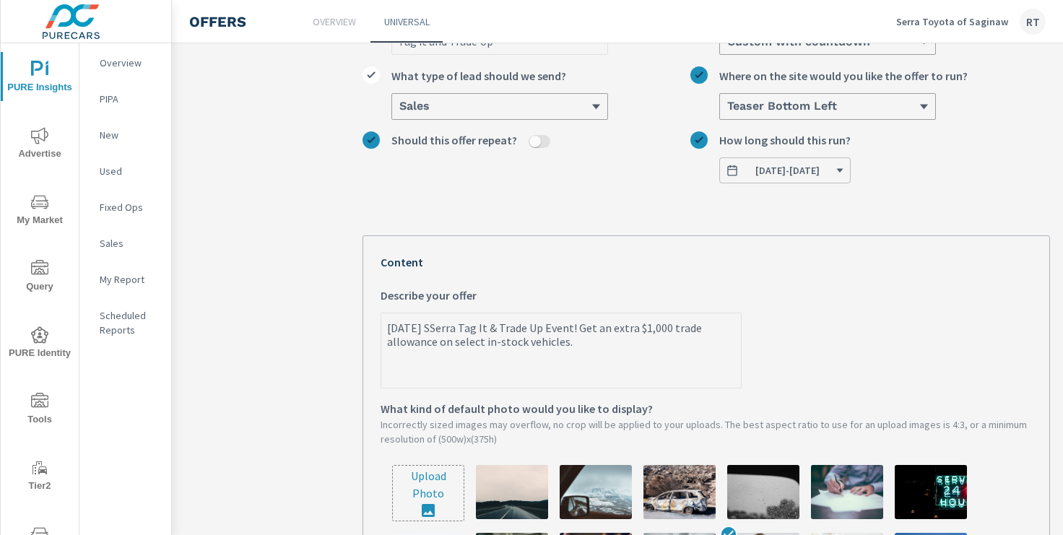
type textarea "x"
type textarea "Labor Day SavSerra Tag It & Trade Up Event! Get an extra $1,000 trade allowance…"
type textarea "x"
type textarea "Labor Day SaviSerra Tag It & Trade Up Event! Get an extra $1,000 trade allowanc…"
type textarea "x"
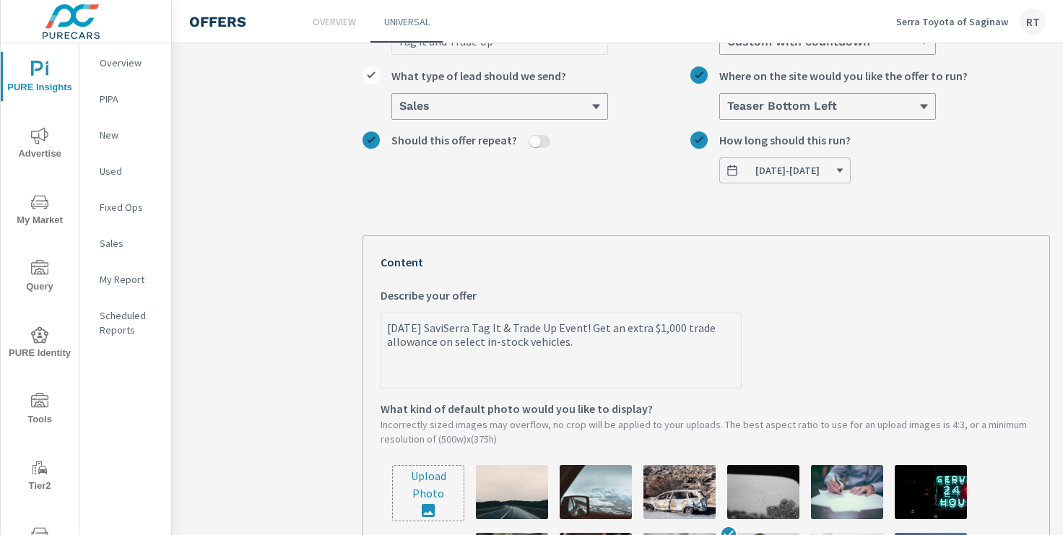
type textarea "Labor Day SavinSerra Tag It & Trade Up Event! Get an extra $1,000 trade allowan…"
type textarea "x"
type textarea "Labor Day SavingSerra Tag It & Trade Up Event! Get an extra $1,000 trade allowa…"
type textarea "x"
type textarea "Labor Day SavingsSerra Tag It & Trade Up Event! Get an extra $1,000 trade allow…"
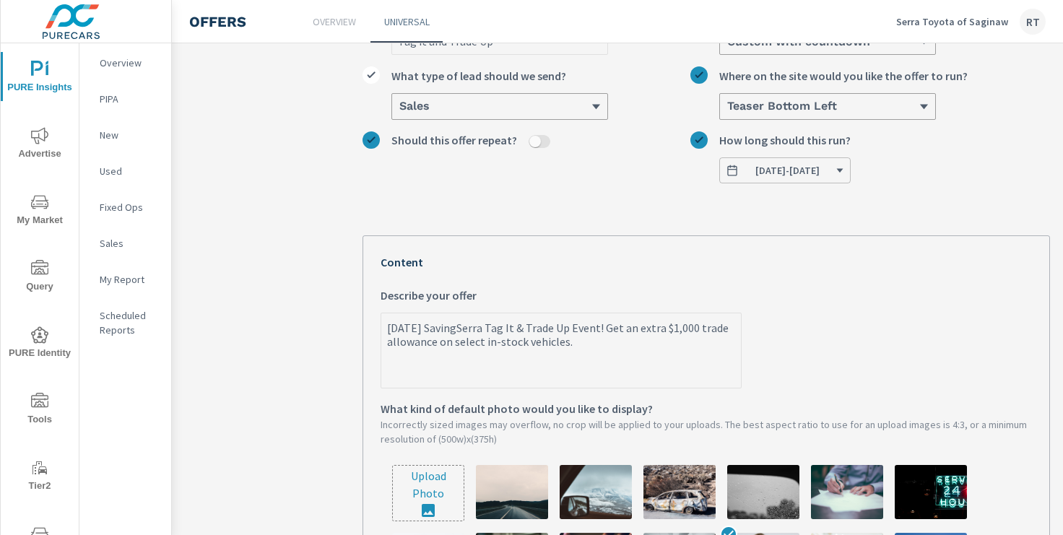
type textarea "x"
type textarea "Labor Day Savings!Serra Tag It & Trade Up Event! Get an extra $1,000 trade allo…"
type textarea "x"
type textarea "Labor Day Savings! Serra Tag It & Trade Up Event! Get an extra $1,000 trade all…"
type textarea "x"
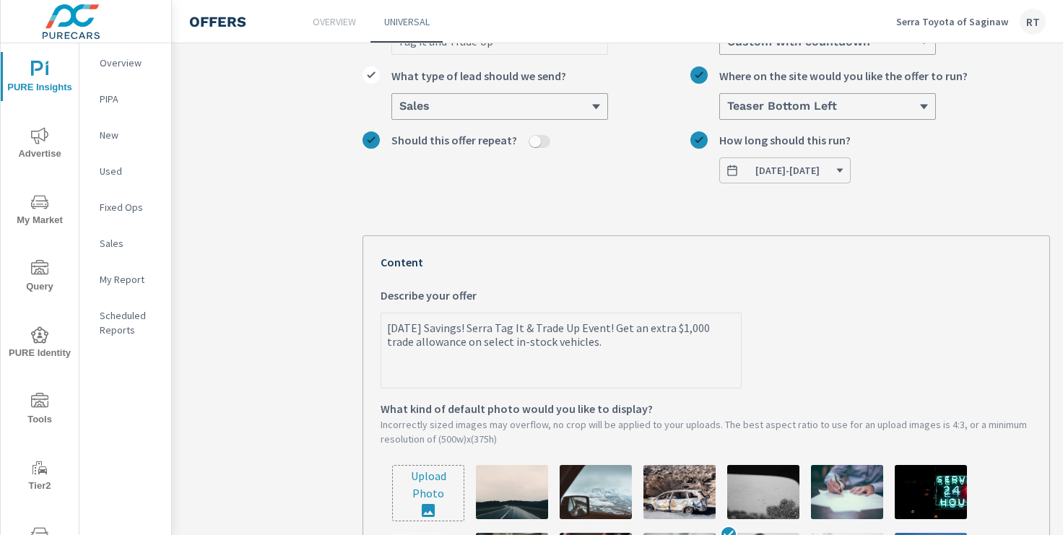
click at [622, 328] on textarea "Labor Day Savings! Serra Tag It & Trade Up Event! Get an extra $1,000 trade all…" at bounding box center [561, 352] width 360 height 72
type textarea "Labor Day Savings! Serra Tag It & Trade Up Event Get an extra $1,000 trade allo…"
type textarea "x"
type textarea "Labor Day Savings! Serra Tag It & Trade Up Event Get an extra $1,000 trade allo…"
type textarea "x"
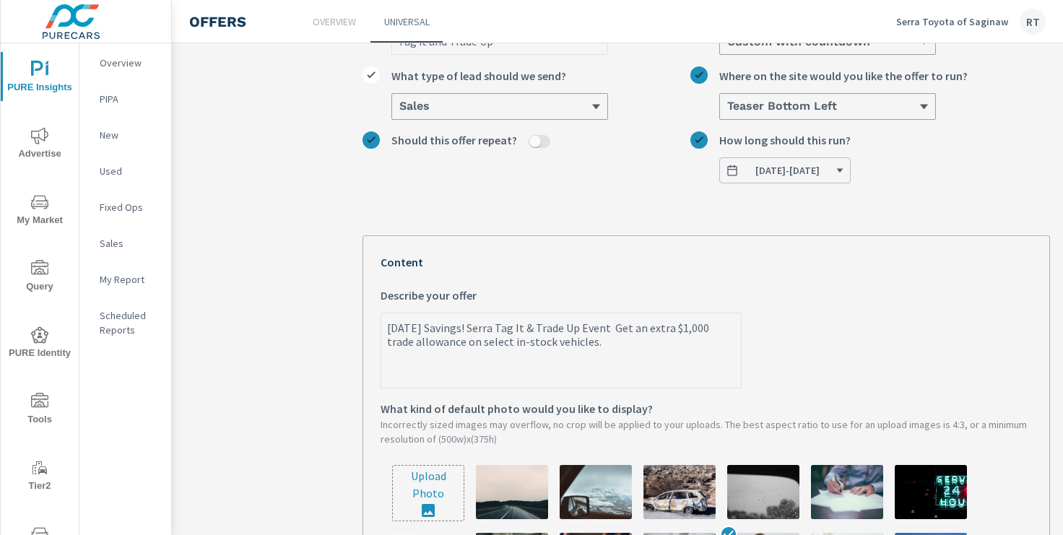
type textarea "Labor Day Savings! Serra Tag It & Trade Up Event - Get an extra $1,000 trade al…"
type textarea "x"
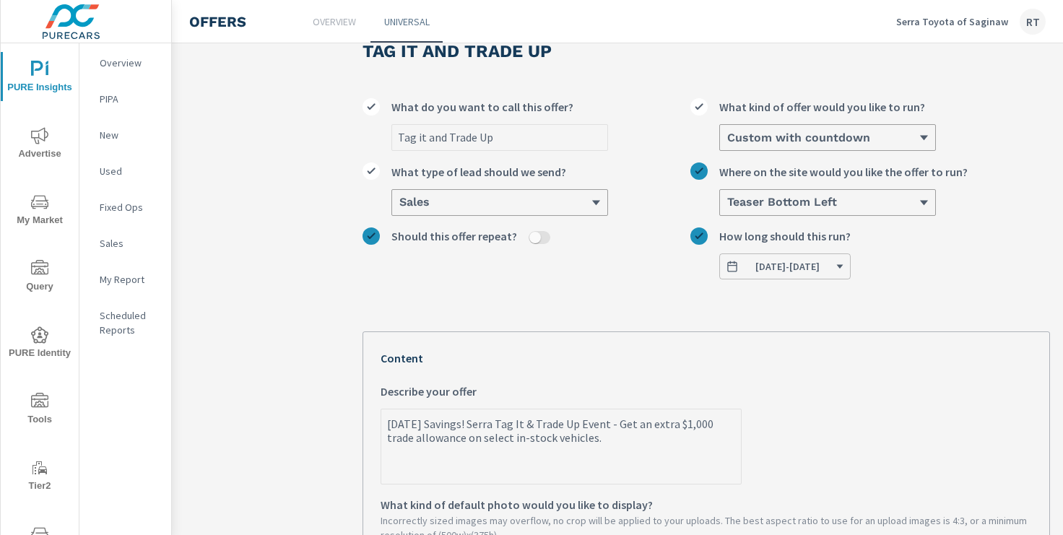
scroll to position [0, 0]
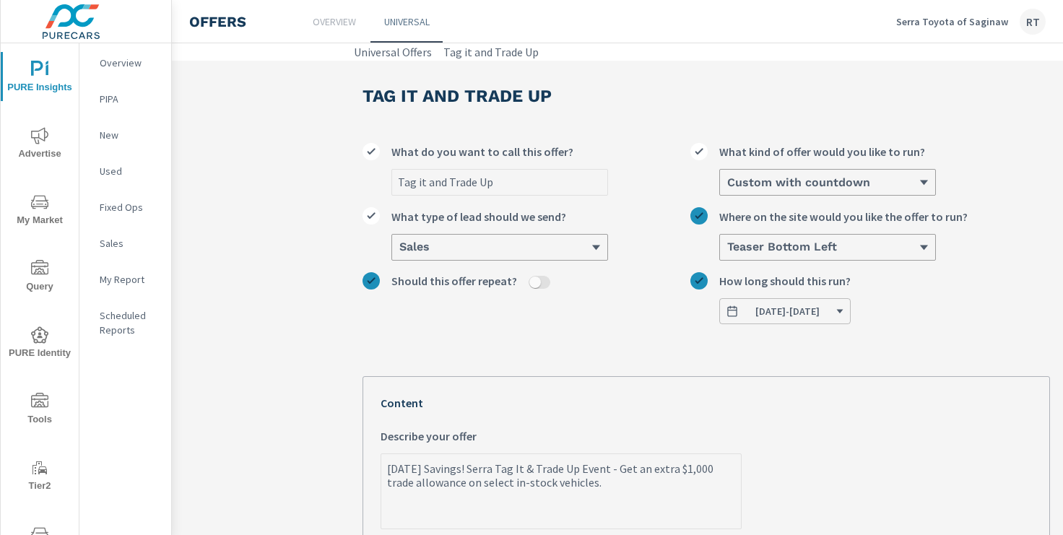
type textarea "Labor Day Savings! Serra Tag It & Trade Up Event - Get an extra $1,000 trade al…"
click at [844, 309] on icon "button" at bounding box center [840, 311] width 9 height 9
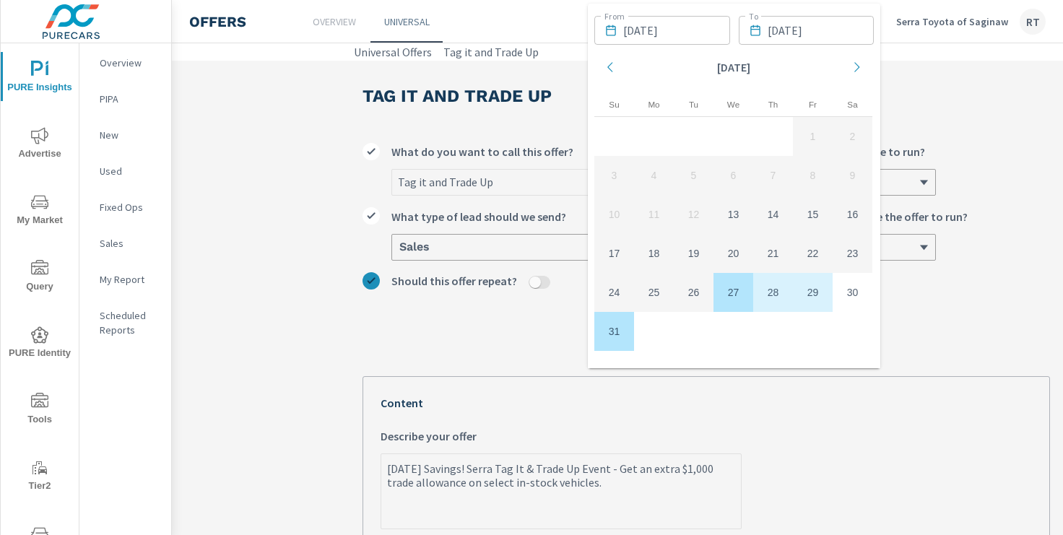
click at [727, 298] on td "27" at bounding box center [734, 292] width 40 height 39
type textarea "x"
type input "08/27/2025"
click at [857, 65] on icon "Move forward to switch to the next month." at bounding box center [857, 67] width 13 height 13
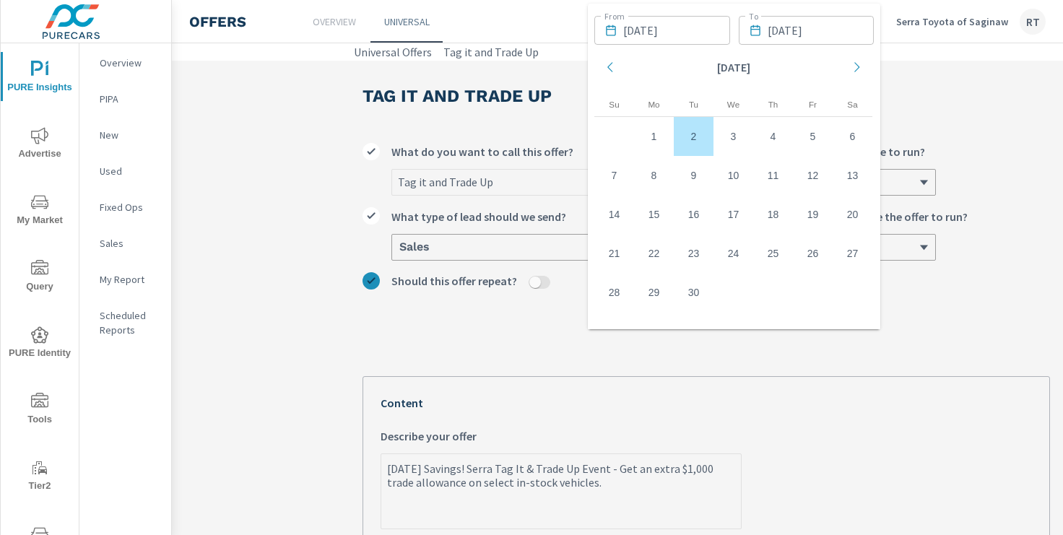
click at [690, 142] on td "2" at bounding box center [694, 136] width 40 height 39
type textarea "x"
type input "09/02/2025"
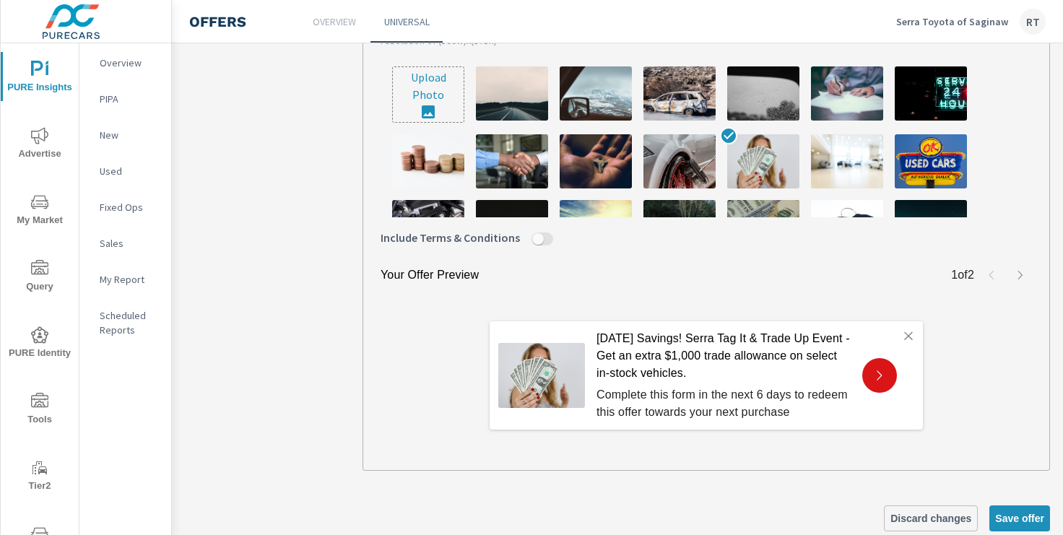
scroll to position [569, 0]
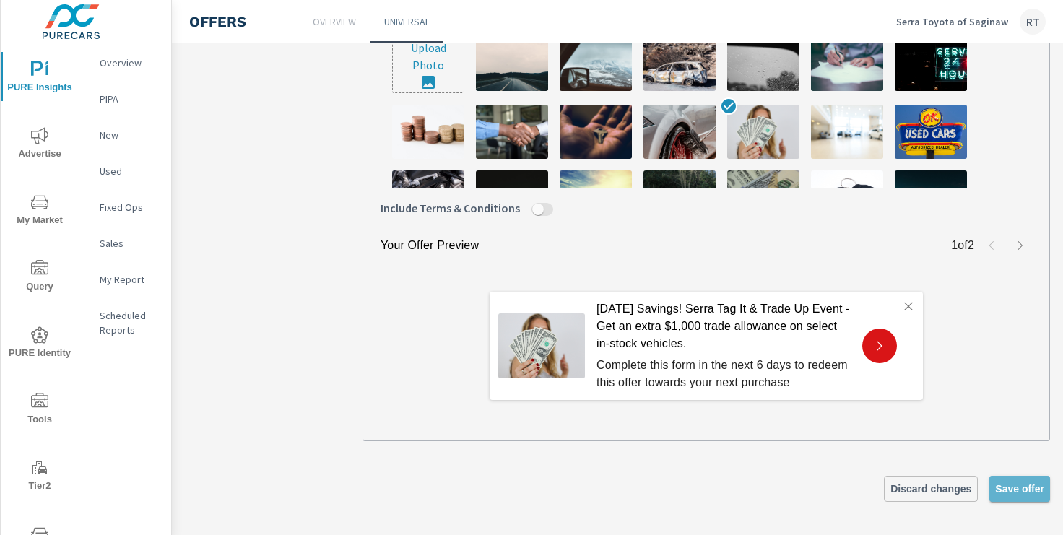
click at [1006, 489] on span "Save offer" at bounding box center [1019, 488] width 49 height 13
type textarea "x"
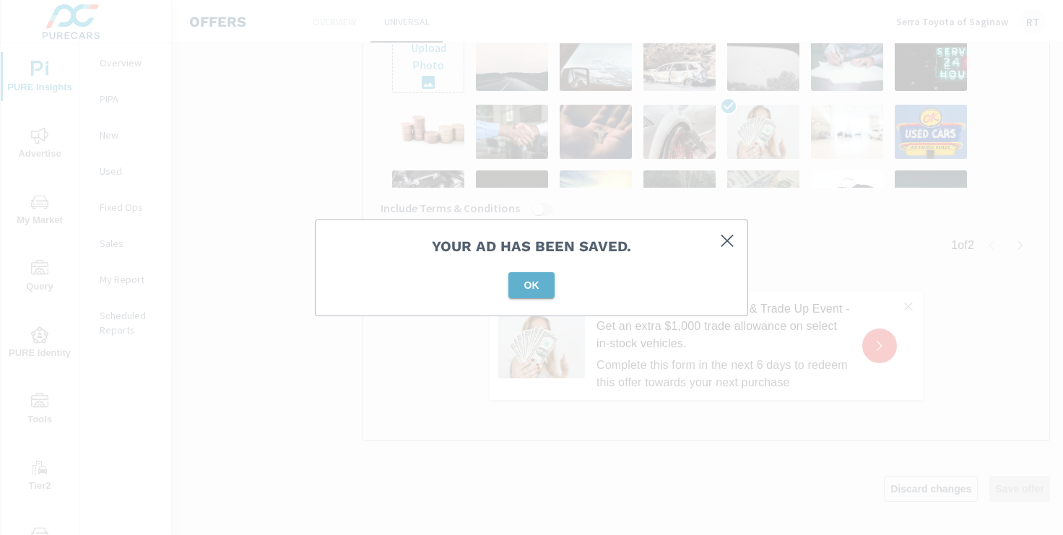
click at [524, 290] on span "OK" at bounding box center [531, 285] width 35 height 13
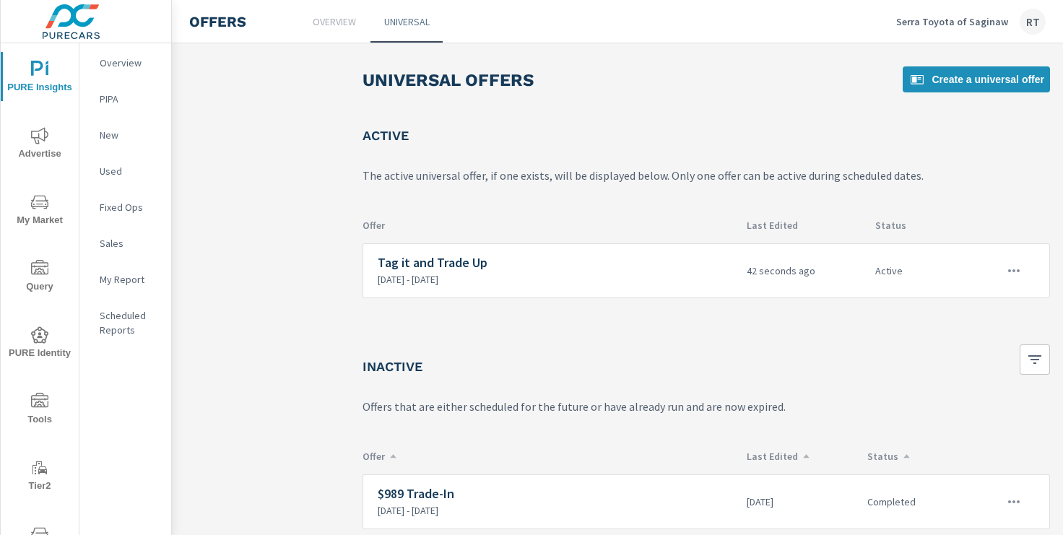
click at [47, 139] on icon "nav menu" at bounding box center [39, 135] width 17 height 17
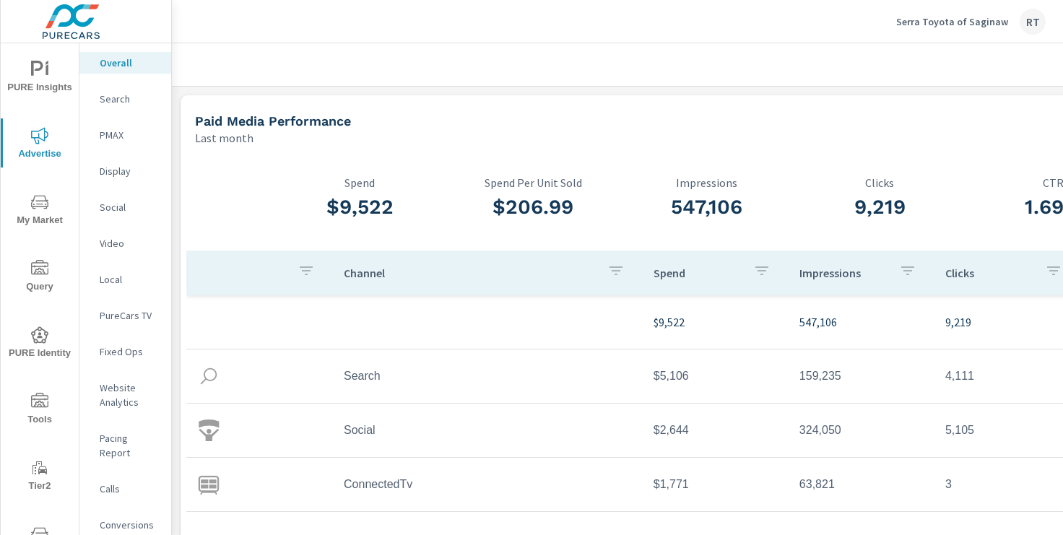
click at [938, 22] on p "Serra Toyota of Saginaw" at bounding box center [952, 21] width 112 height 13
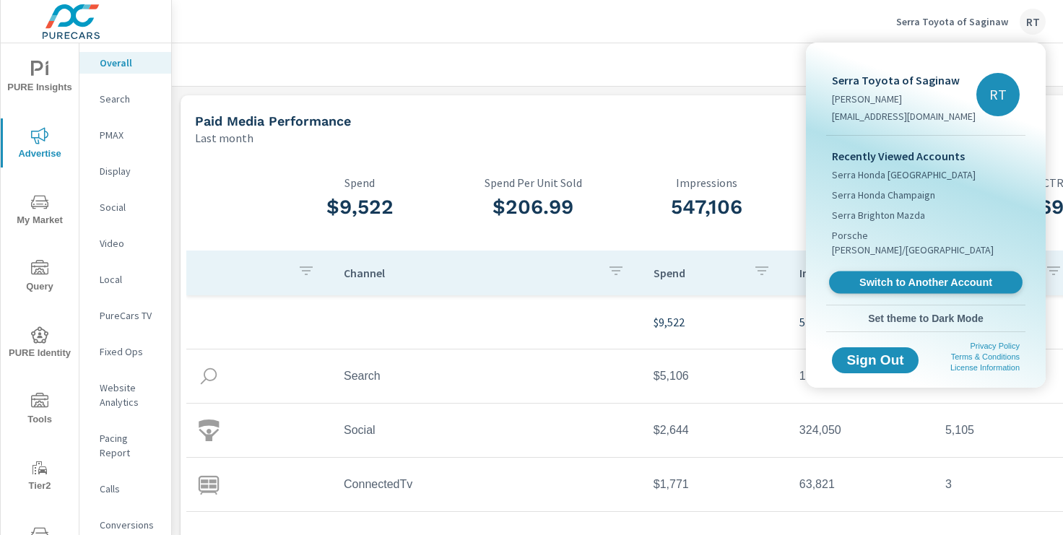
click at [875, 276] on span "Switch to Another Account" at bounding box center [925, 283] width 177 height 14
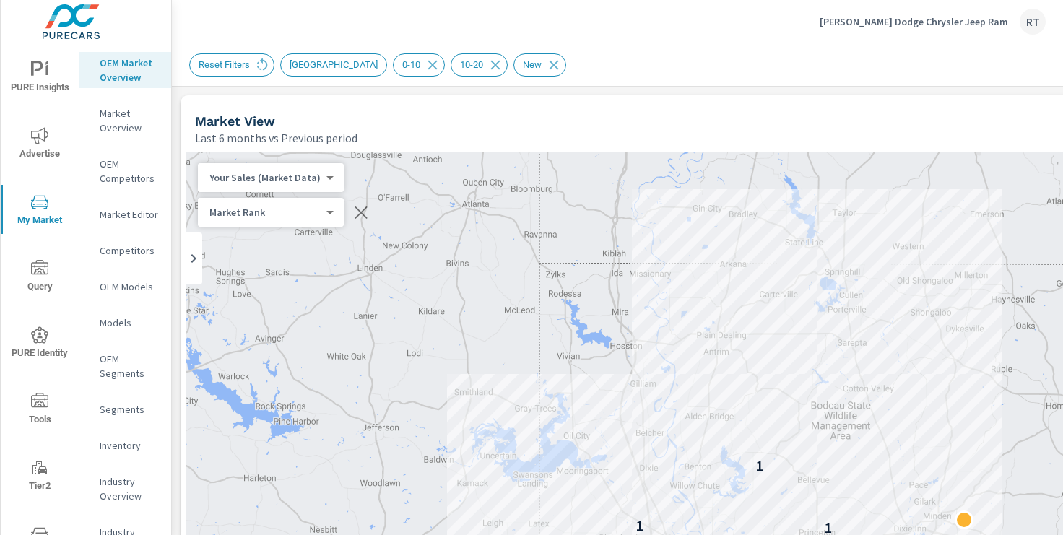
scroll to position [336, 0]
